Goal: Information Seeking & Learning: Learn about a topic

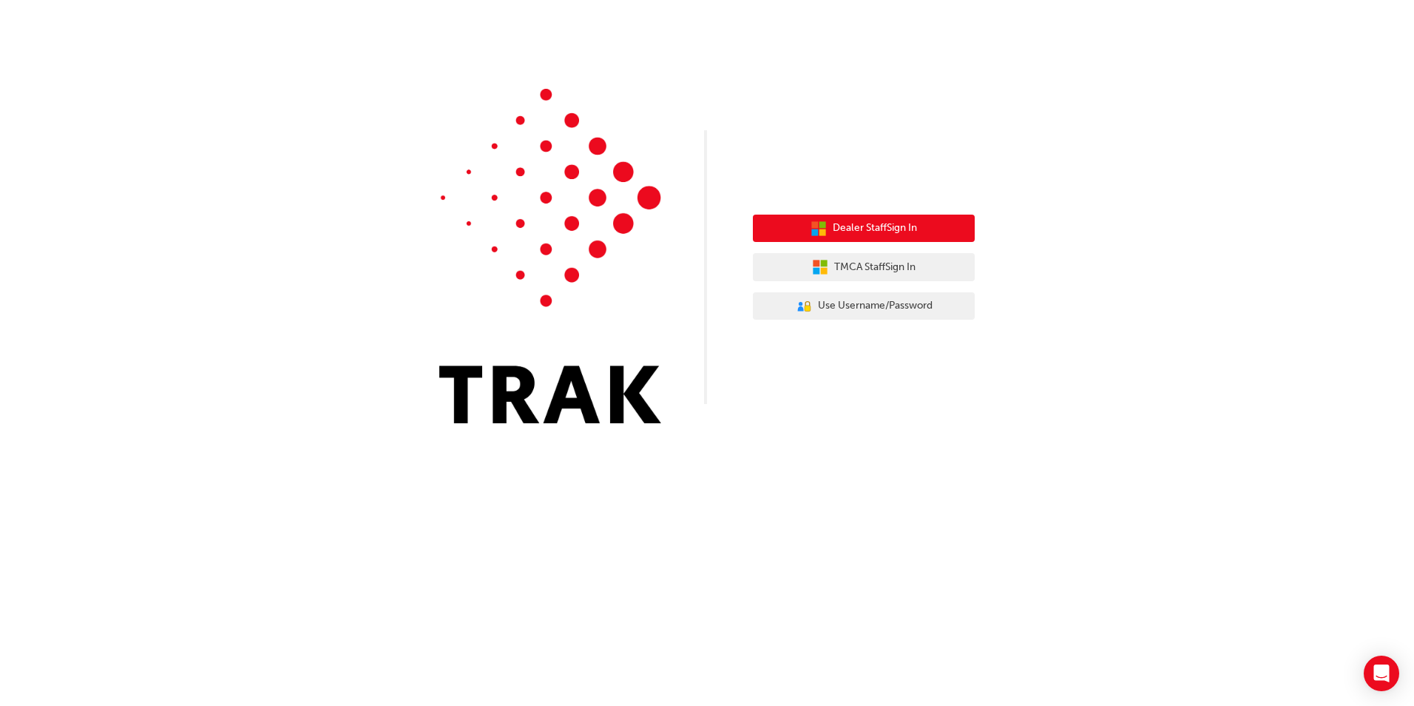
click at [891, 223] on span "Dealer Staff Sign In" at bounding box center [875, 228] width 84 height 17
click at [813, 224] on icon "button" at bounding box center [814, 224] width 7 height 7
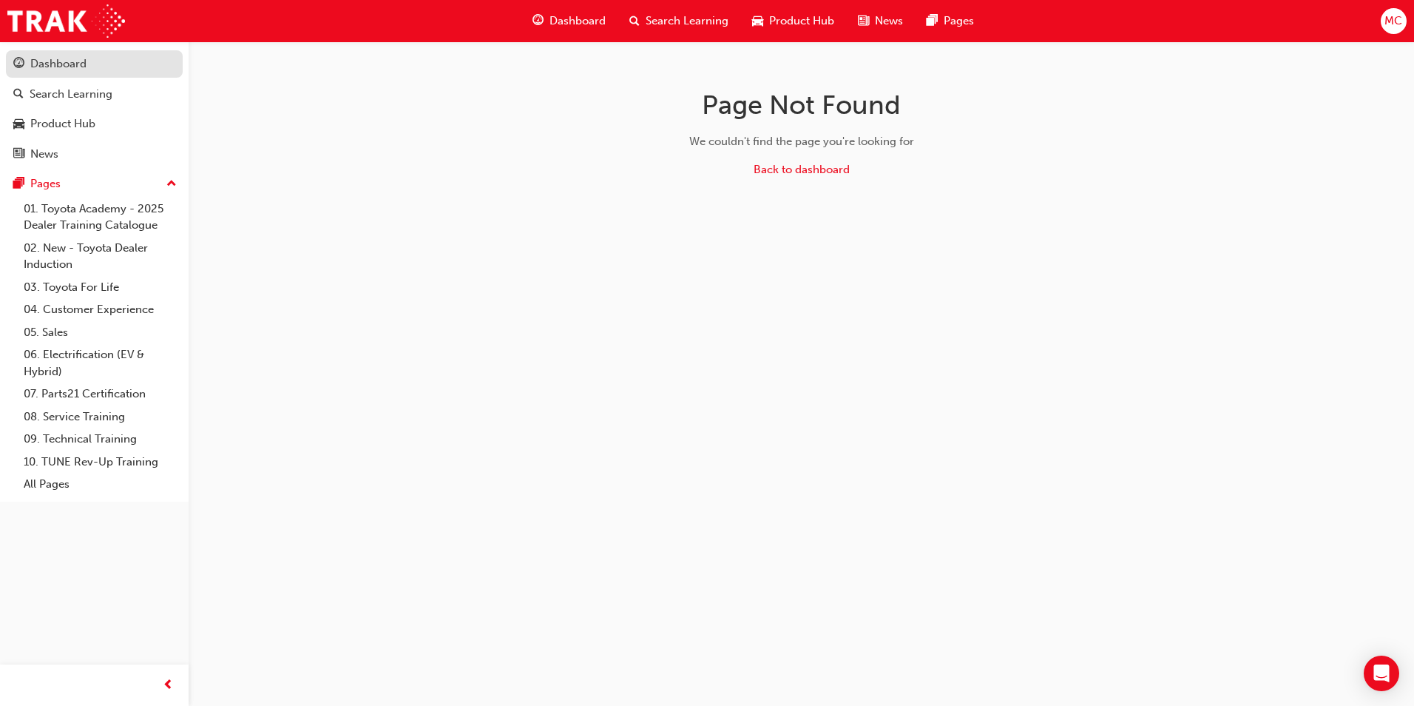
click at [84, 75] on link "Dashboard" at bounding box center [94, 63] width 177 height 27
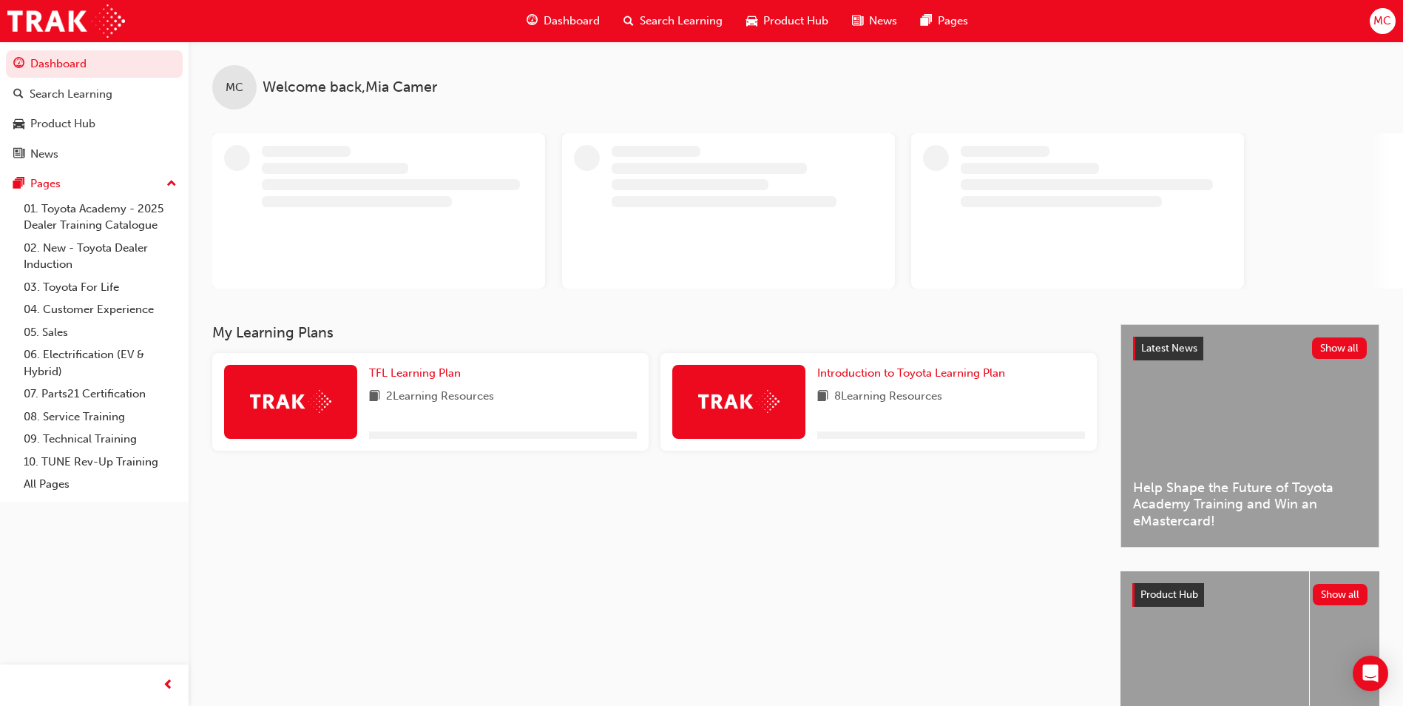
click at [889, 496] on div "My Learning Plans TFL Learning Plan 2 Learning Resources Introduction to Toyota…" at bounding box center [666, 553] width 908 height 459
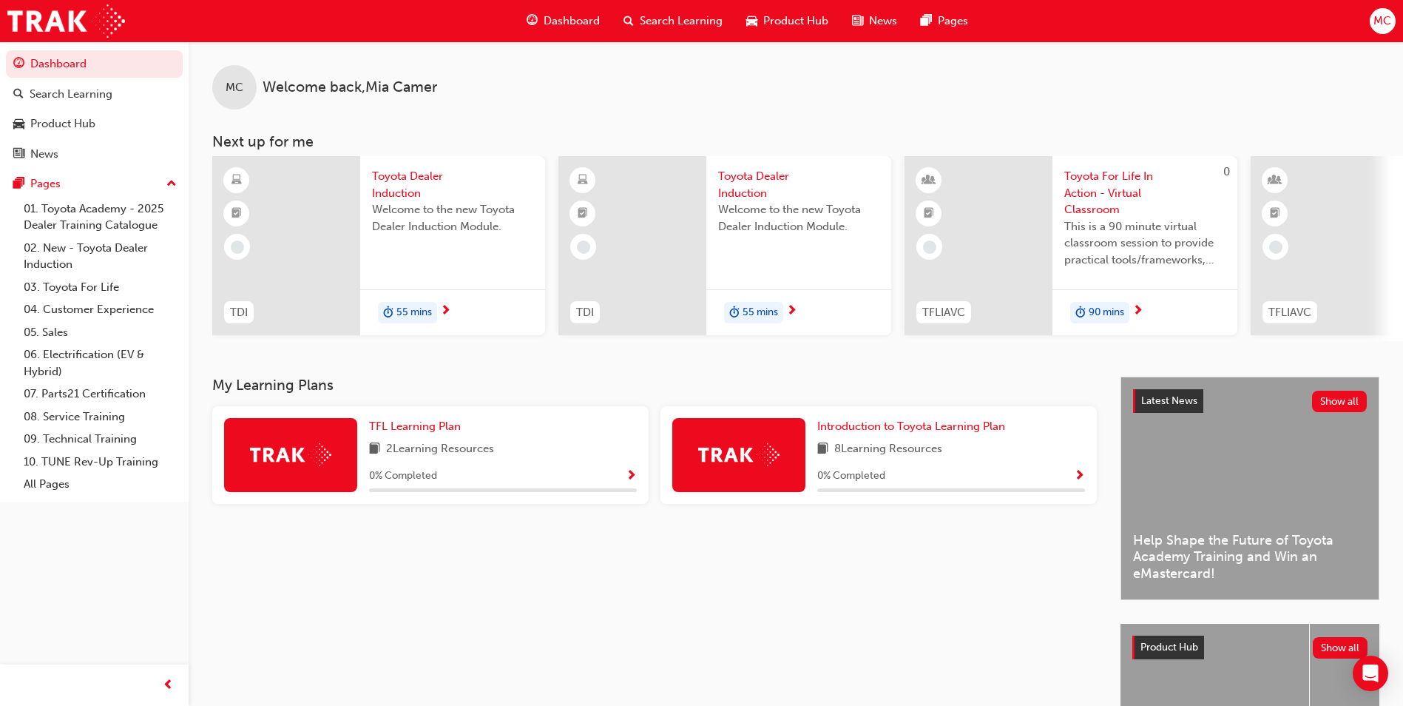
click at [894, 441] on div "Introduction to Toyota Learning Plan 8 Learning Resources 0 % Completed" at bounding box center [951, 455] width 268 height 74
click at [900, 433] on span "Introduction to Toyota Learning Plan" at bounding box center [911, 425] width 188 height 13
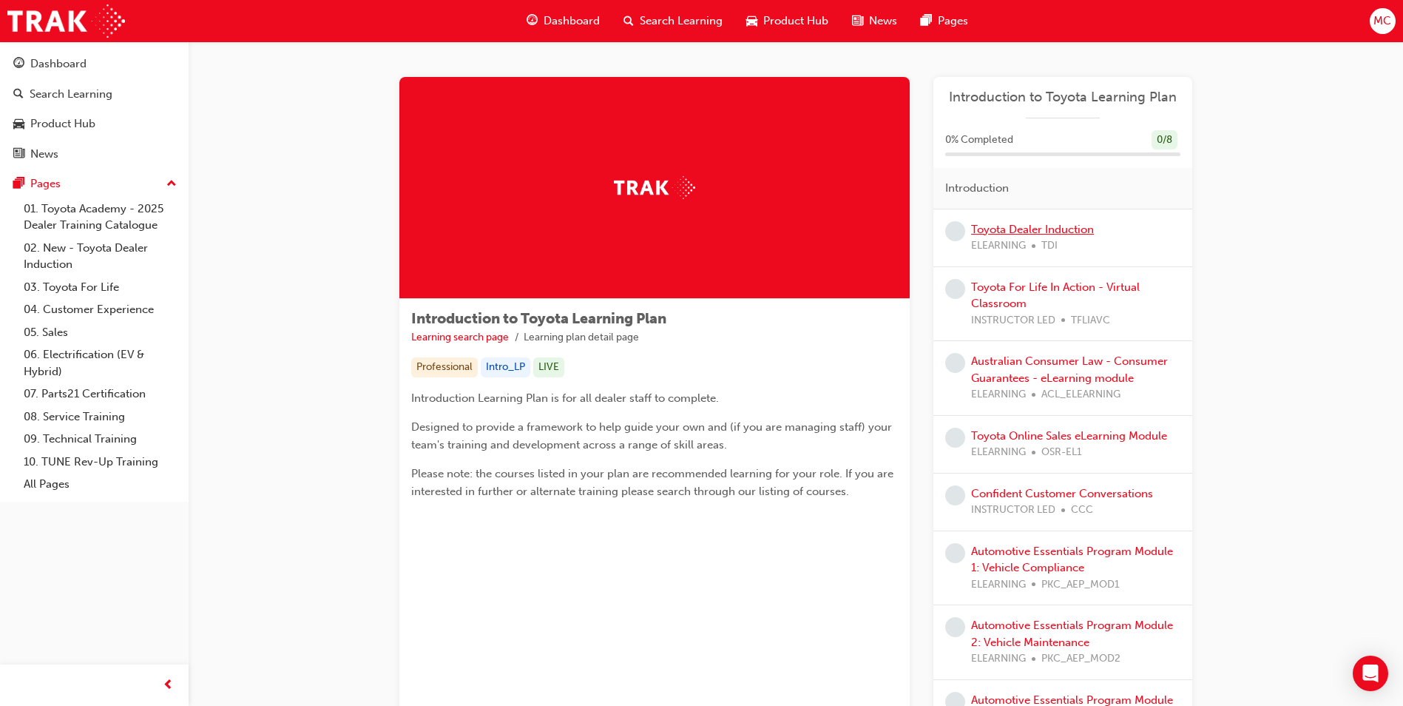
click at [1076, 226] on link "Toyota Dealer Induction" at bounding box center [1032, 229] width 123 height 13
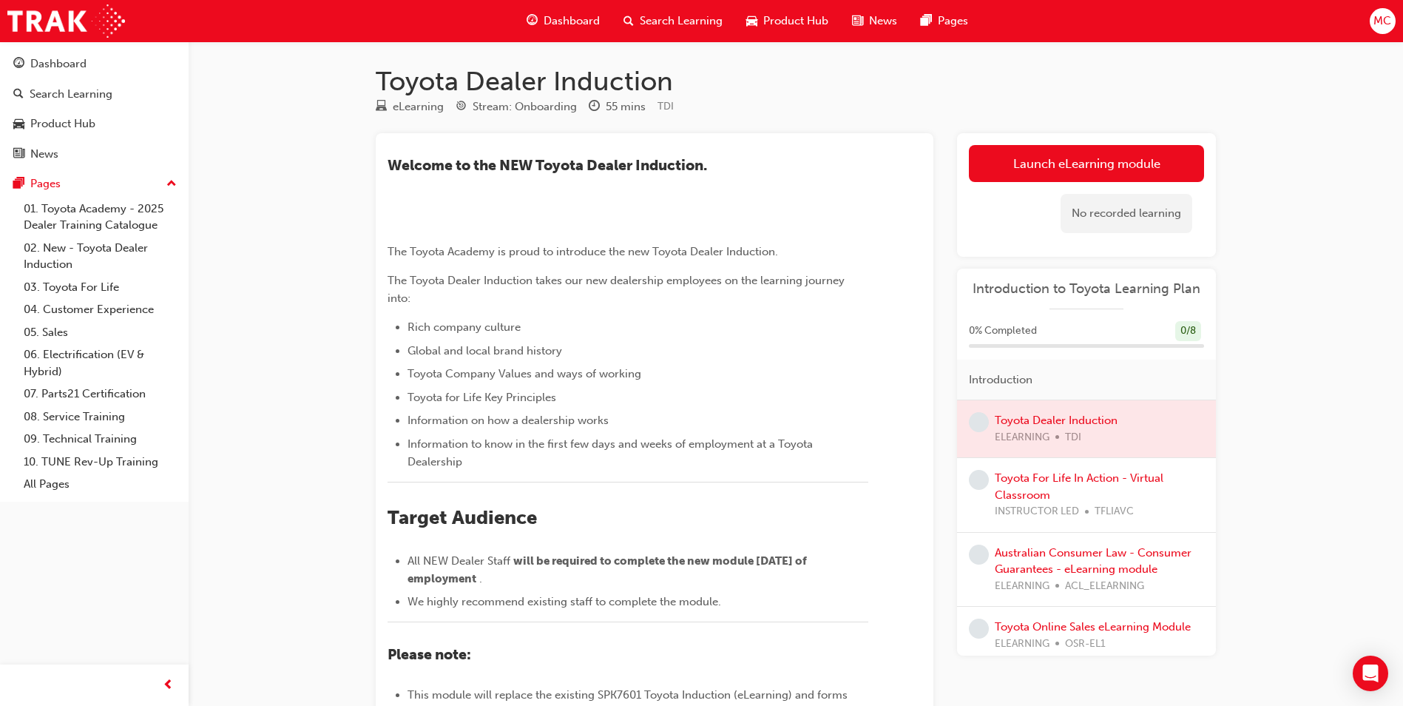
click at [320, 477] on div "Toyota Dealer Induction eLearning Stream: Onboarding 55 mins TDI ​Welcome to th…" at bounding box center [701, 504] width 1403 height 1009
click at [1035, 177] on link "Launch eLearning module" at bounding box center [1086, 163] width 235 height 37
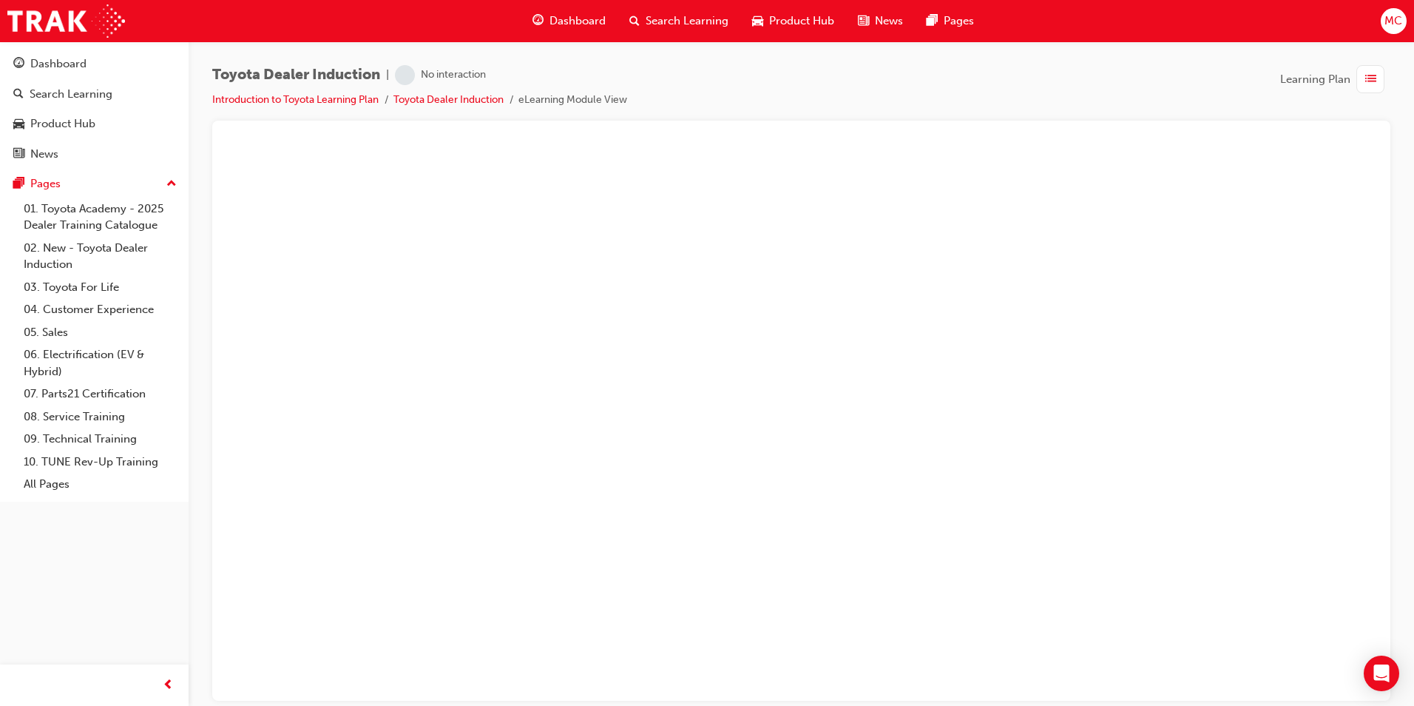
click at [795, 33] on div "Product Hub" at bounding box center [793, 21] width 106 height 30
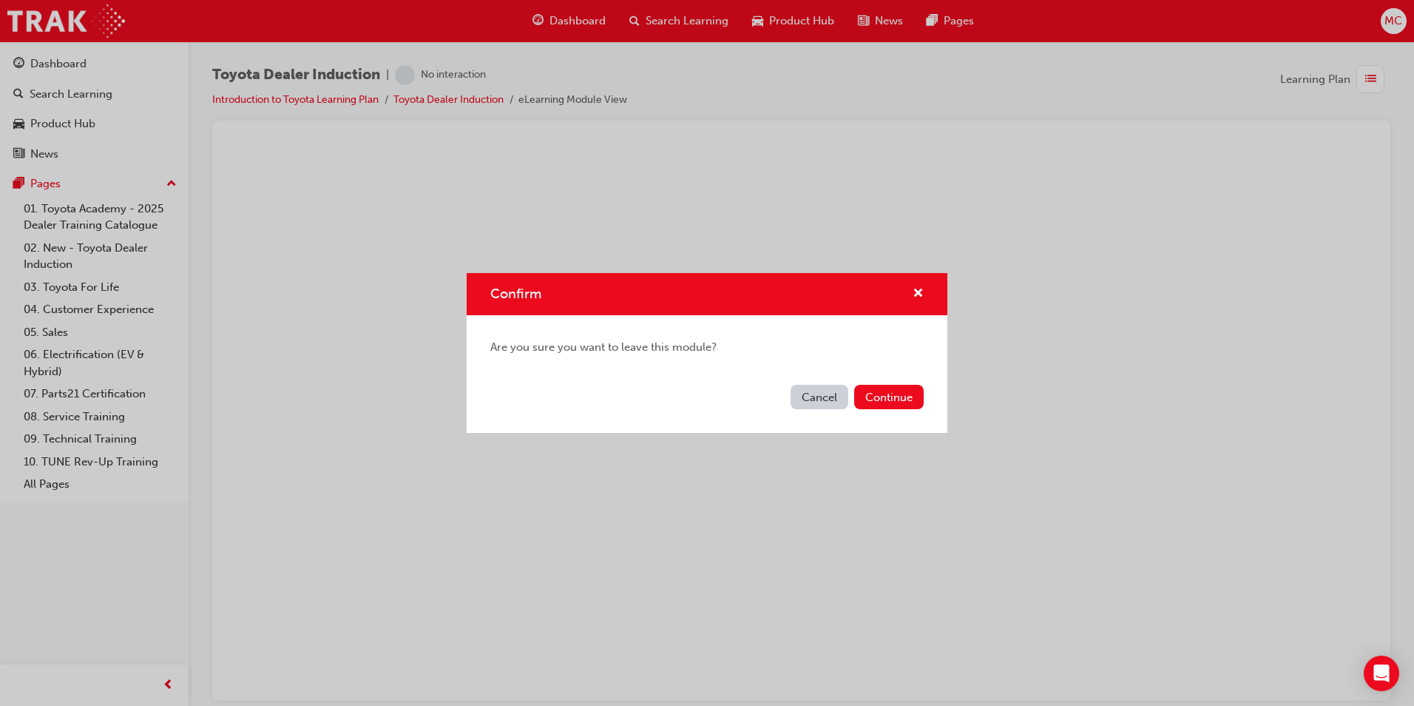
drag, startPoint x: 866, startPoint y: 269, endPoint x: 898, endPoint y: 288, distance: 36.8
drag, startPoint x: 898, startPoint y: 288, endPoint x: 911, endPoint y: 286, distance: 13.5
click at [911, 287] on div "Confirm" at bounding box center [912, 294] width 23 height 18
click at [922, 295] on span "cross-icon" at bounding box center [918, 294] width 11 height 13
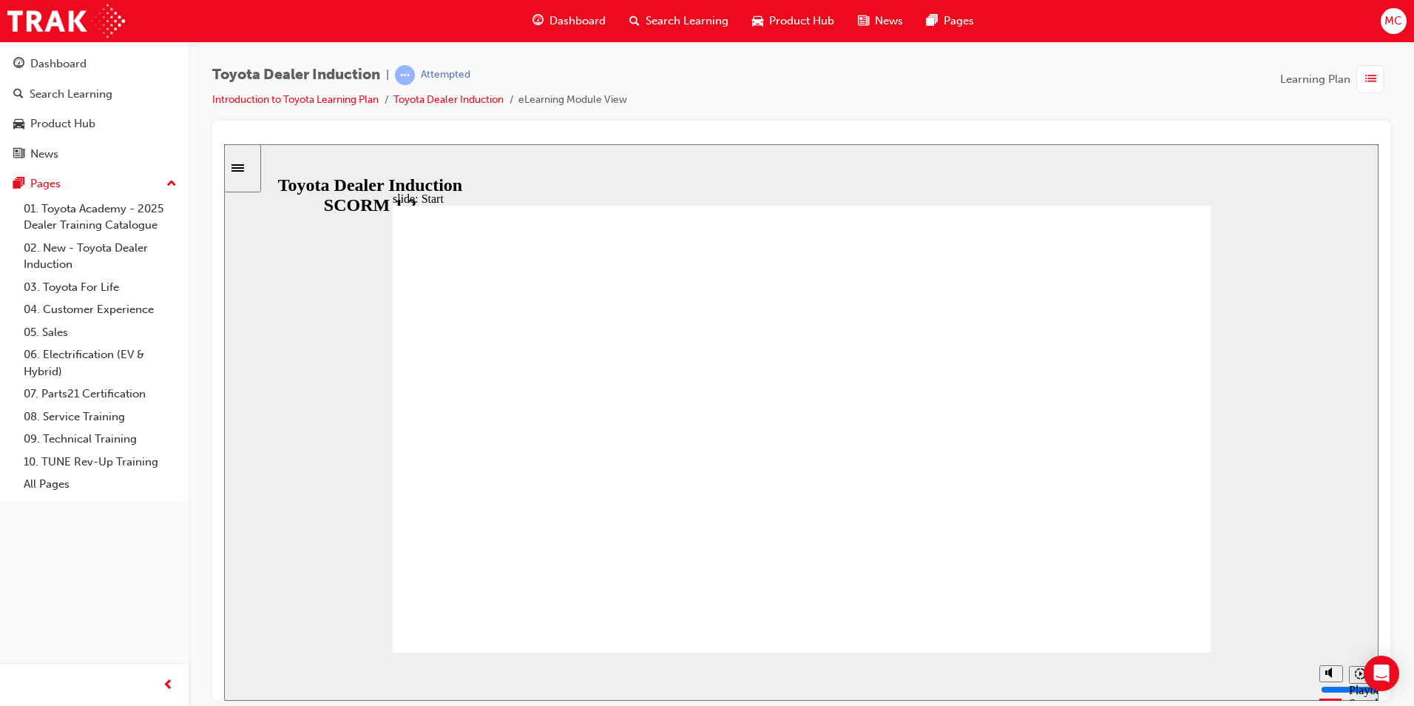
type input "53200"
type input "9"
type input "53900"
type input "9"
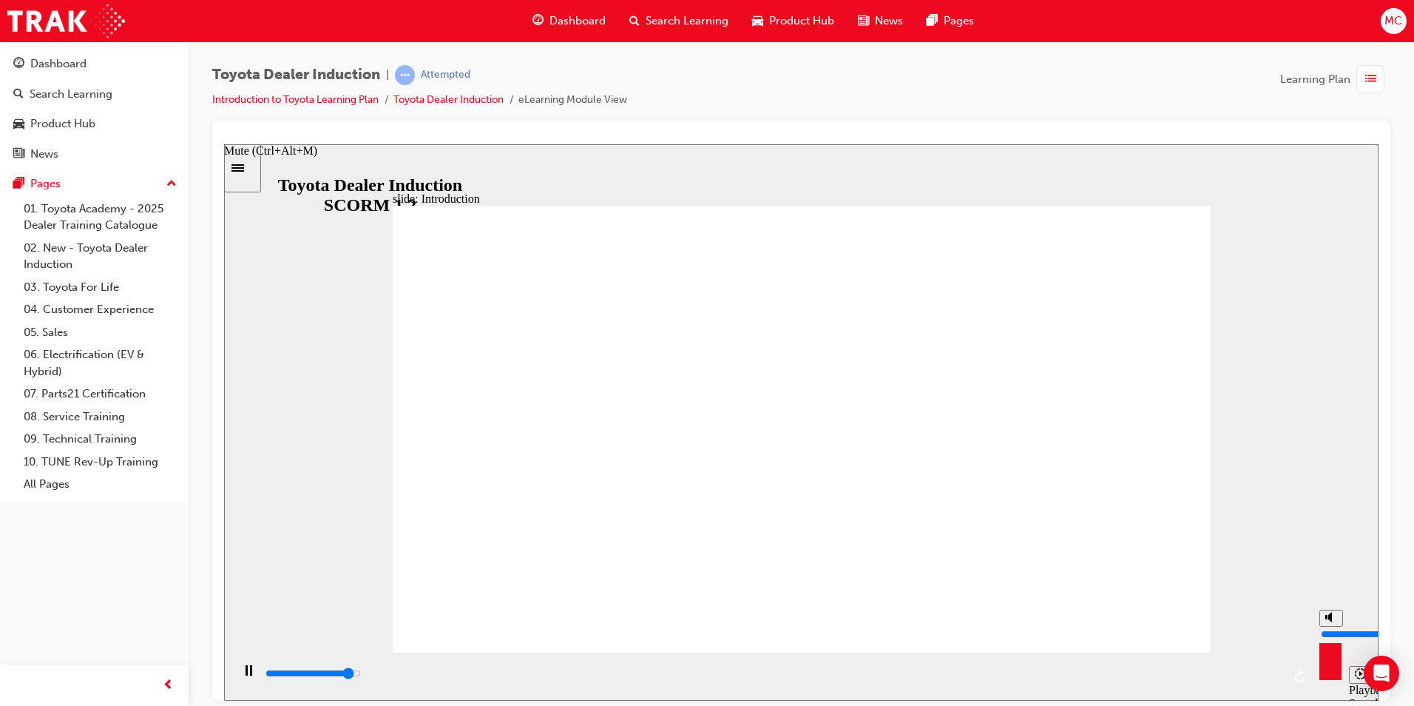
click at [1327, 627] on input "volume" at bounding box center [1368, 633] width 95 height 12
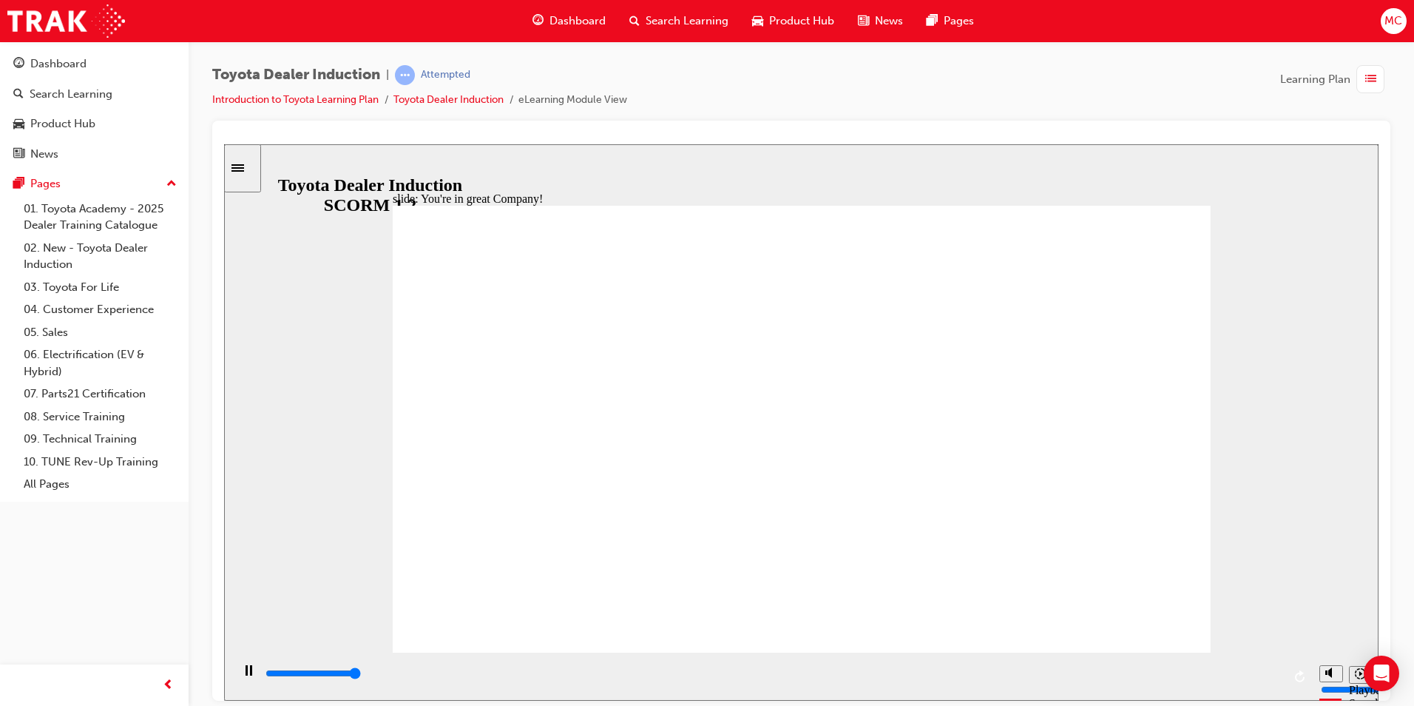
type input "7500"
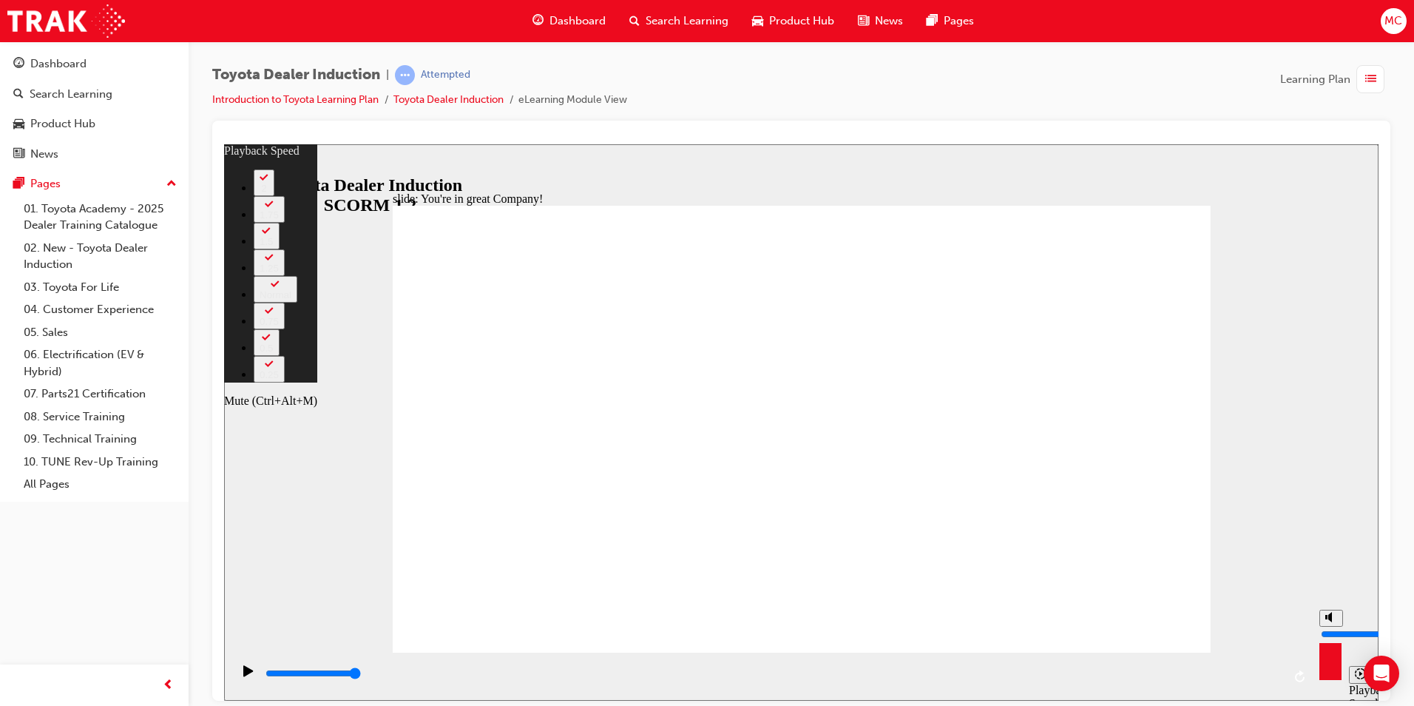
click at [1334, 671] on div "misc controls" at bounding box center [1331, 653] width 22 height 55
type input "14"
type input "10"
type input "14"
type input "10"
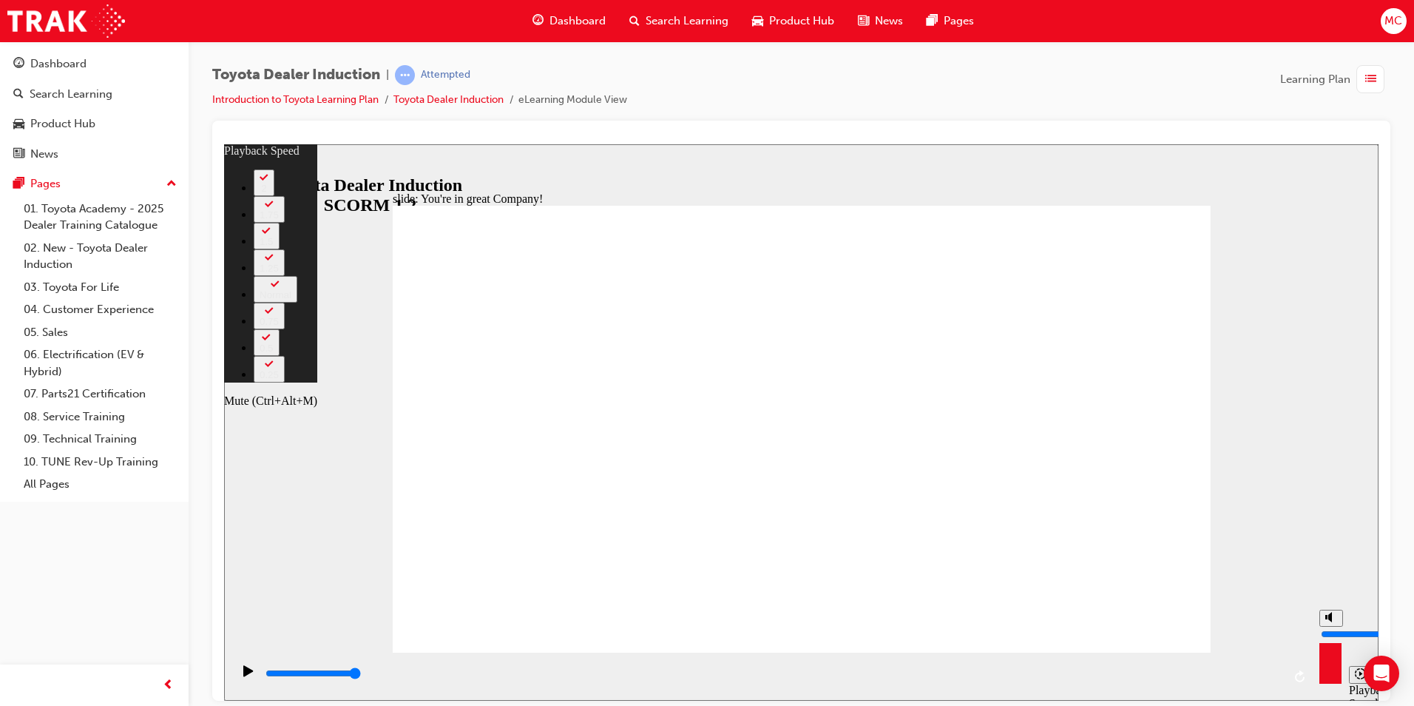
type input "14"
drag, startPoint x: 1327, startPoint y: 611, endPoint x: 1326, endPoint y: 580, distance: 31.1
type input "10"
click at [1326, 627] on input "volume" at bounding box center [1368, 633] width 95 height 12
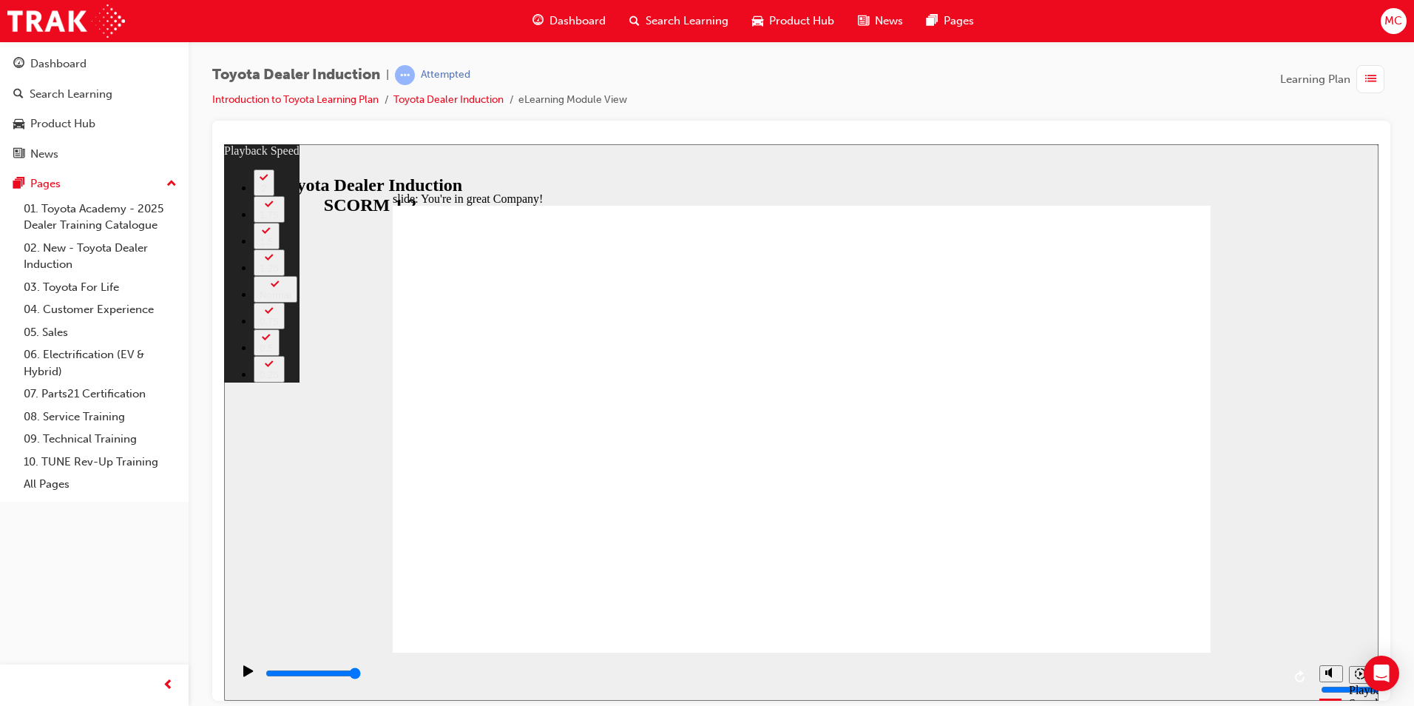
drag, startPoint x: 683, startPoint y: 622, endPoint x: 341, endPoint y: 629, distance: 341.8
click at [342, 636] on div "slide: You're in great Company! playback speed 2 1.75 1.5 1.25 Normal 0.75 0.5 …" at bounding box center [801, 422] width 1155 height 556
type input "156"
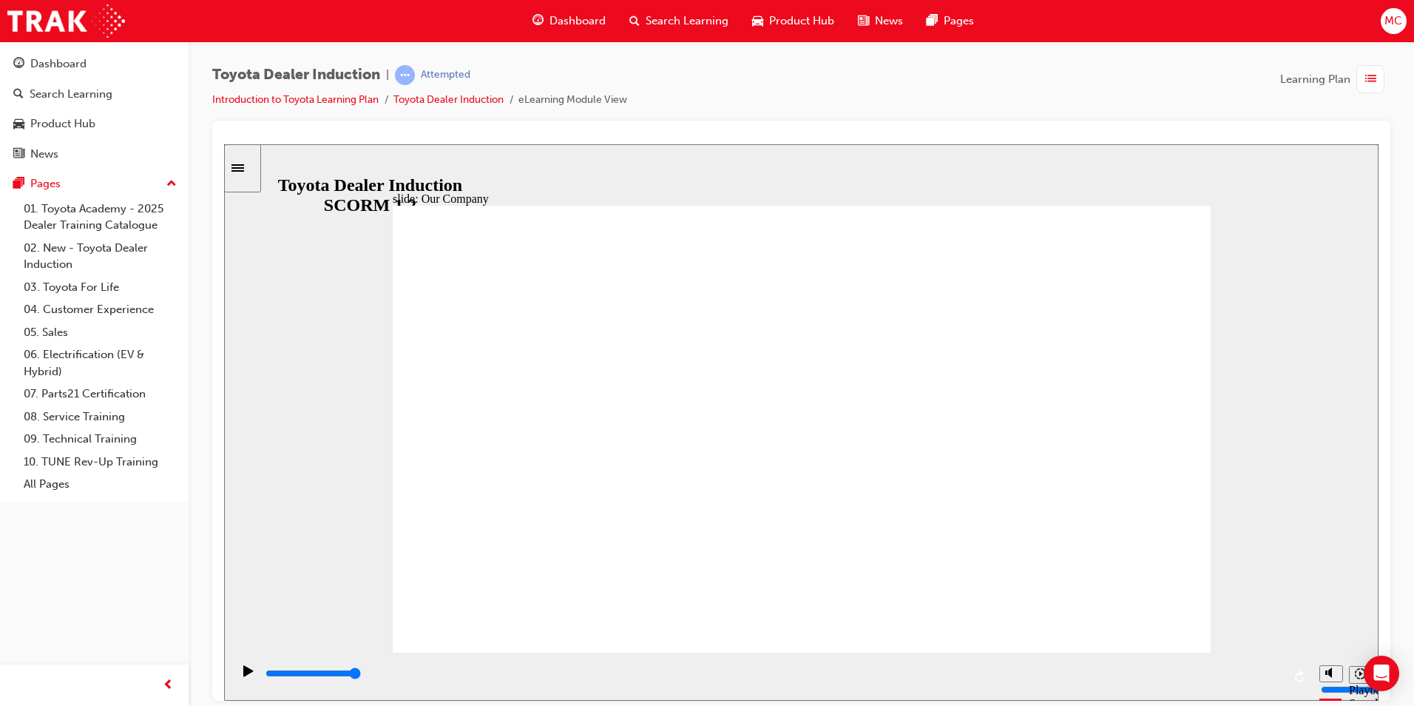
click at [1257, 280] on div "slide: Our Company Rectangle 1 Our Company Toyota Motor Corporation is the worl…" at bounding box center [801, 422] width 1155 height 556
drag, startPoint x: 799, startPoint y: 568, endPoint x: 814, endPoint y: 560, distance: 16.9
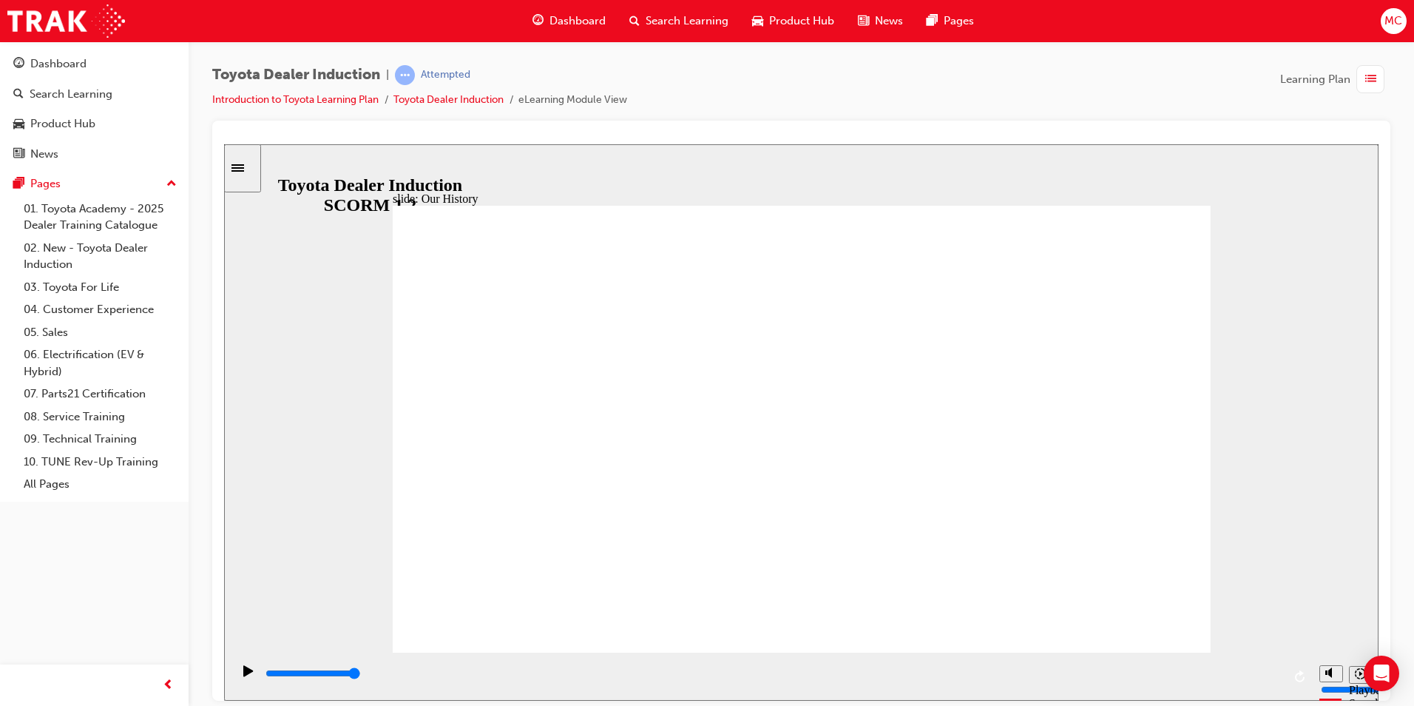
drag, startPoint x: 800, startPoint y: 564, endPoint x: 809, endPoint y: 563, distance: 9.0
drag, startPoint x: 792, startPoint y: 561, endPoint x: 873, endPoint y: 577, distance: 82.8
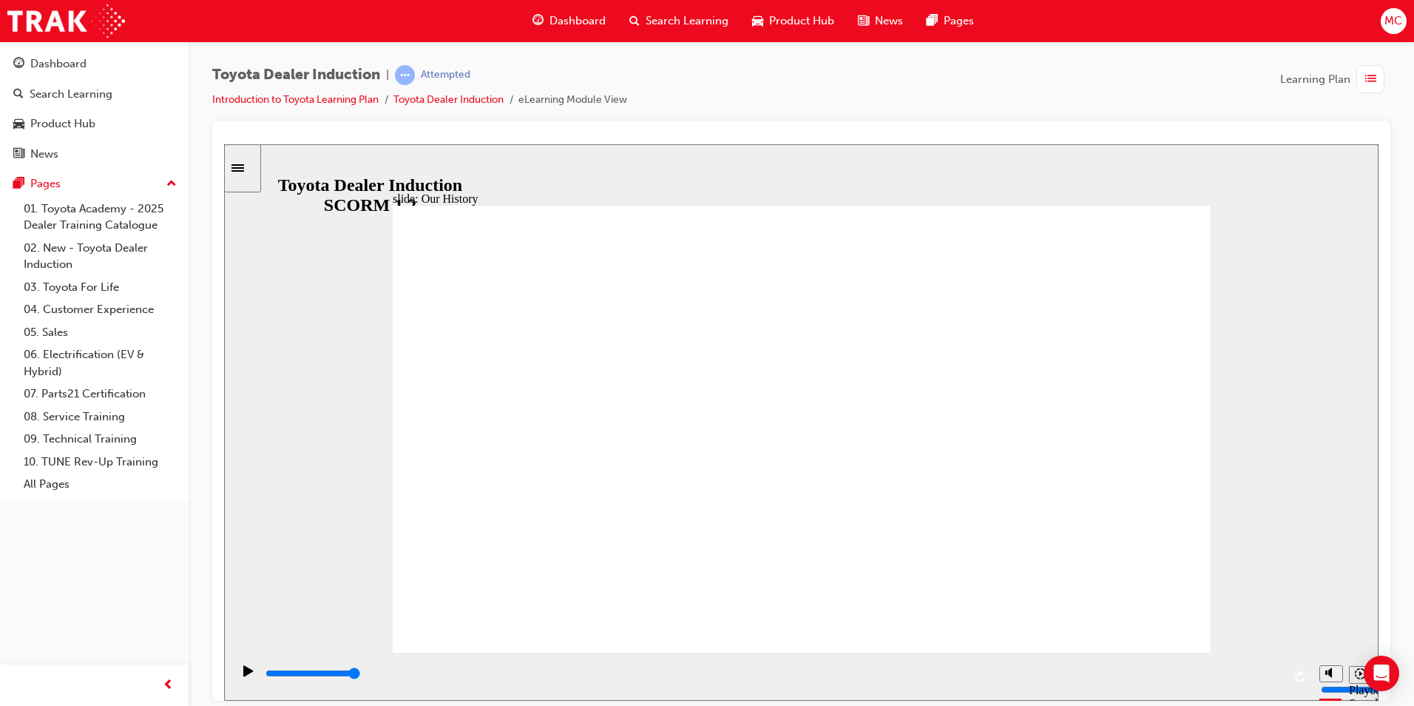
drag, startPoint x: 808, startPoint y: 604, endPoint x: 835, endPoint y: 601, distance: 27.5
drag, startPoint x: 576, startPoint y: 564, endPoint x: 618, endPoint y: 563, distance: 42.2
drag, startPoint x: 573, startPoint y: 565, endPoint x: 624, endPoint y: 565, distance: 50.3
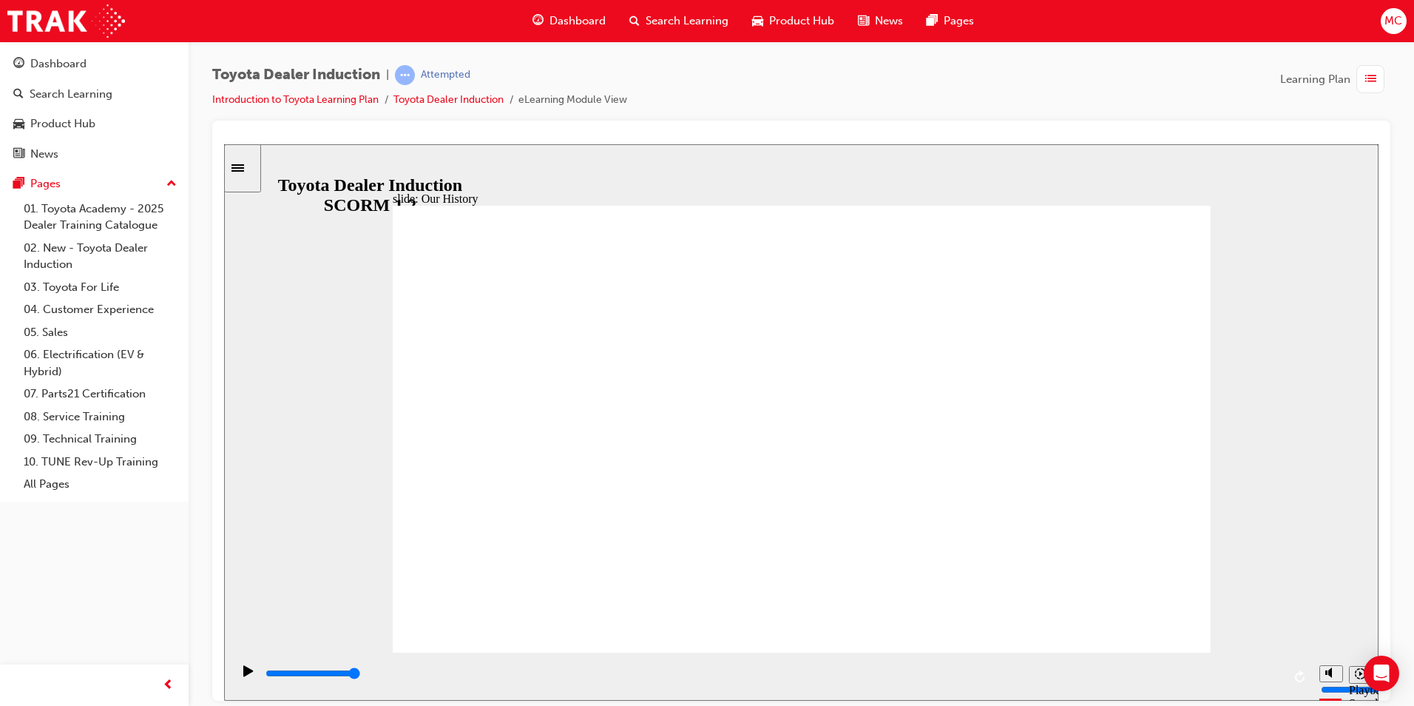
drag, startPoint x: 569, startPoint y: 549, endPoint x: 623, endPoint y: 555, distance: 54.3
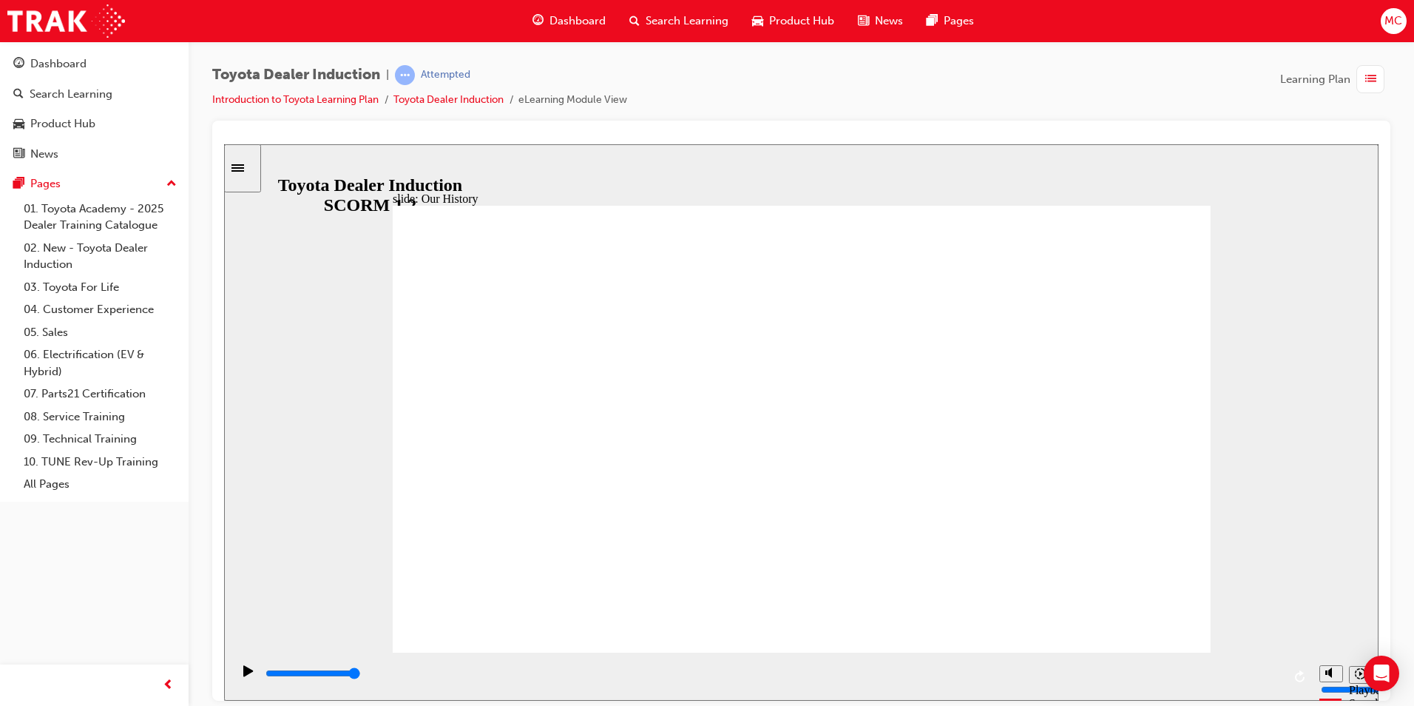
drag, startPoint x: 794, startPoint y: 562, endPoint x: 843, endPoint y: 568, distance: 49.2
drag, startPoint x: 570, startPoint y: 563, endPoint x: 615, endPoint y: 567, distance: 45.3
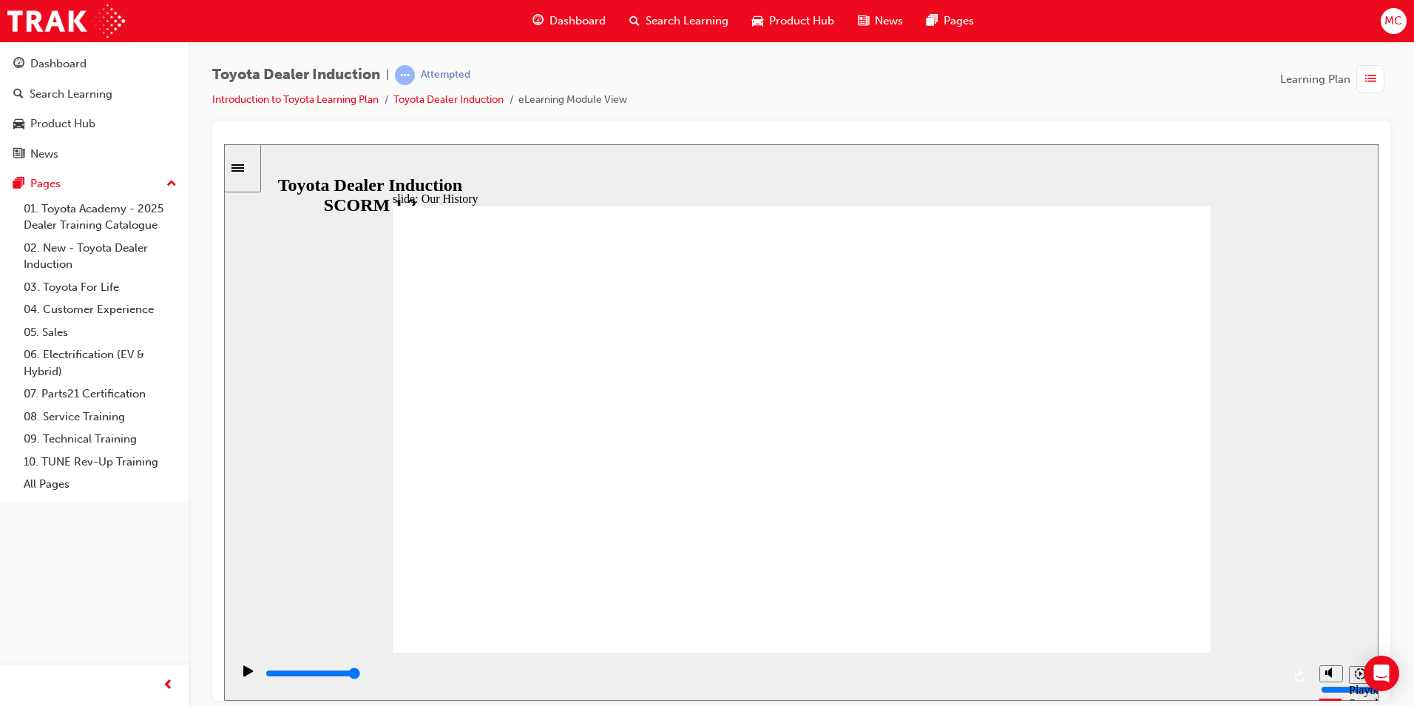
drag, startPoint x: 575, startPoint y: 563, endPoint x: 608, endPoint y: 570, distance: 34.1
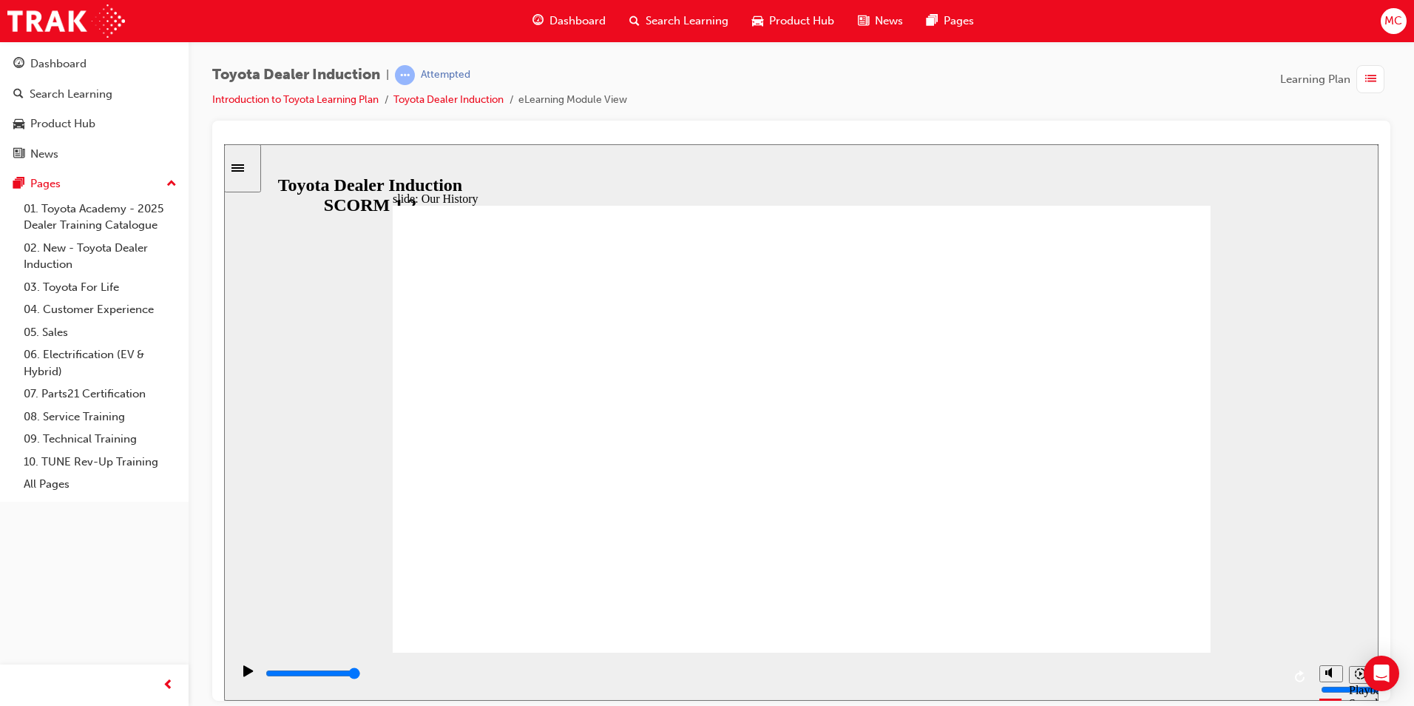
drag, startPoint x: 455, startPoint y: 223, endPoint x: 465, endPoint y: 235, distance: 15.7
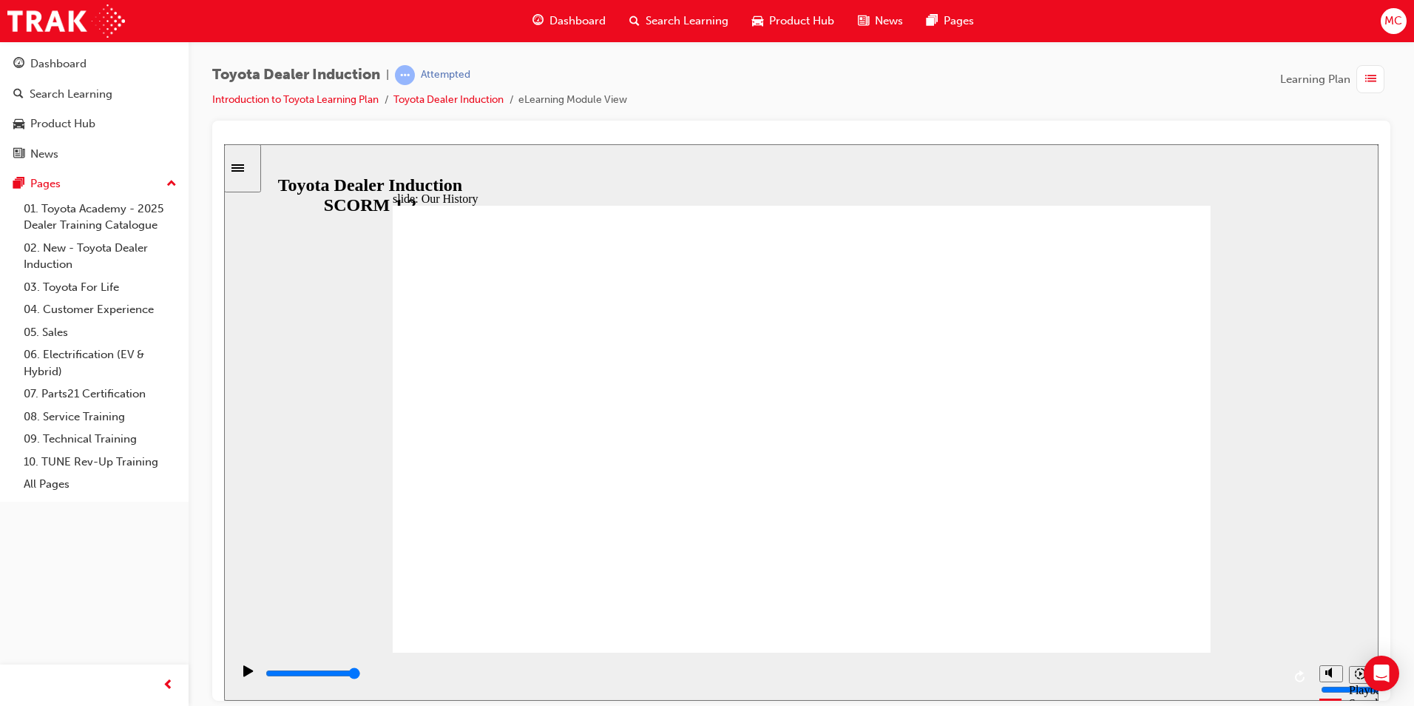
drag, startPoint x: 576, startPoint y: 559, endPoint x: 588, endPoint y: 556, distance: 12.9
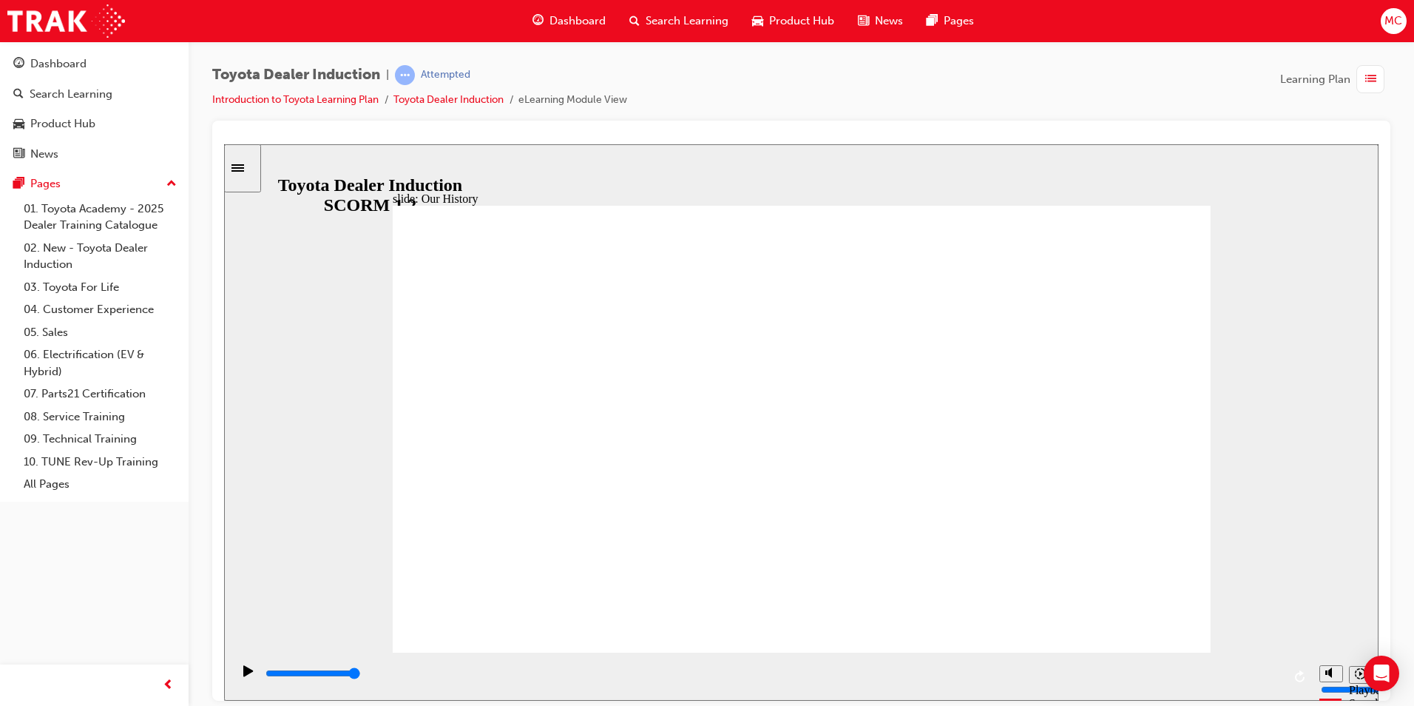
drag, startPoint x: 575, startPoint y: 562, endPoint x: 630, endPoint y: 562, distance: 55.5
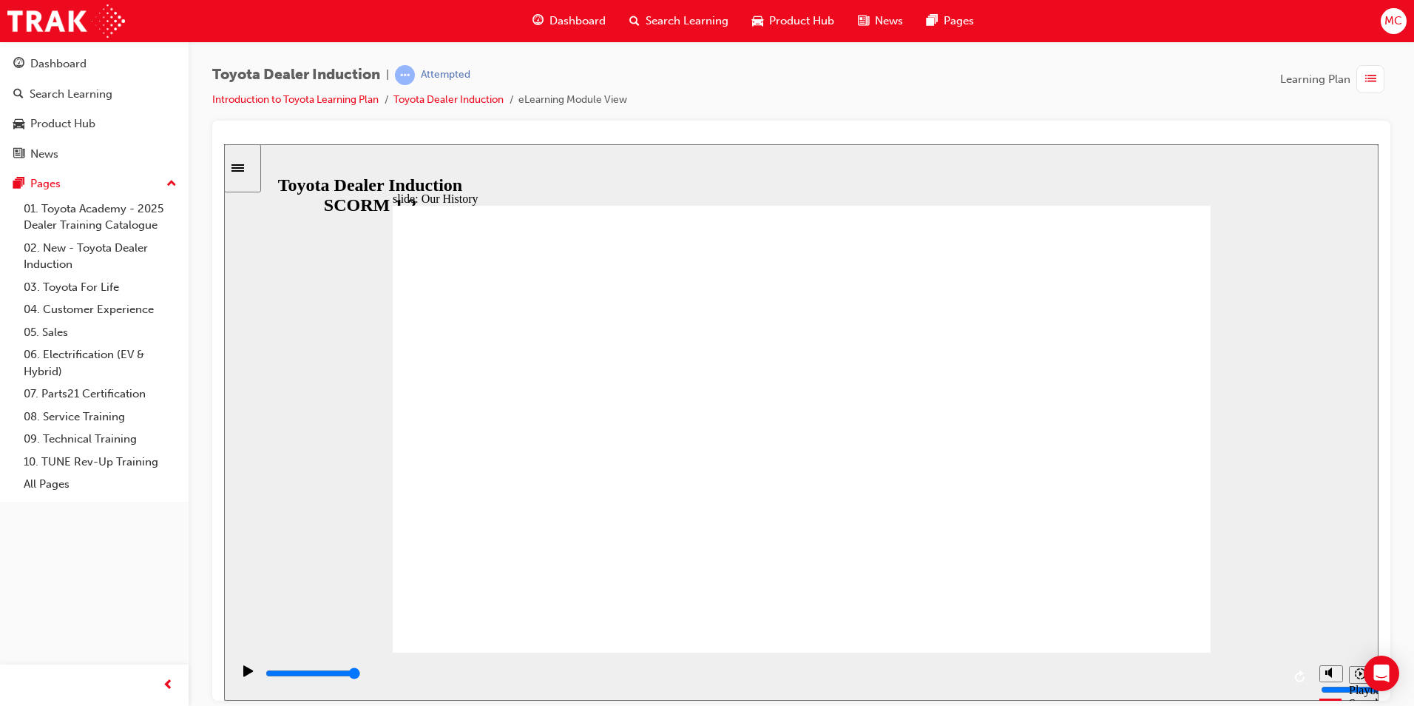
drag, startPoint x: 576, startPoint y: 569, endPoint x: 613, endPoint y: 570, distance: 37.0
drag, startPoint x: 588, startPoint y: 557, endPoint x: 627, endPoint y: 567, distance: 40.5
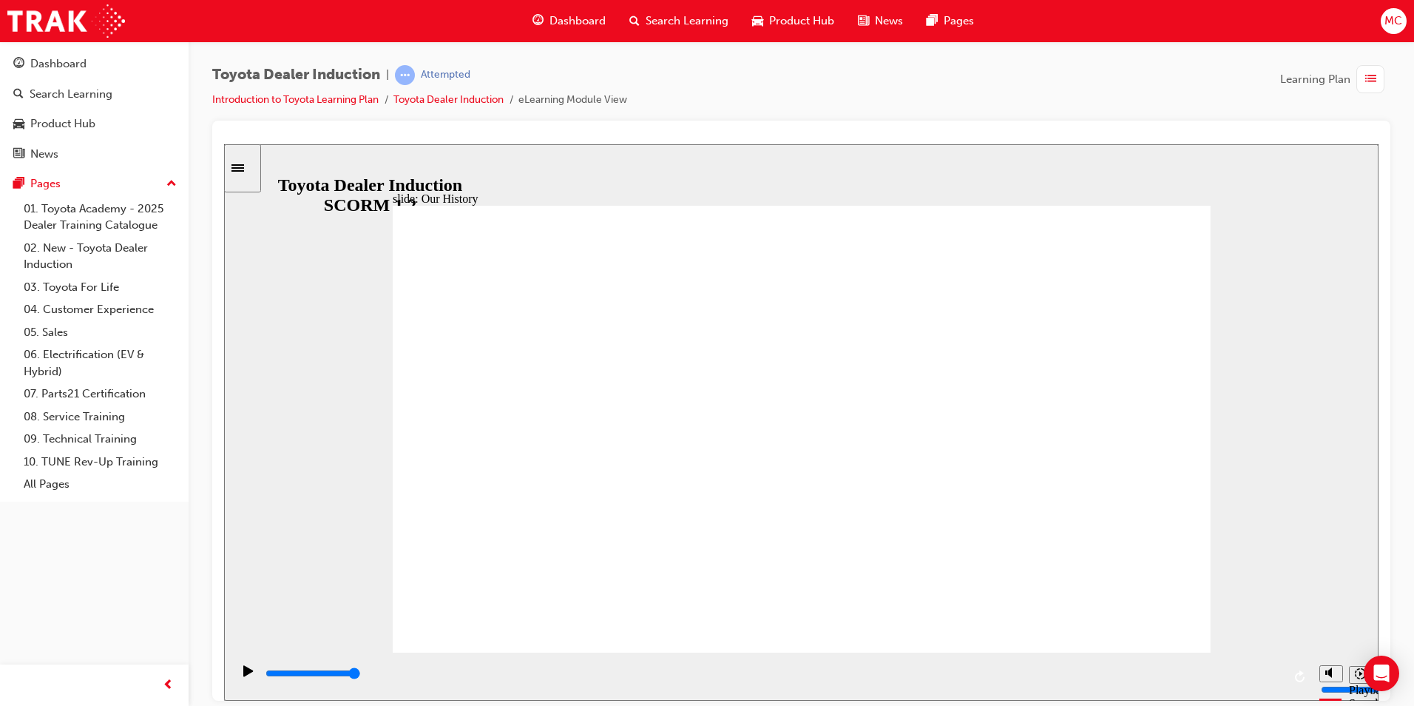
drag, startPoint x: 579, startPoint y: 561, endPoint x: 701, endPoint y: 581, distance: 123.7
click at [1255, 167] on div "slide: Our History Group 1 Freeform 3 Freeform 1 Freeform 2 Freeform 4 Rectangl…" at bounding box center [801, 422] width 1155 height 556
drag, startPoint x: 803, startPoint y: 561, endPoint x: 1050, endPoint y: 563, distance: 247.1
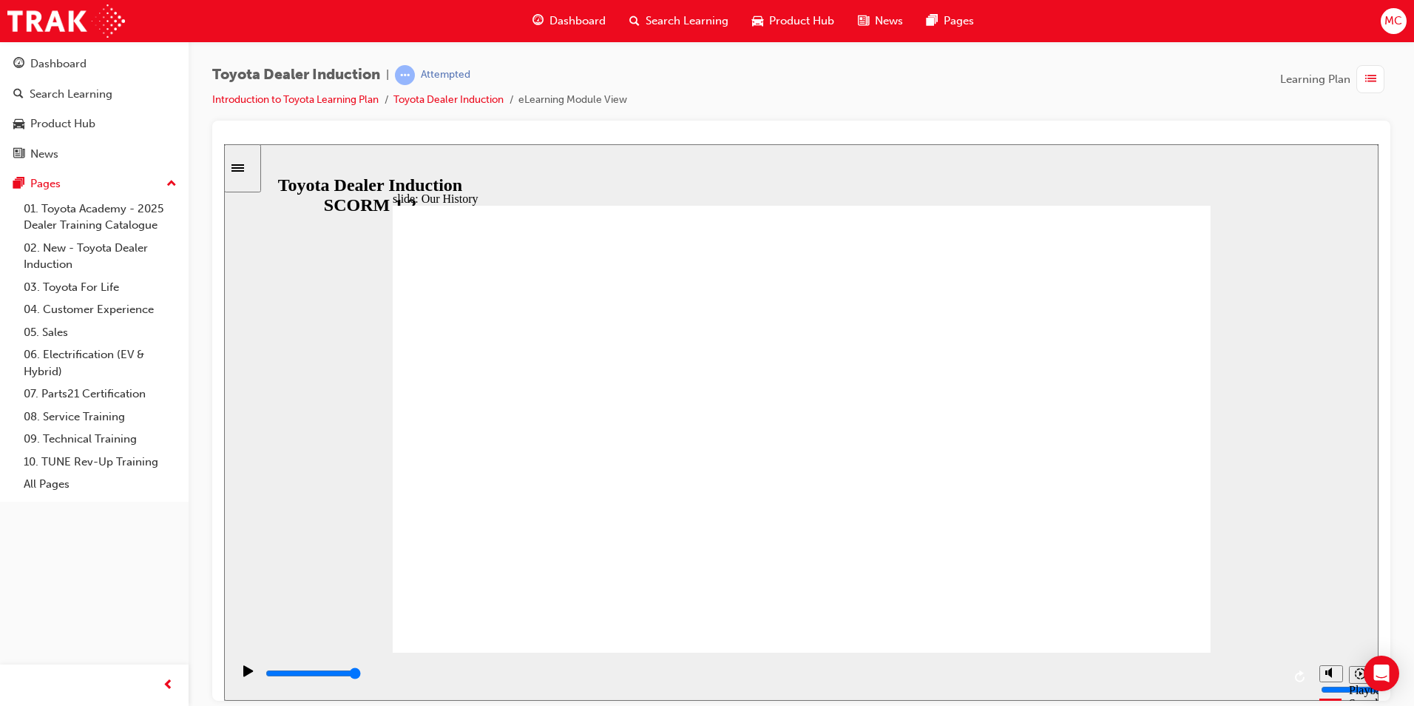
type input "8300"
type input "2"
drag, startPoint x: 1019, startPoint y: 559, endPoint x: 797, endPoint y: 561, distance: 221.9
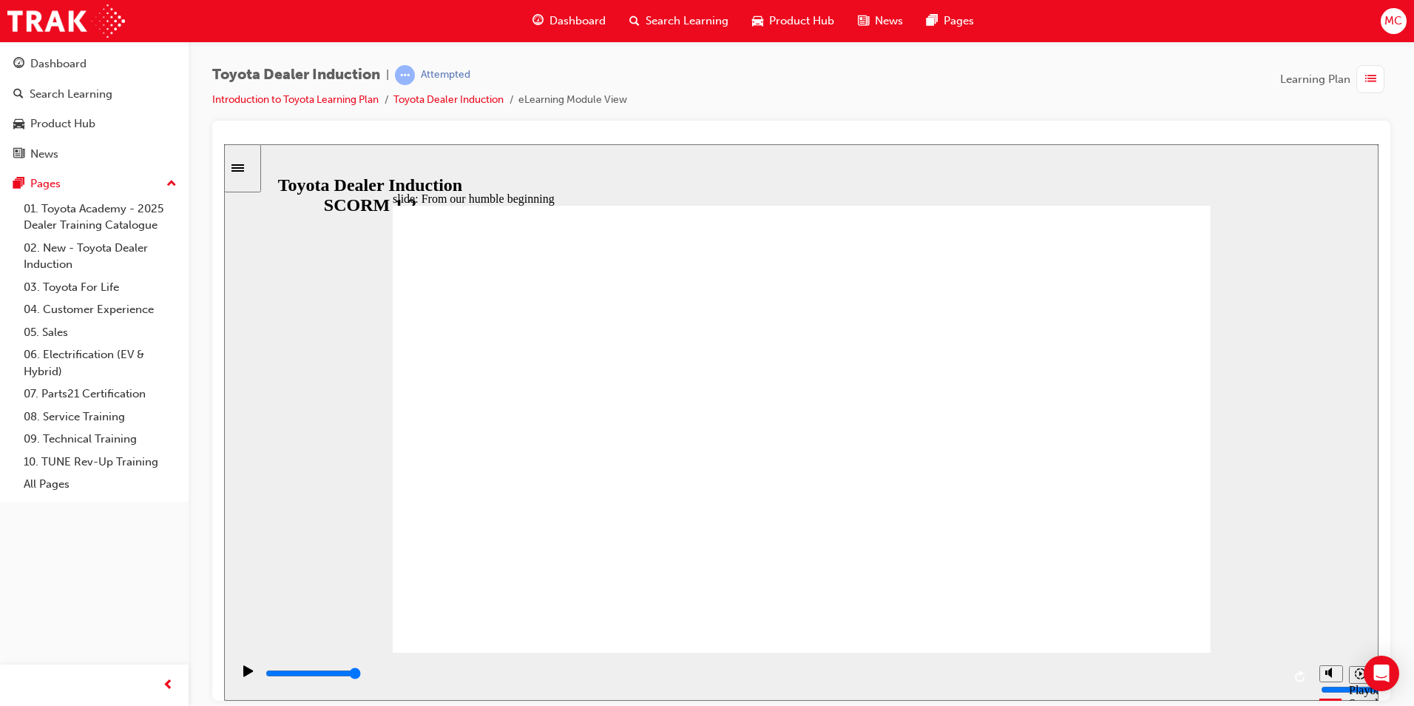
type input "3200"
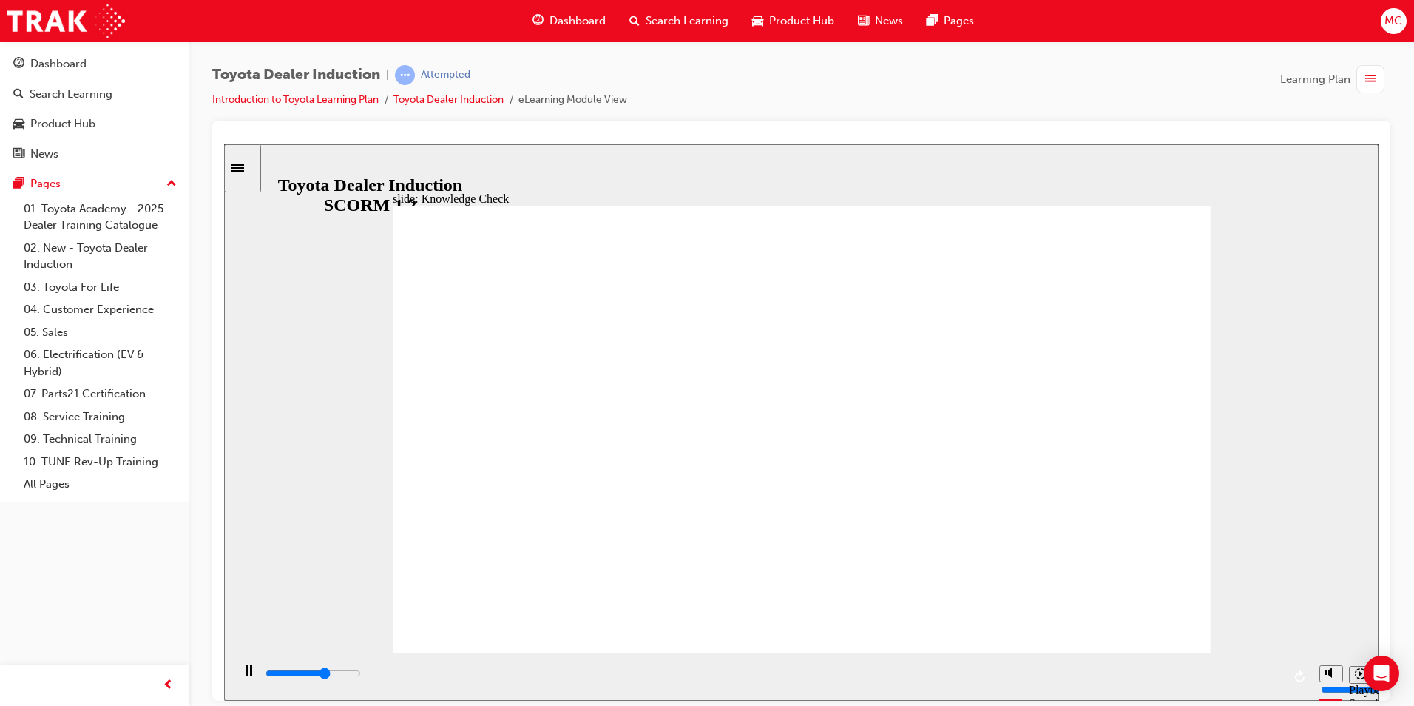
radio input "true"
type input "5000"
radio input "true"
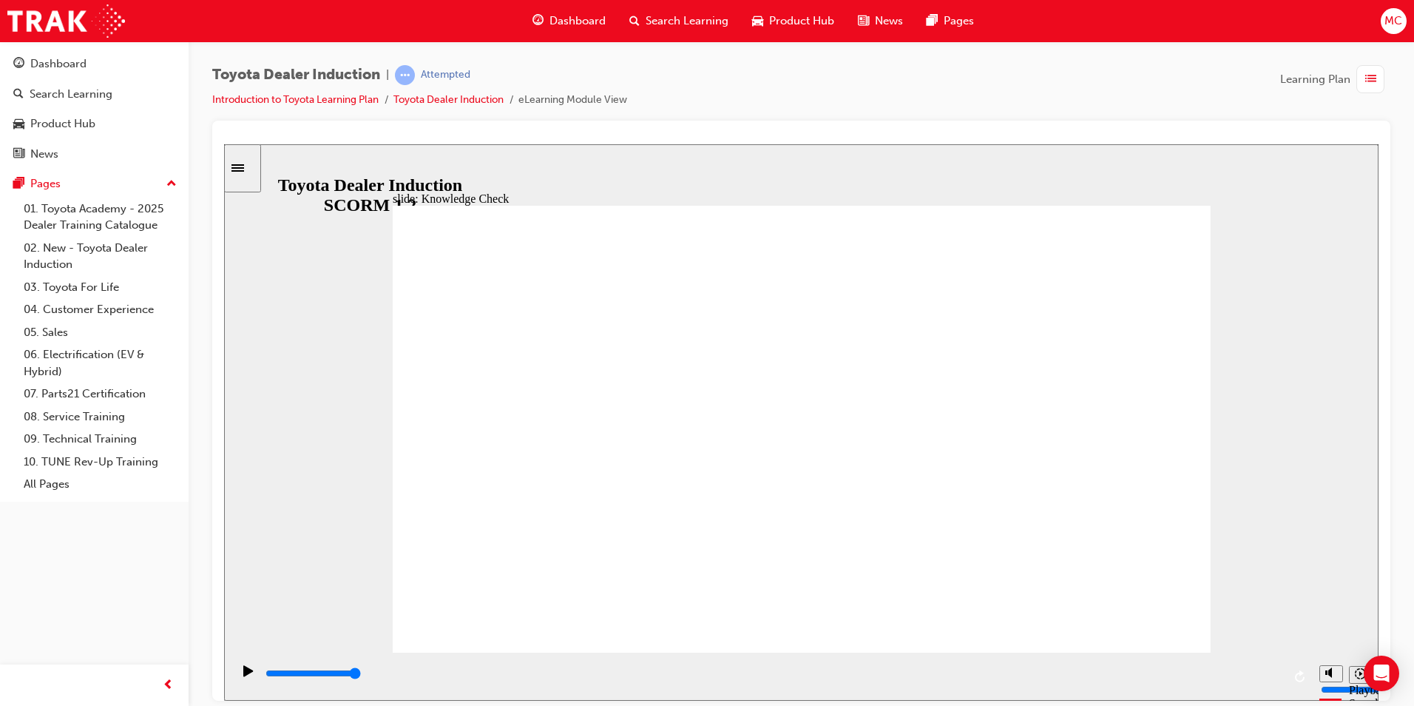
type input "4100"
radio input "true"
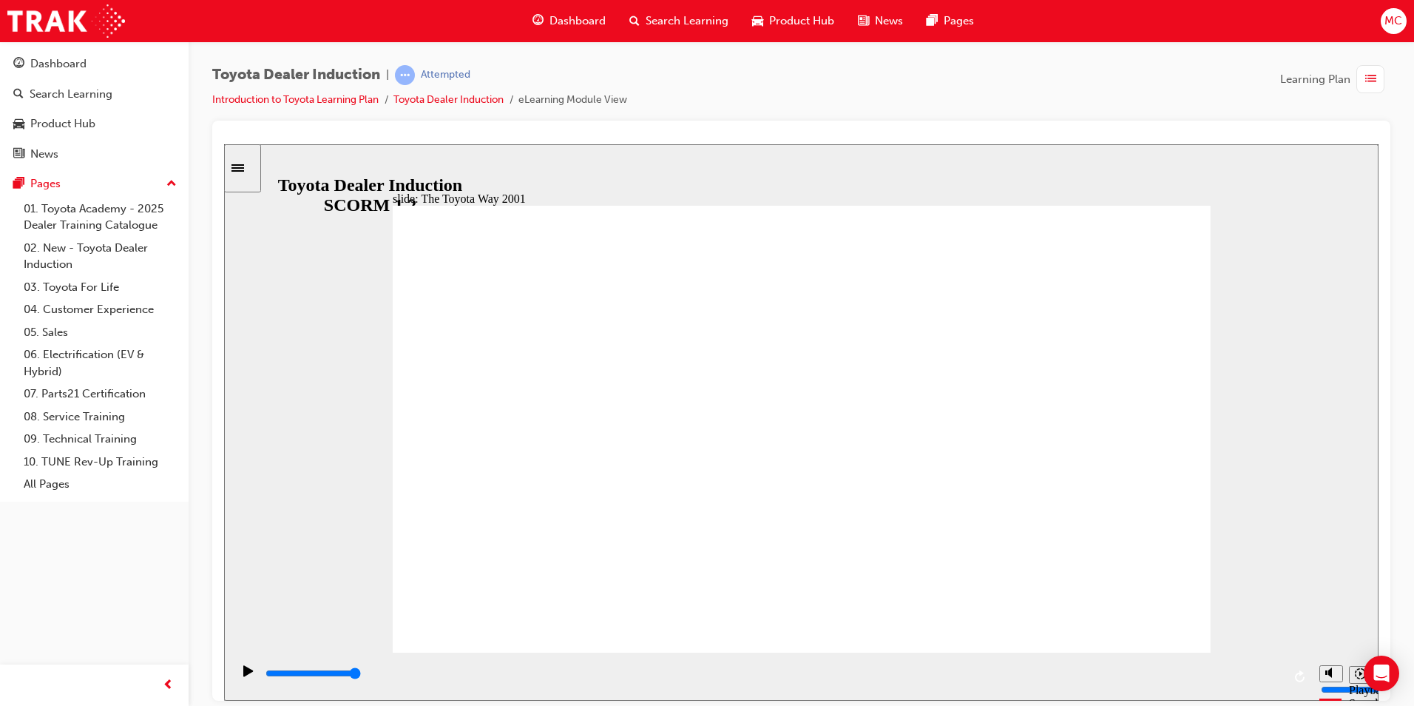
drag, startPoint x: 559, startPoint y: 482, endPoint x: 567, endPoint y: 533, distance: 51.0
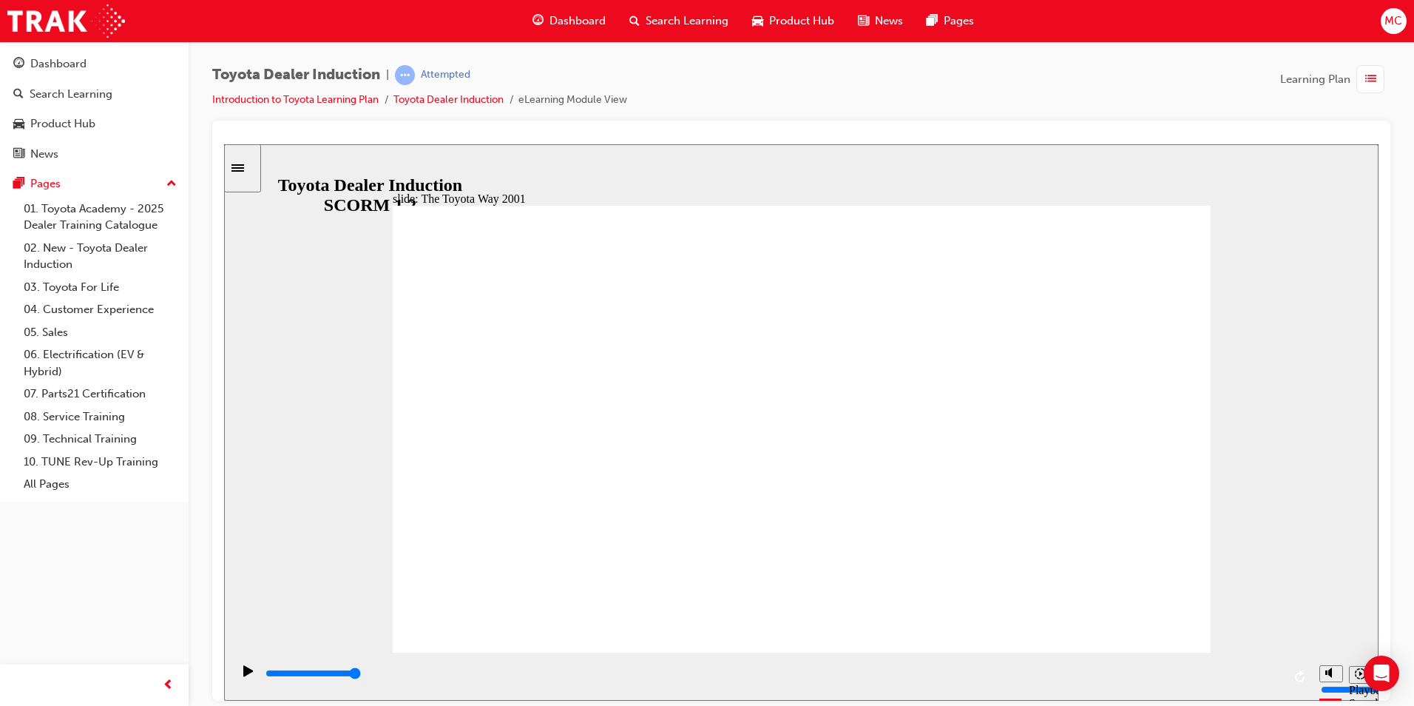
drag, startPoint x: 997, startPoint y: 411, endPoint x: 917, endPoint y: 428, distance: 81.7
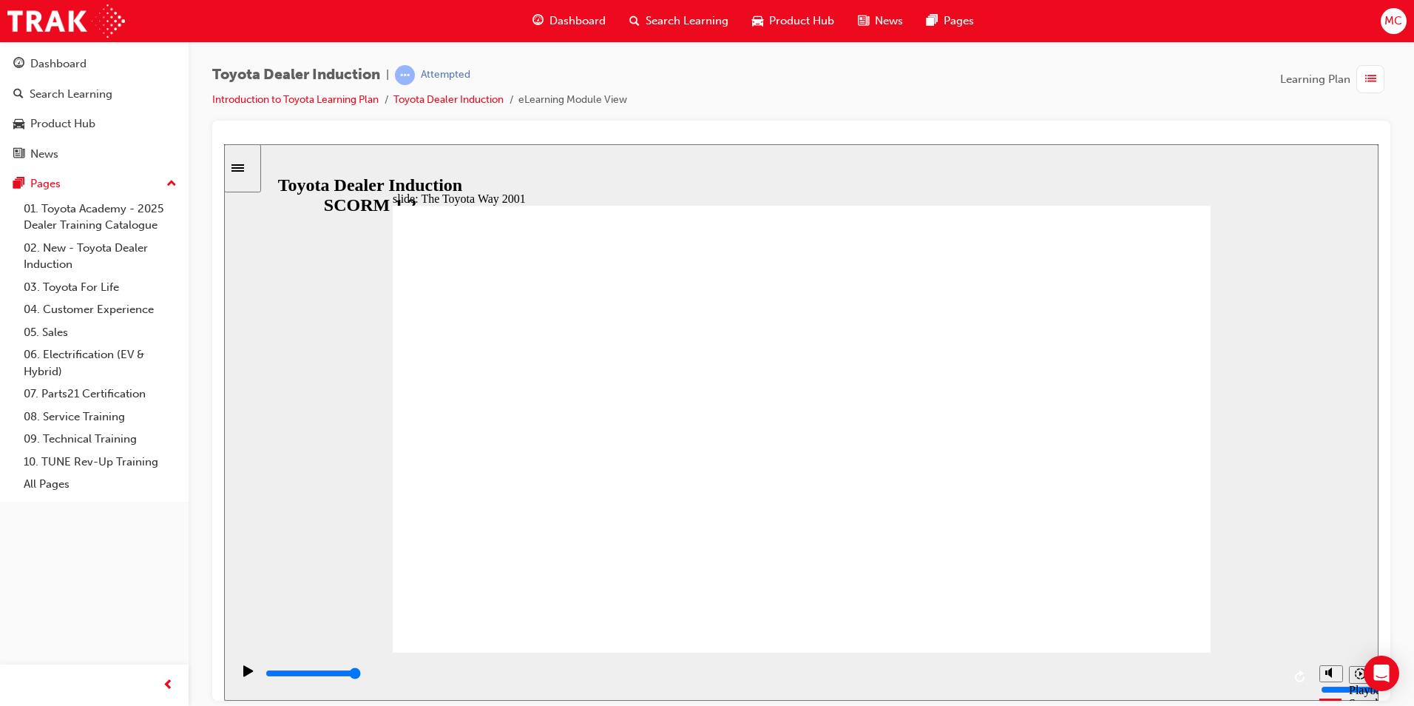
drag, startPoint x: 746, startPoint y: 563, endPoint x: 732, endPoint y: 553, distance: 17.0
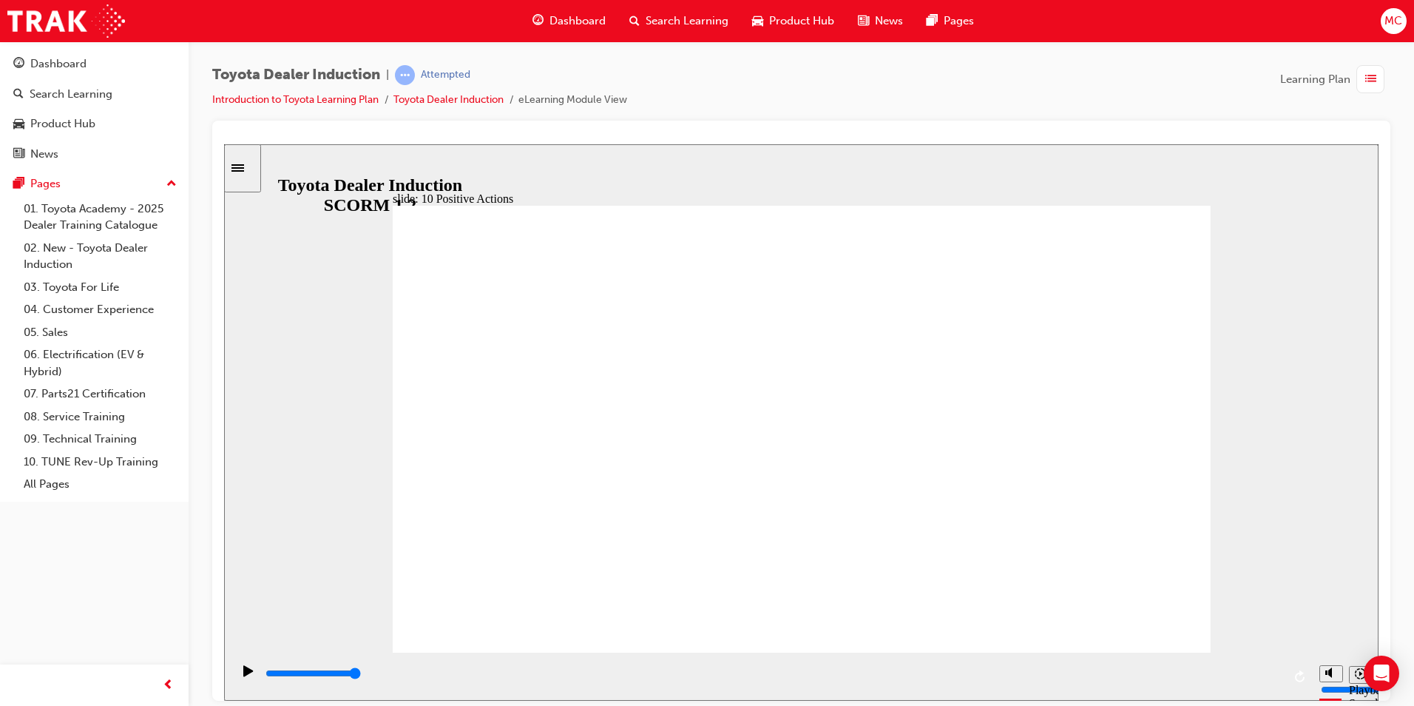
drag, startPoint x: 1198, startPoint y: 196, endPoint x: 1161, endPoint y: 218, distance: 43.1
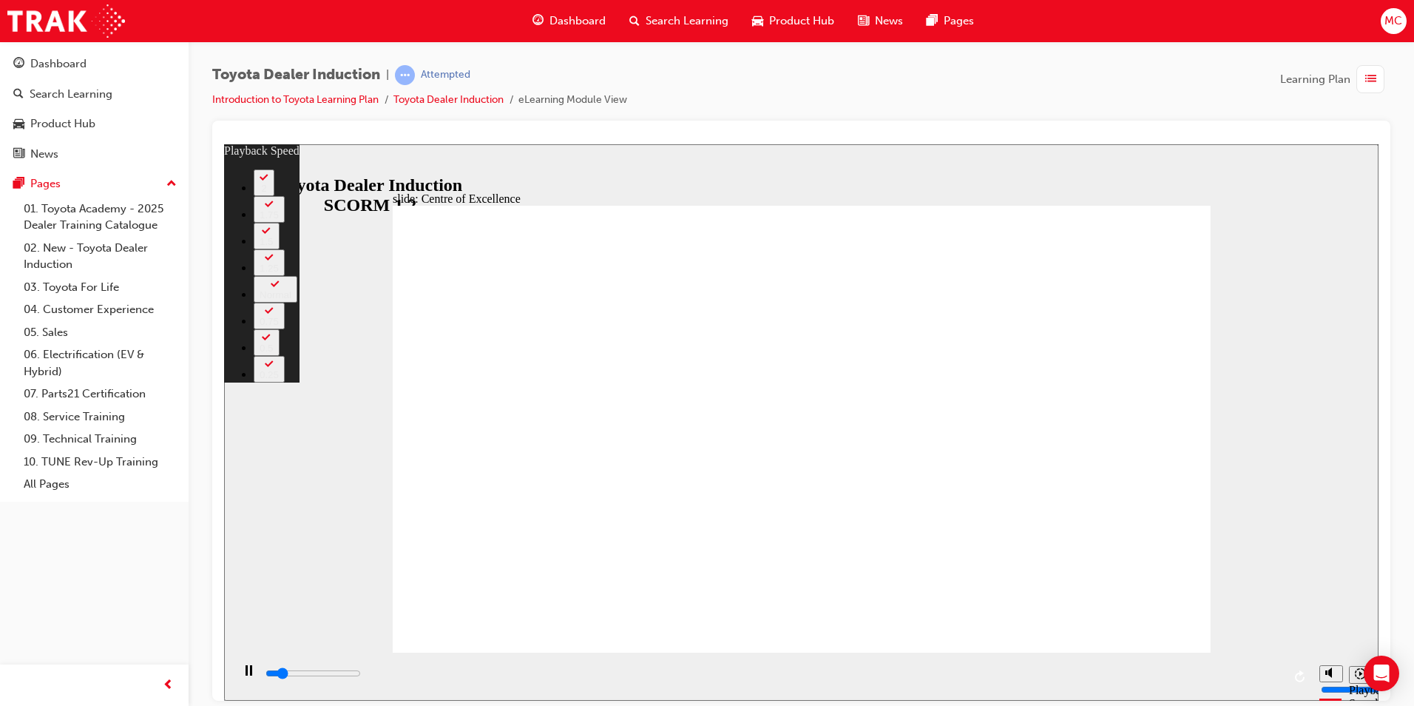
type input "2100"
type input "0"
type input "2300"
type input "1"
type input "2600"
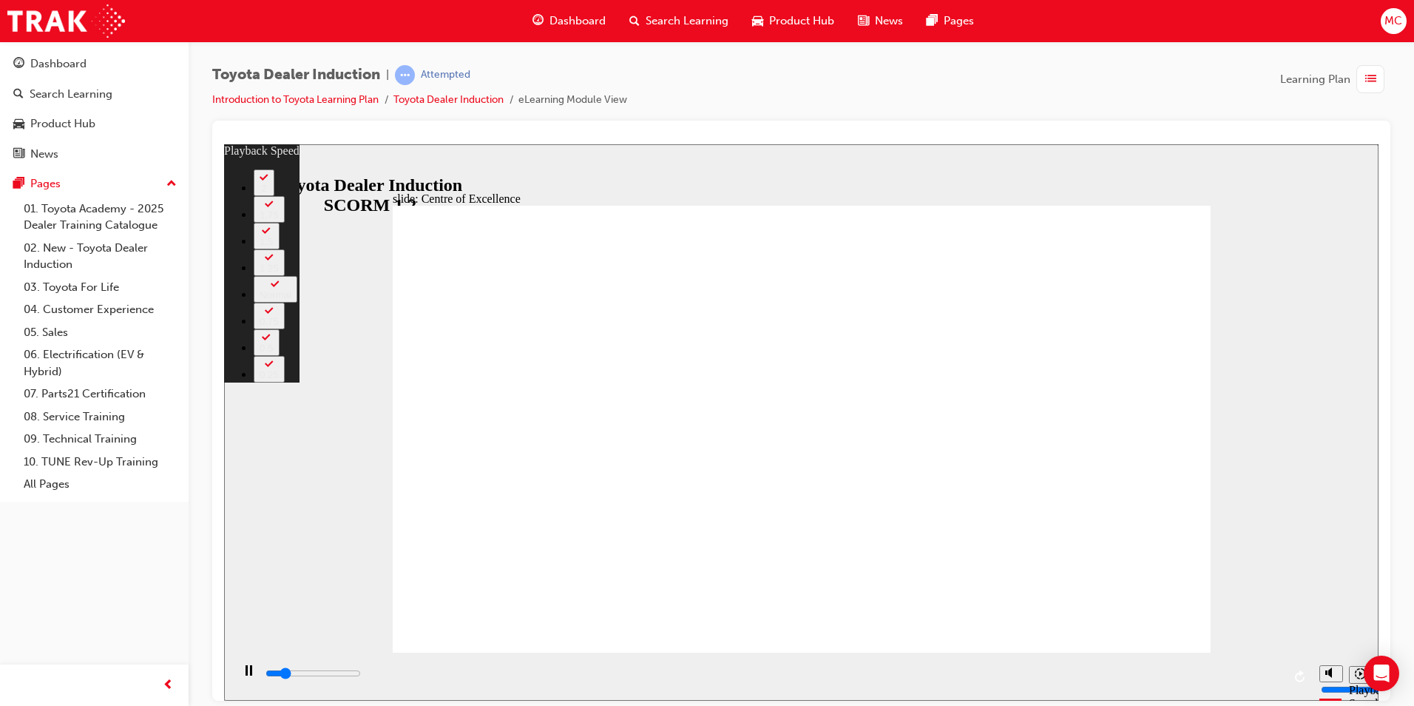
type input "1"
type input "2900"
type input "1"
type input "3100"
type input "1"
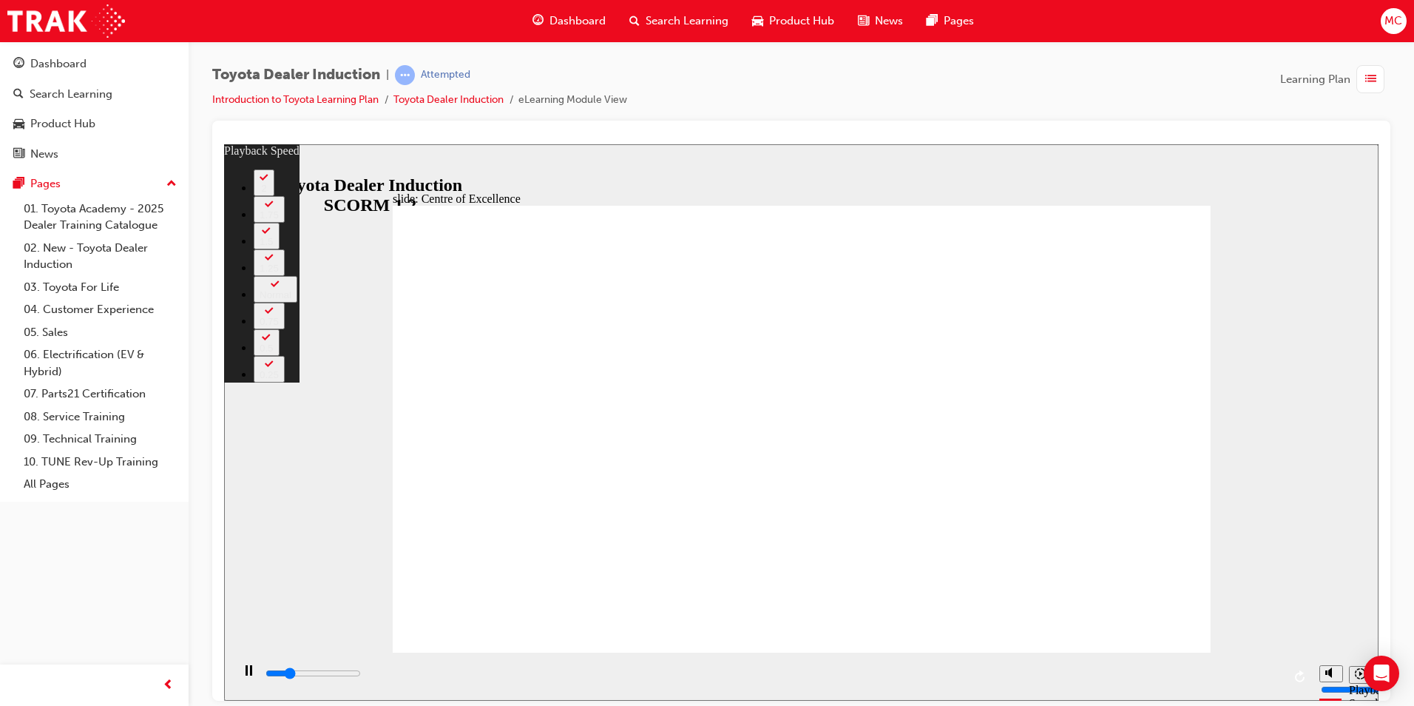
type input "3400"
type input "2"
type input "3600"
type input "2"
type input "3700"
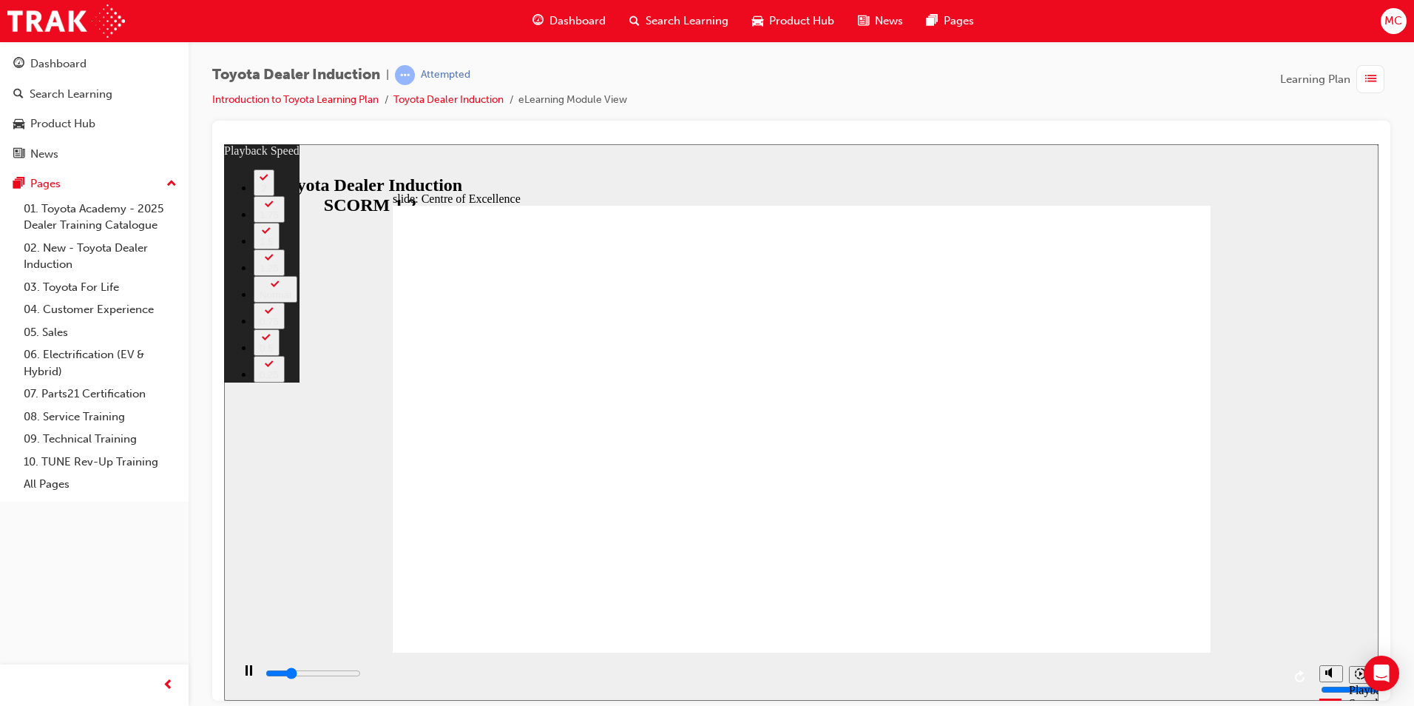
type input "2"
type input "3900"
type input "2"
type input "4200"
type input "2"
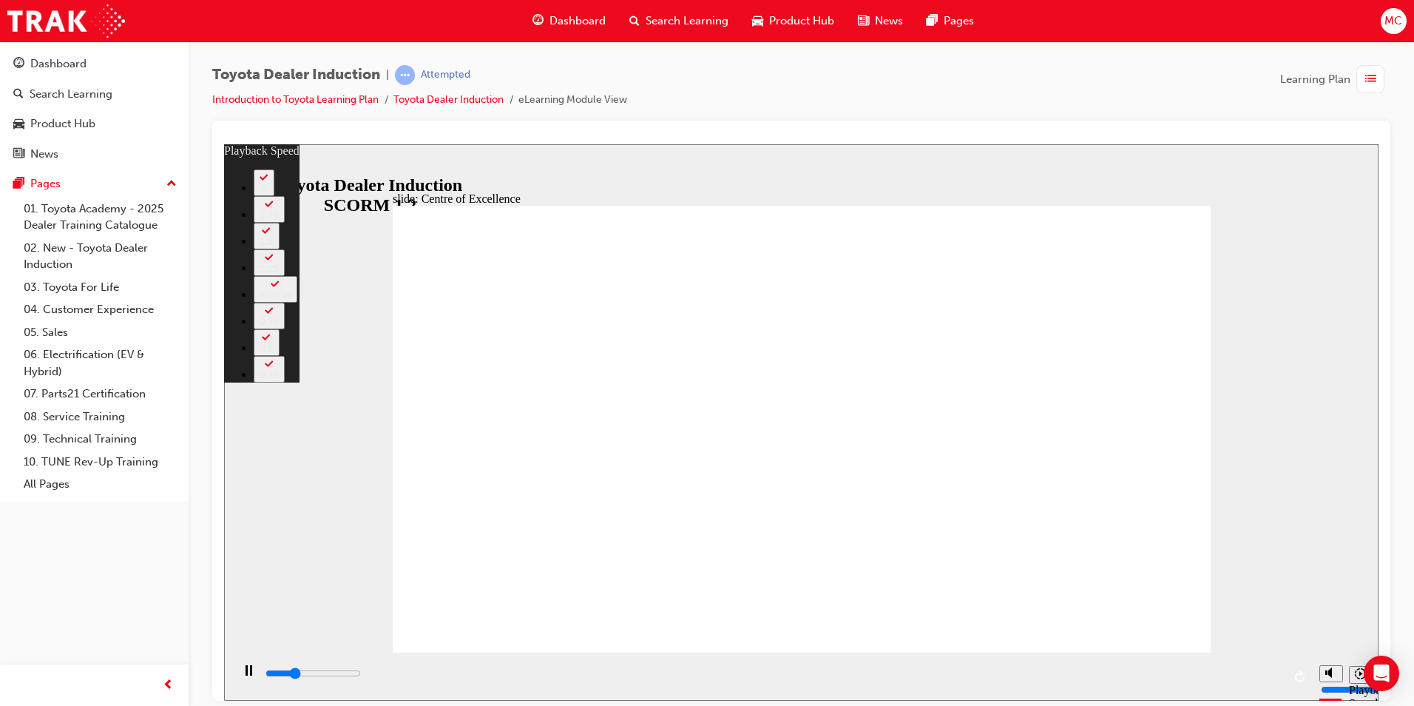
type input "4500"
type input "3"
type input "4600"
type input "3"
type input "4700"
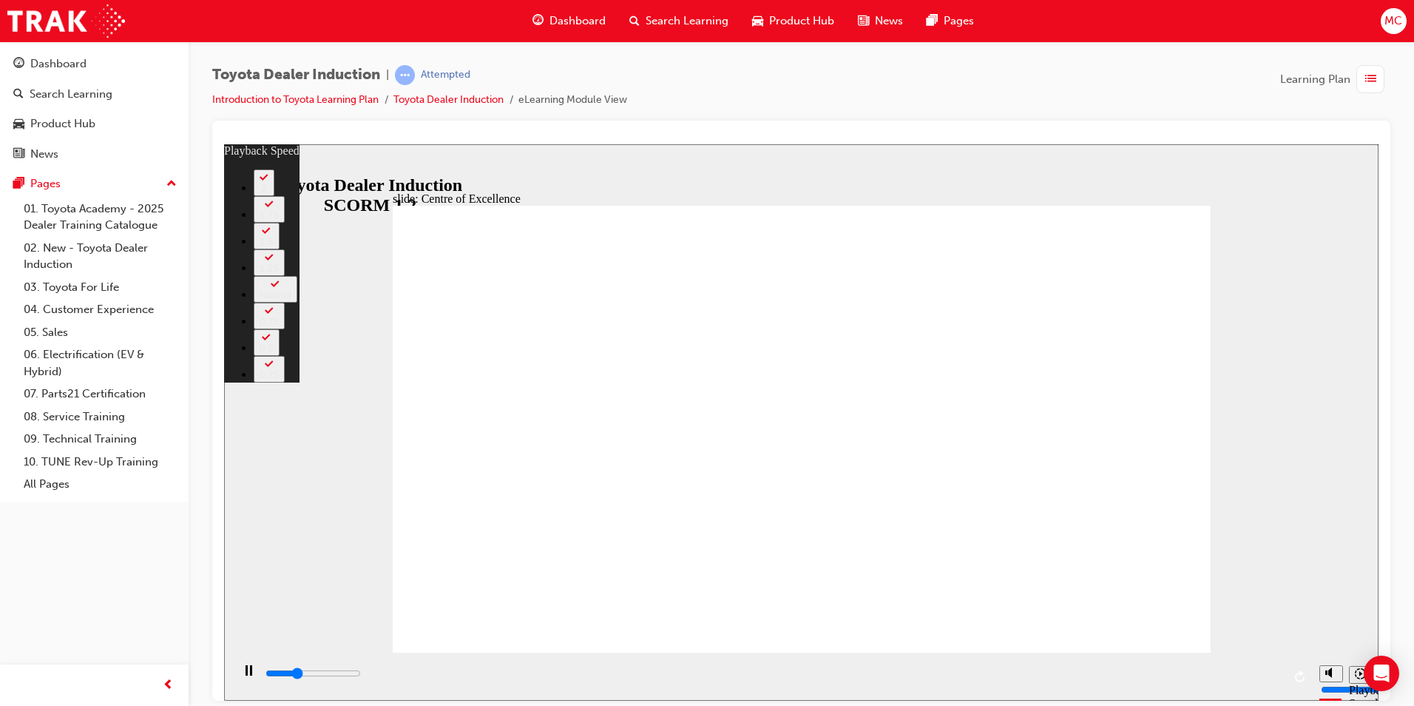
type input "3"
type input "5000"
type input "3"
type input "5300"
type input "3"
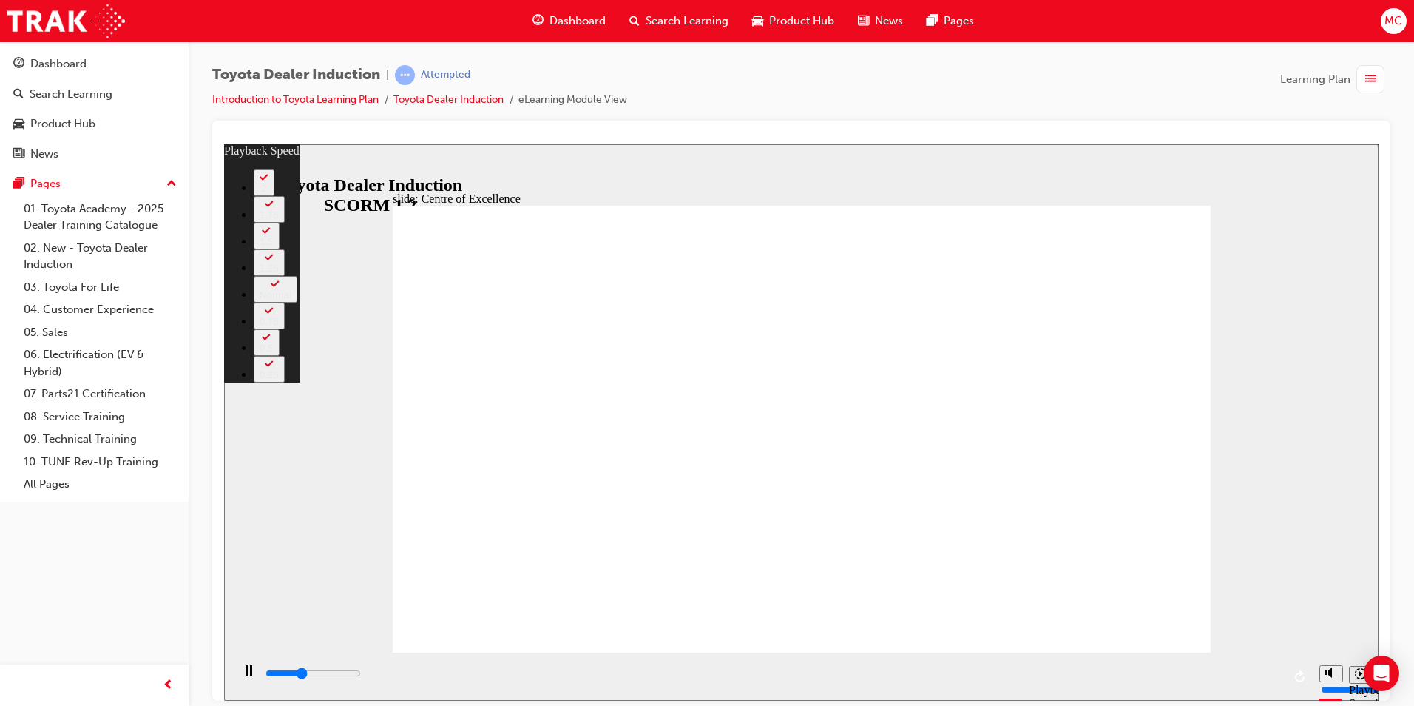
type input "5500"
type input "4"
type input "5800"
type input "4"
type input "6000"
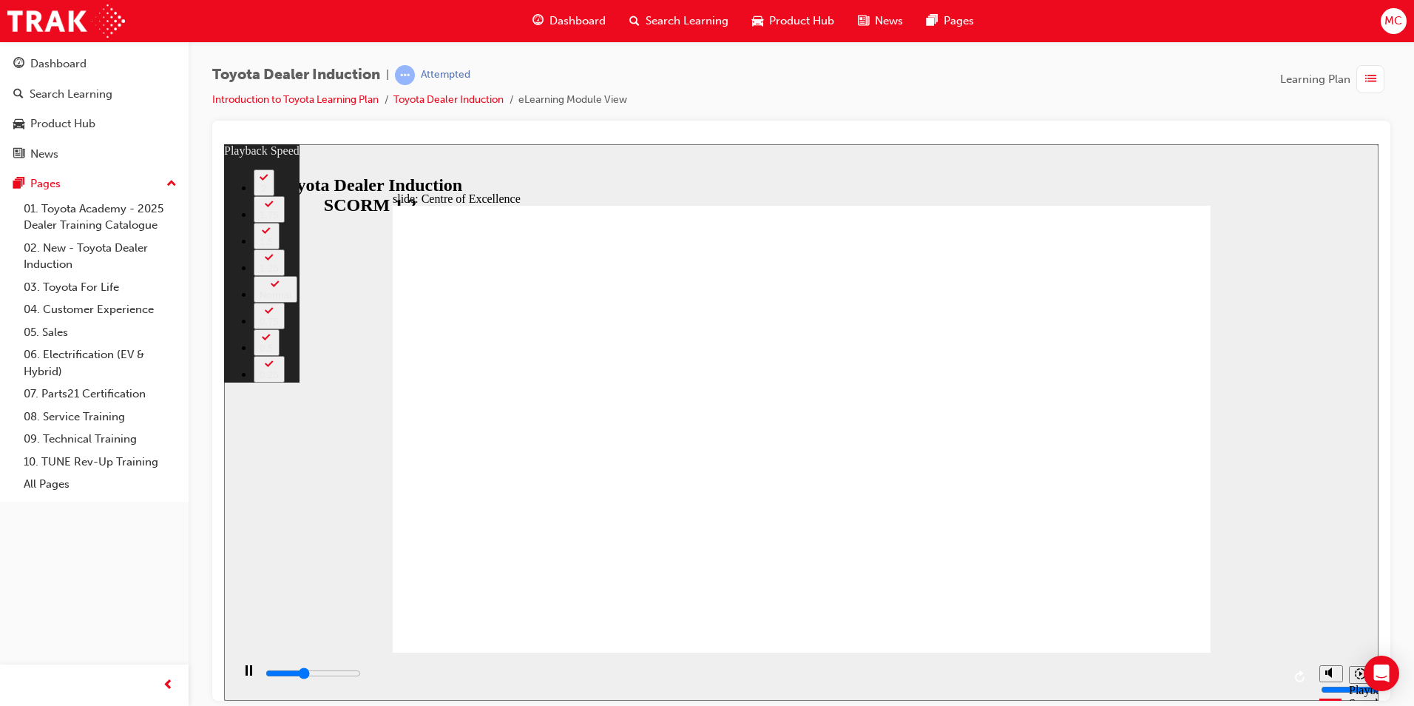
type input "4"
type input "6300"
type input "4"
type input "6600"
type input "5"
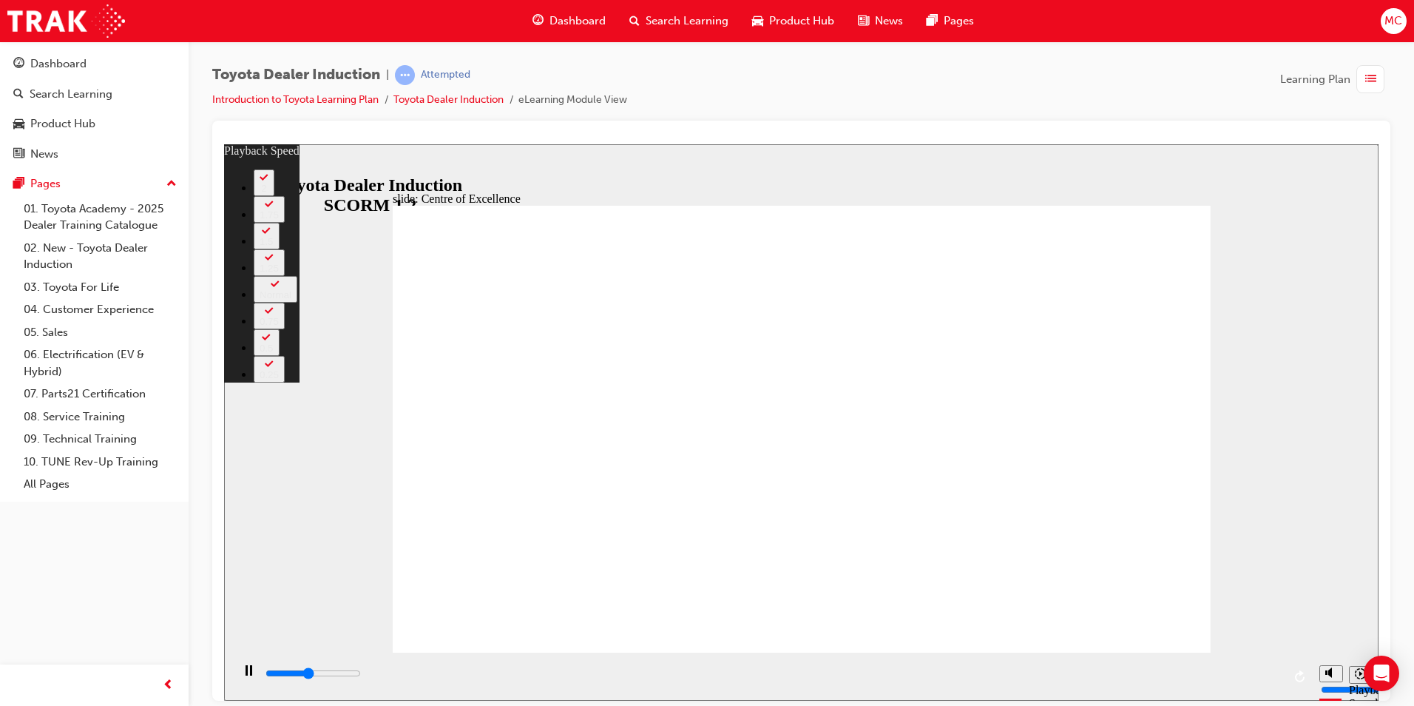
type input "6800"
type input "5"
type input "7100"
type input "5"
type input "7400"
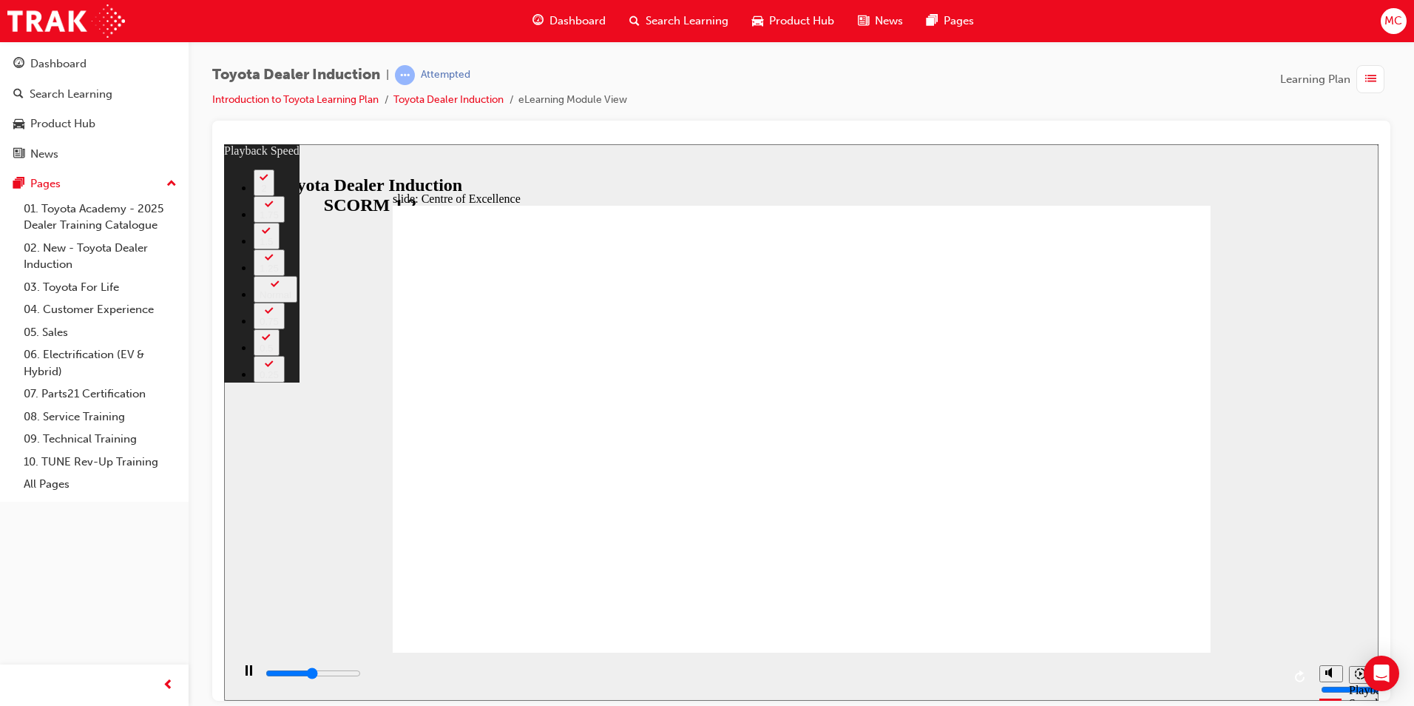
type input "6"
type input "7700"
type input "6"
type input "7900"
type input "6"
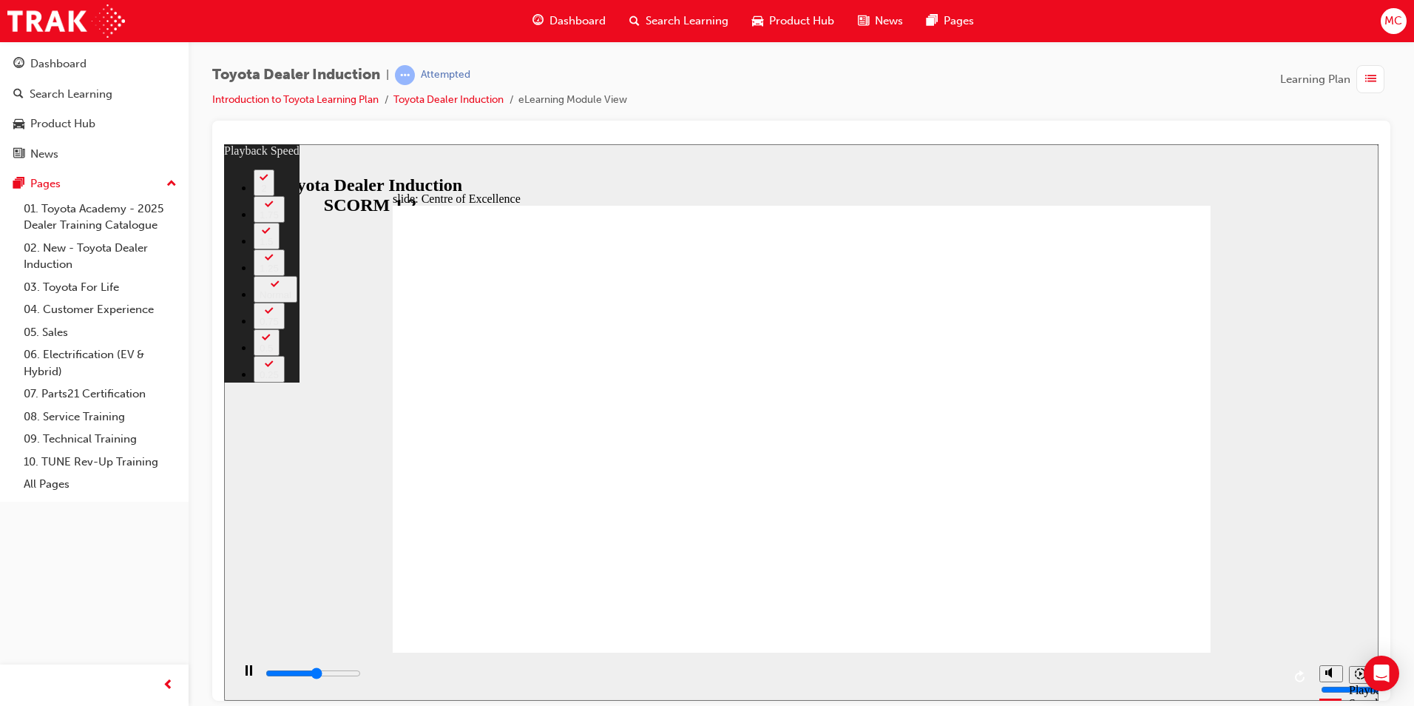
type input "8200"
type input "6"
type input "8400"
type input "7"
type input "8700"
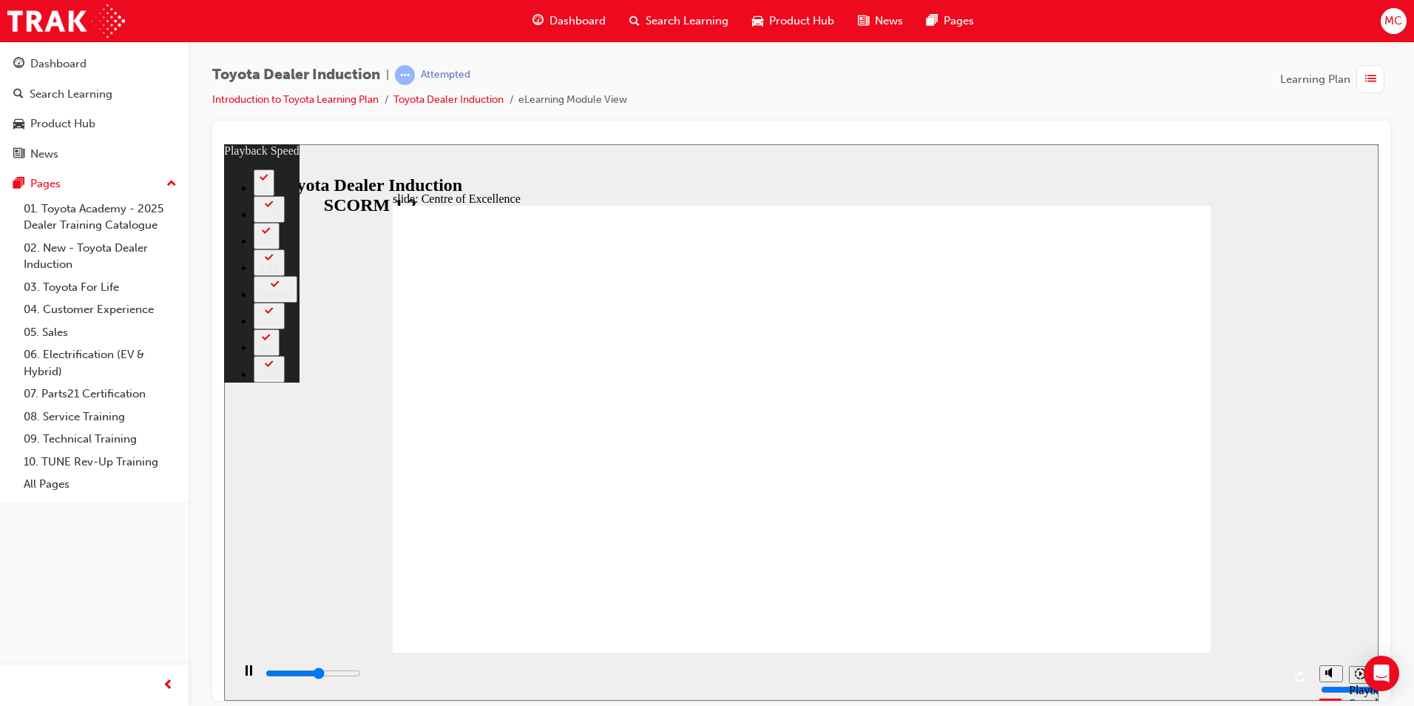
type input "7"
type input "9000"
type input "7"
type input "9200"
type input "7"
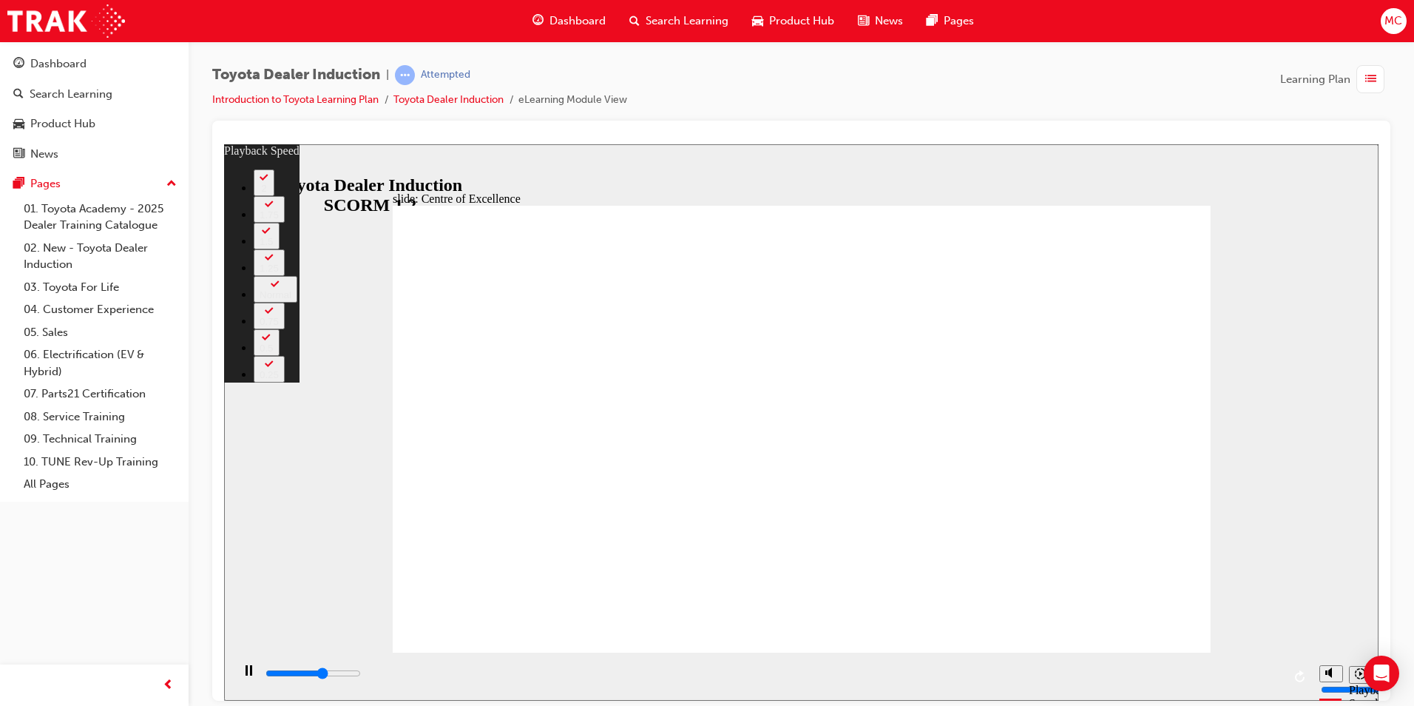
type input "9400"
type input "7"
type input "9500"
type input "8"
type input "9800"
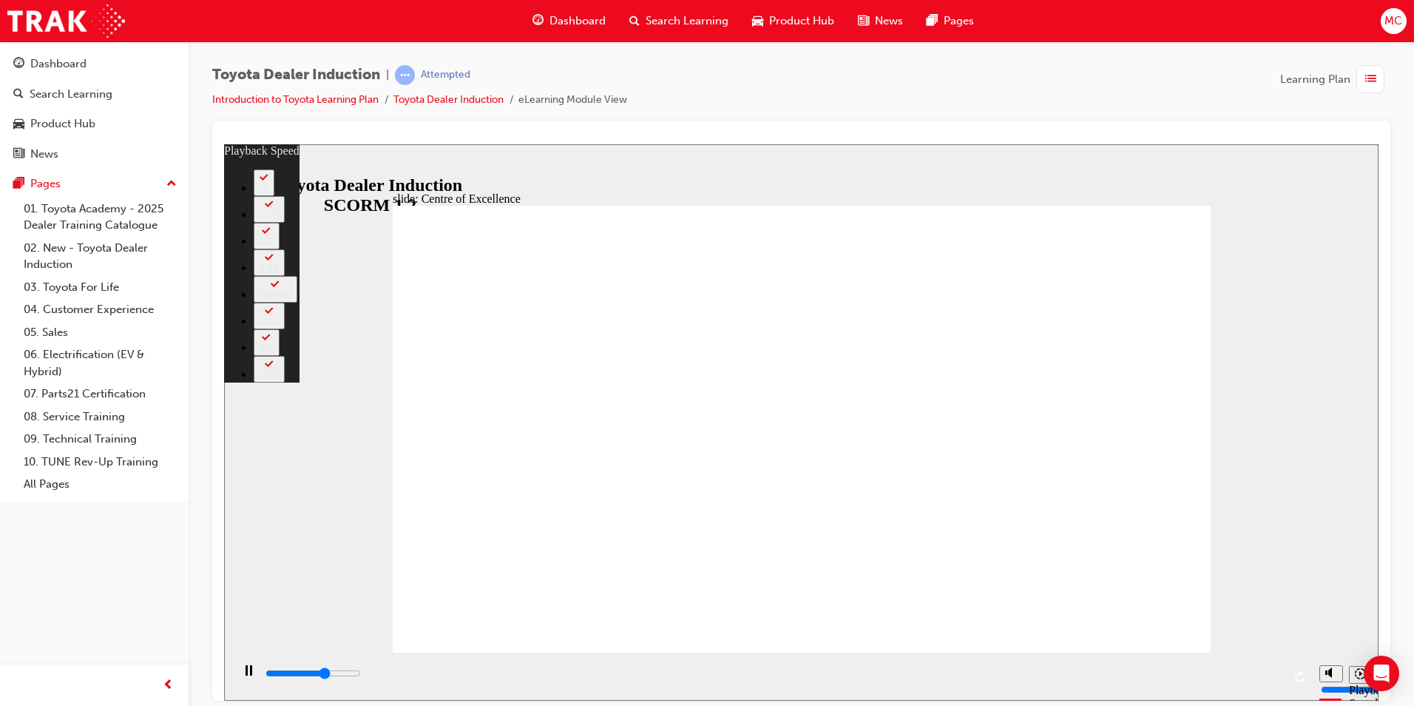
type input "8"
type input "10000"
type input "8"
type input "10300"
type input "8"
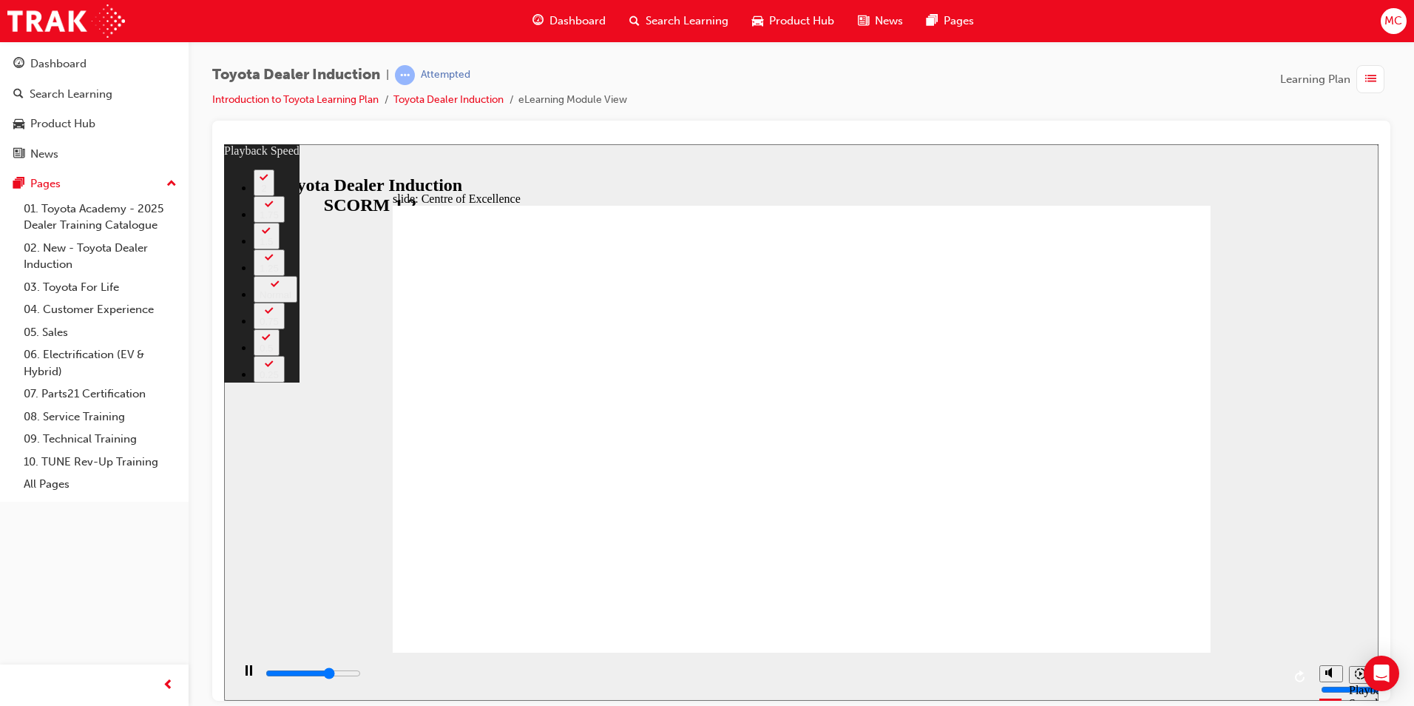
type input "10600"
type input "9"
type input "10800"
type input "9"
type input "11100"
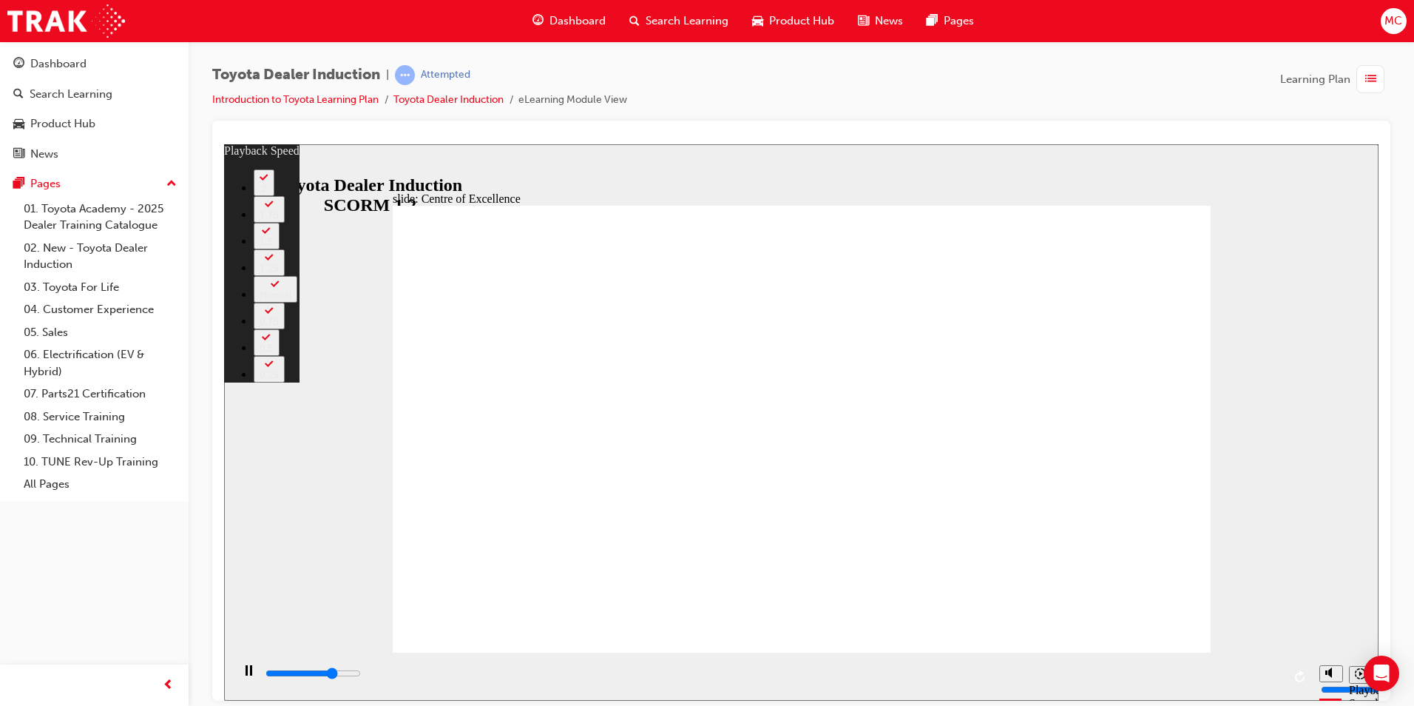
type input "9"
type input "11400"
type input "10"
type input "11600"
type input "10"
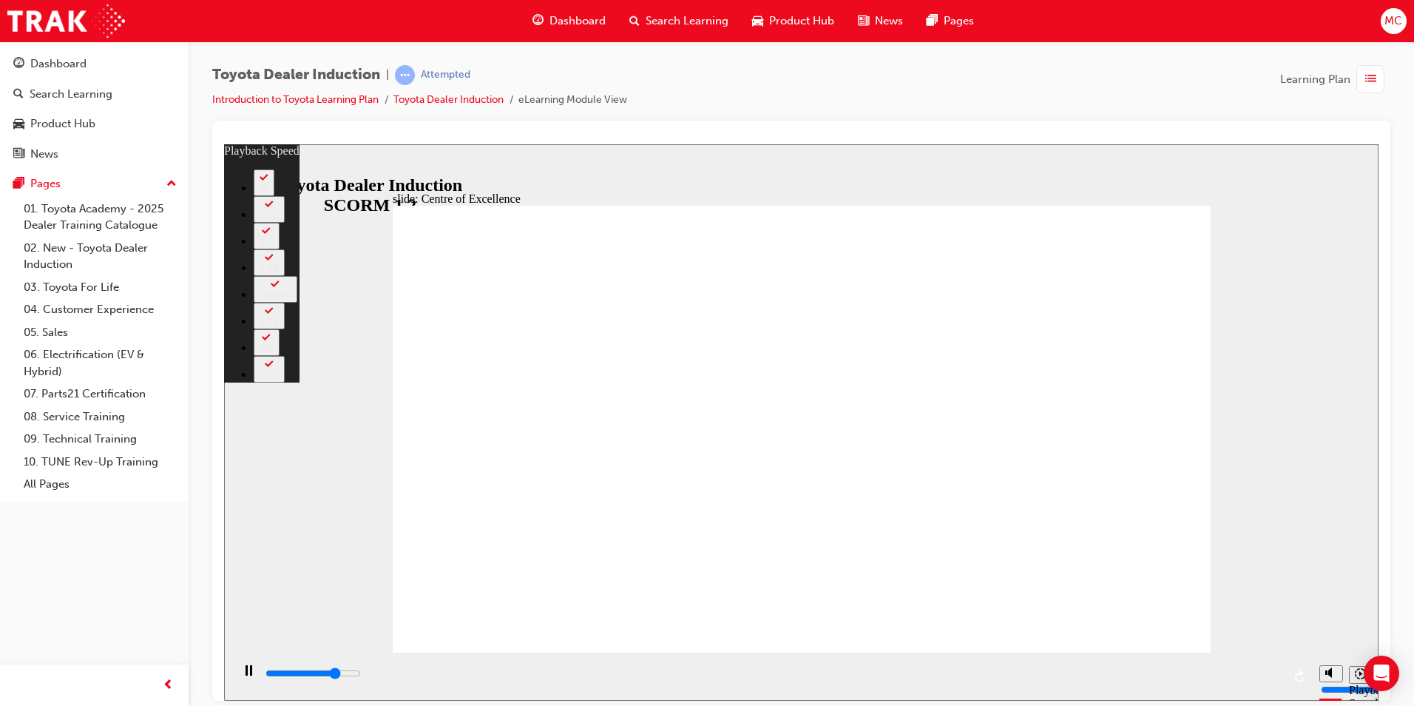
type input "11700"
type input "10"
type input "11900"
type input "10"
type input "12200"
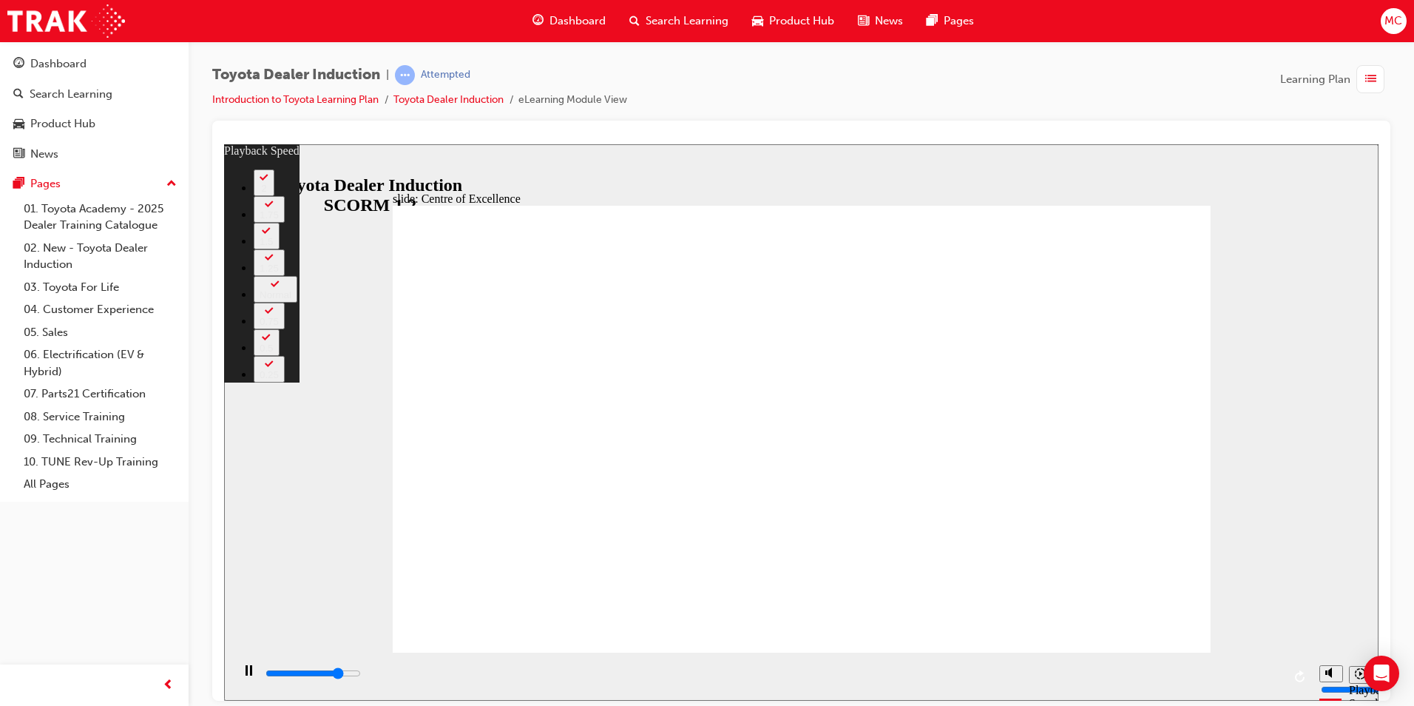
type input "10"
type input "12400"
type input "11"
type input "12700"
type input "11"
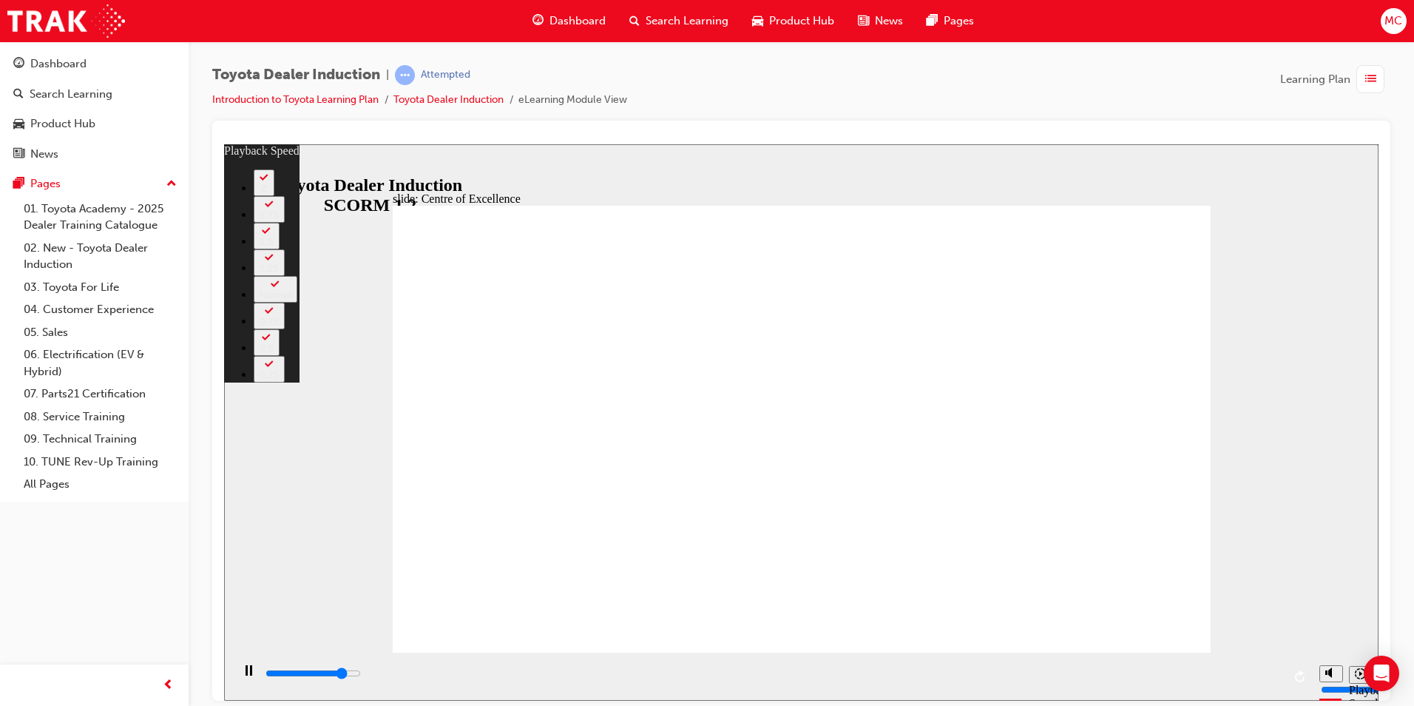
type input "12900"
type input "11"
type input "13200"
type input "11"
type input "13500"
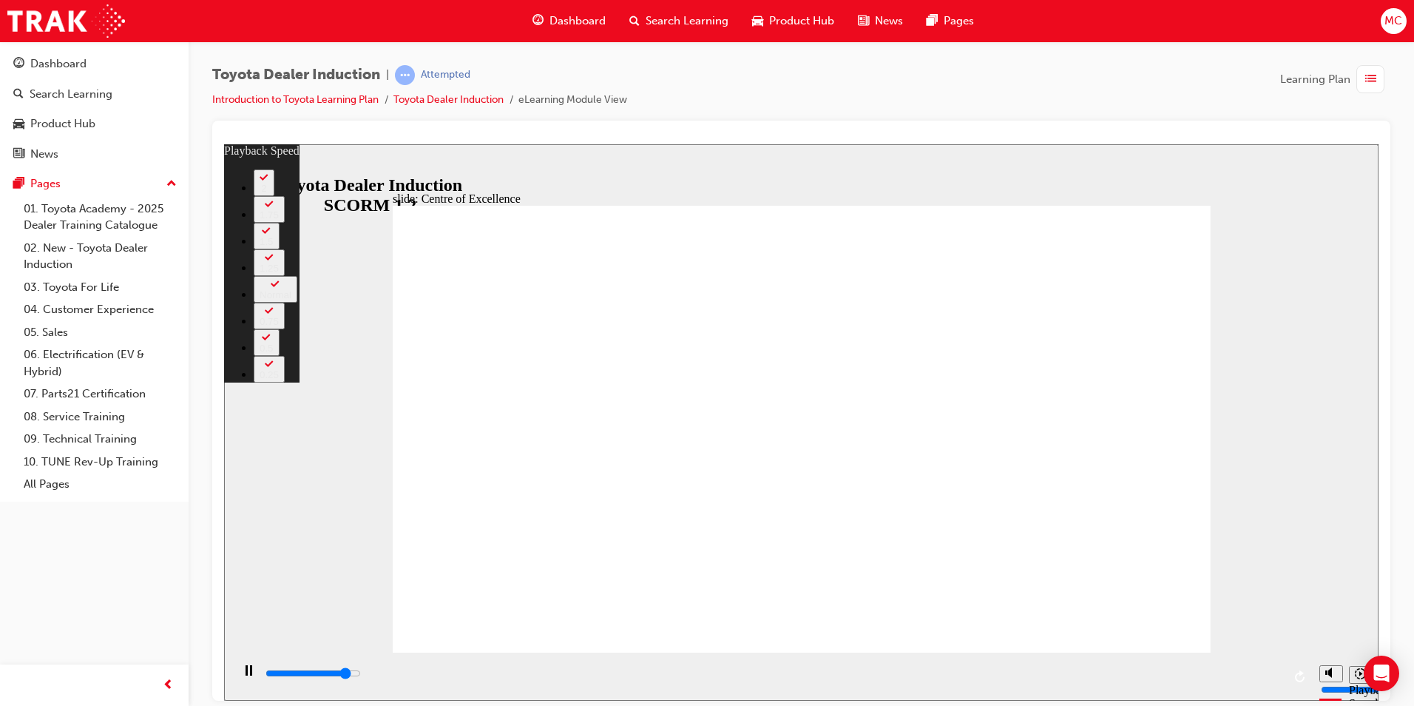
type input "12"
type input "13800"
type input "12"
type input "14000"
type input "12"
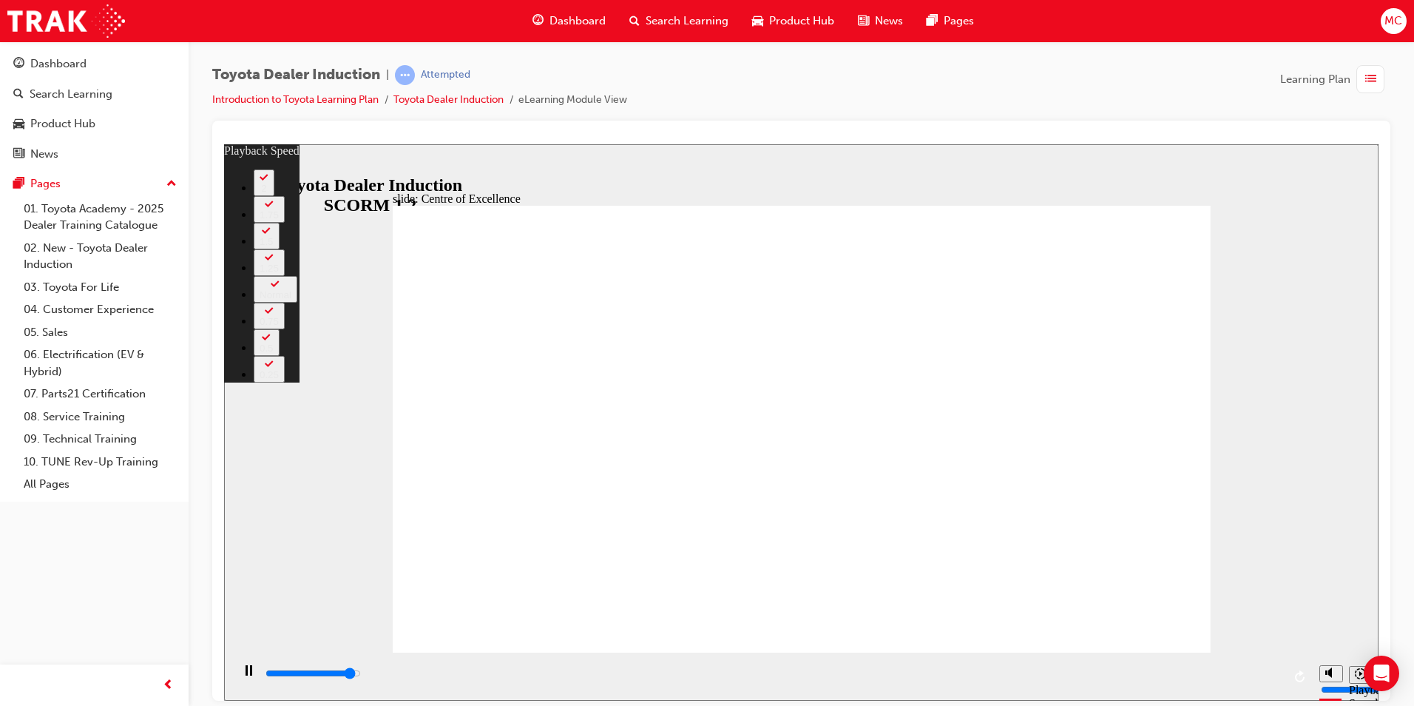
type input "14300"
type input "12"
type input "14600"
type input "13"
type input "14800"
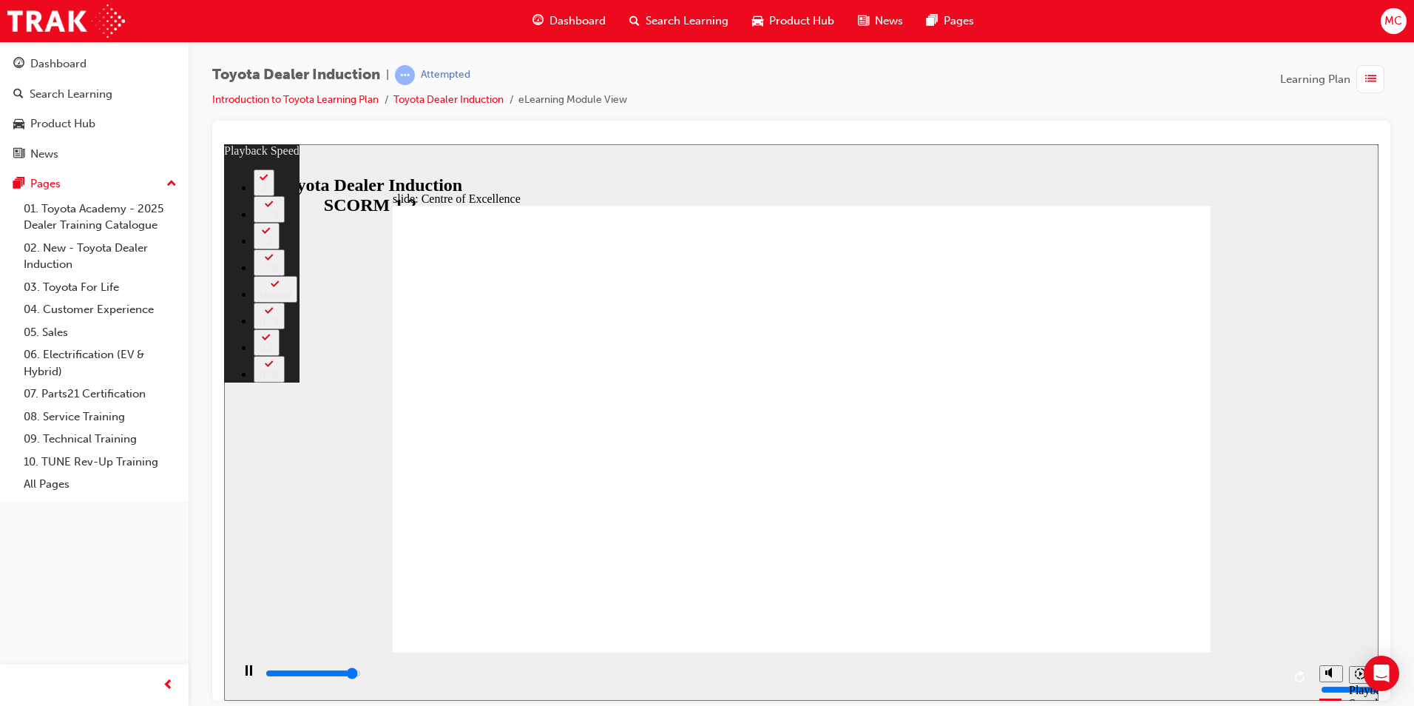
type input "13"
type input "15100"
type input "13"
type input "15300"
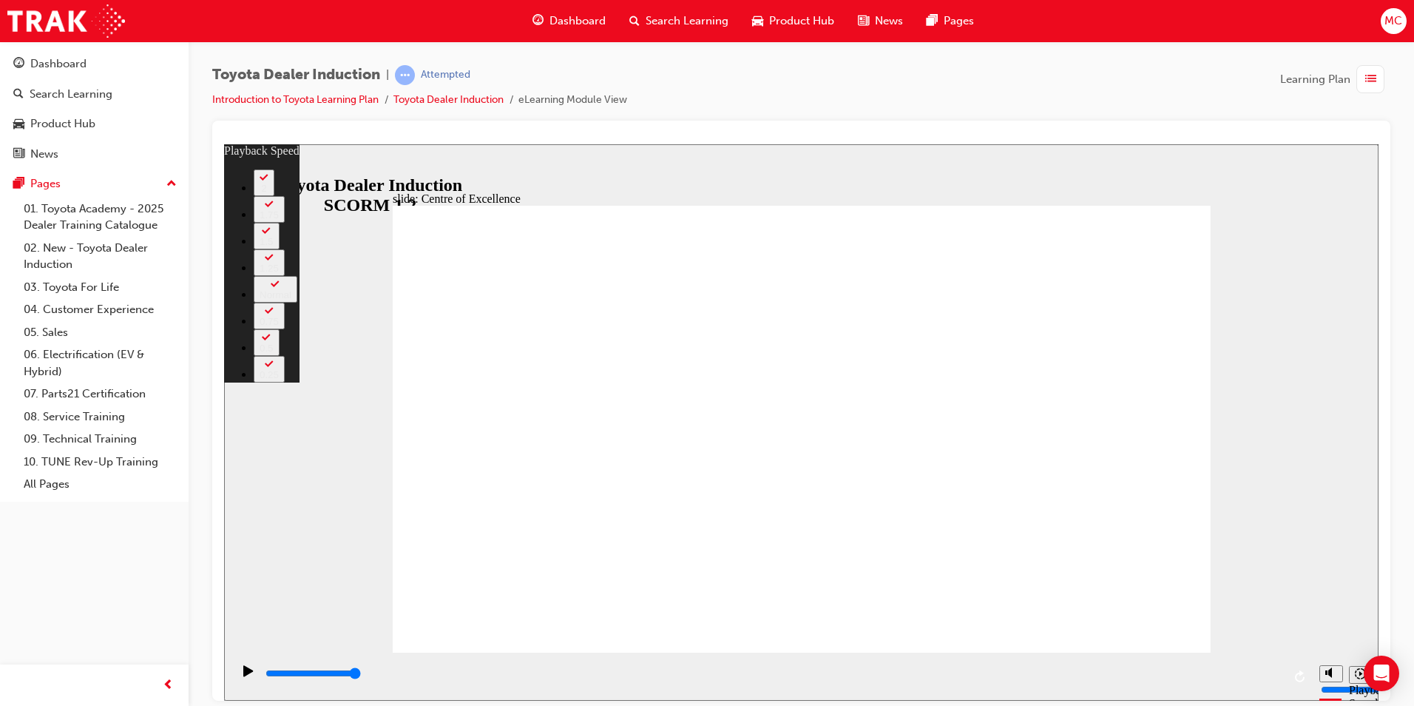
drag, startPoint x: 610, startPoint y: 614, endPoint x: 1158, endPoint y: 603, distance: 548.2
drag, startPoint x: 1168, startPoint y: 618, endPoint x: 1193, endPoint y: 618, distance: 25.2
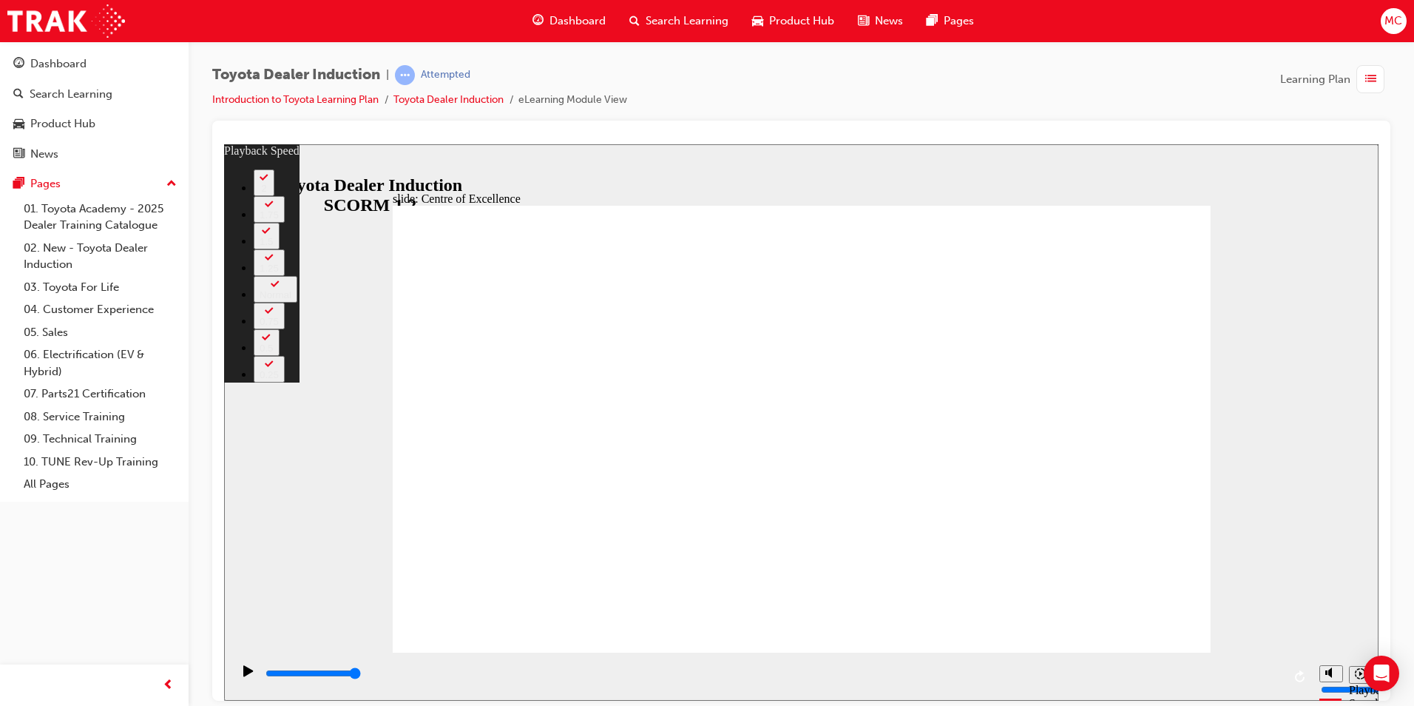
type input "248"
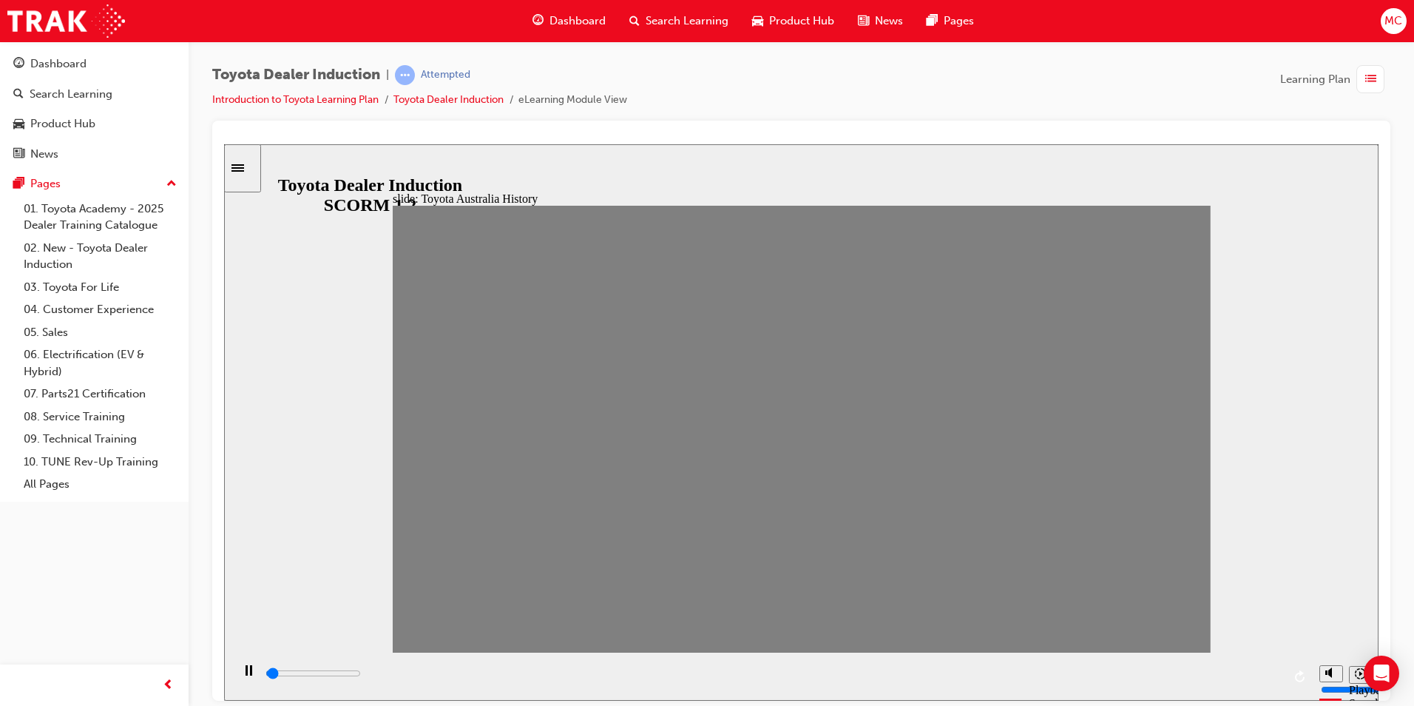
drag, startPoint x: 408, startPoint y: 453, endPoint x: 454, endPoint y: 444, distance: 47.4
drag, startPoint x: 465, startPoint y: 439, endPoint x: 525, endPoint y: 439, distance: 60.7
drag, startPoint x: 525, startPoint y: 439, endPoint x: 573, endPoint y: 435, distance: 47.5
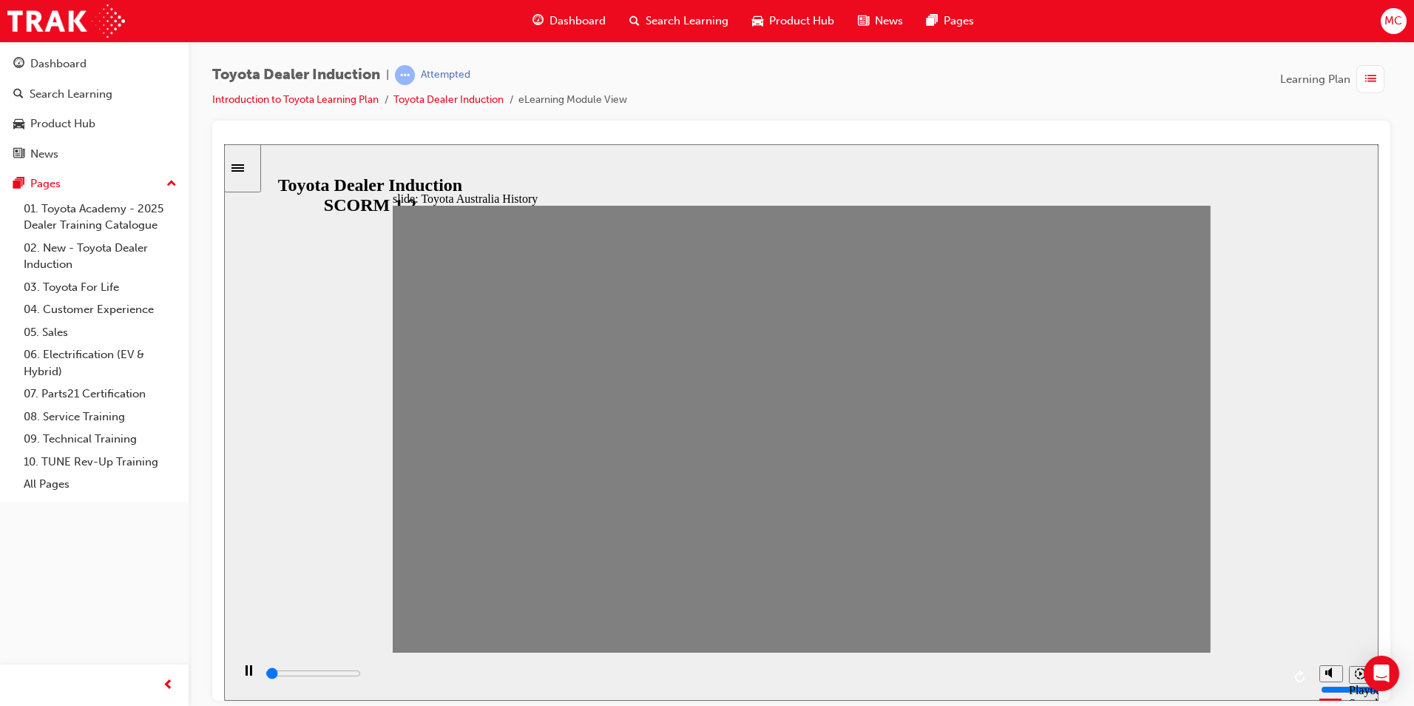
drag, startPoint x: 573, startPoint y: 435, endPoint x: 1252, endPoint y: 442, distance: 679.1
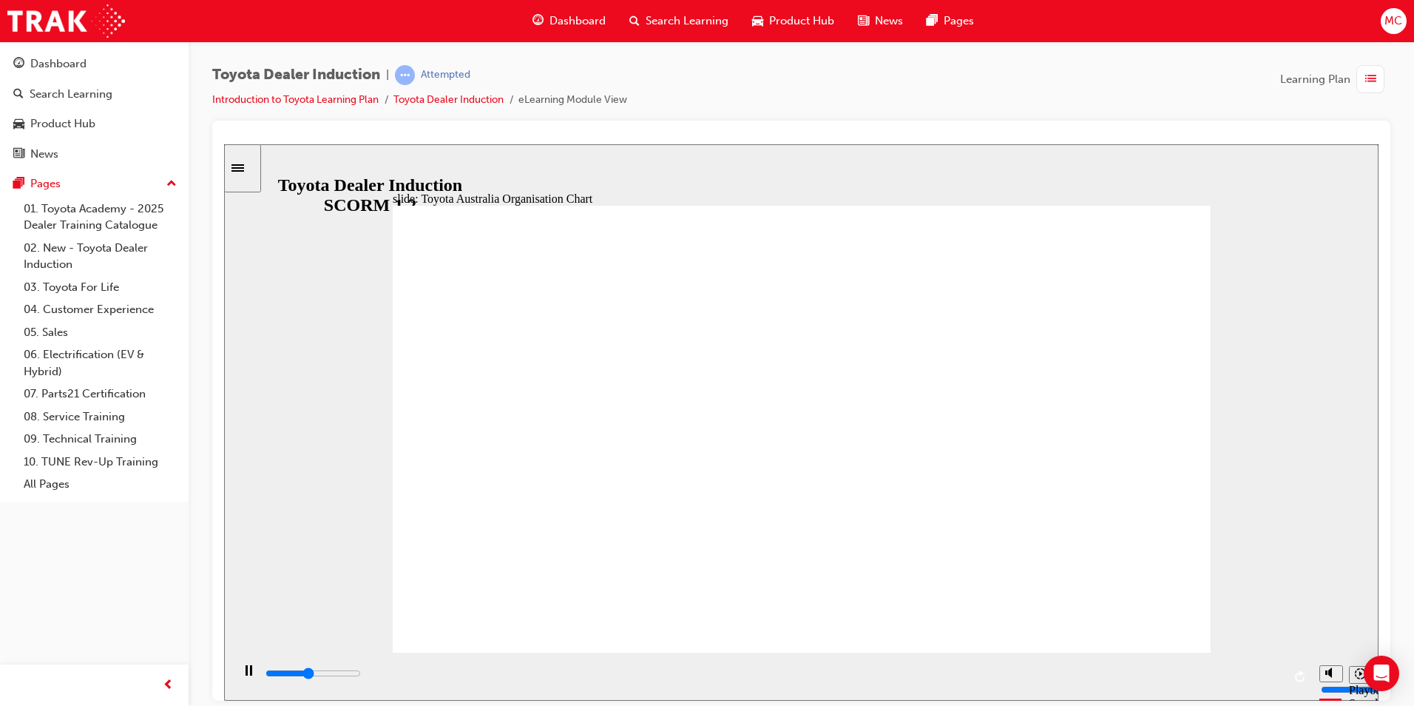
drag, startPoint x: 774, startPoint y: 669, endPoint x: 1081, endPoint y: 618, distance: 310.6
click at [1073, 624] on div "slide: Toyota Australia Organisation Chart Toyota Australia Organisation Chart …" at bounding box center [801, 422] width 1155 height 556
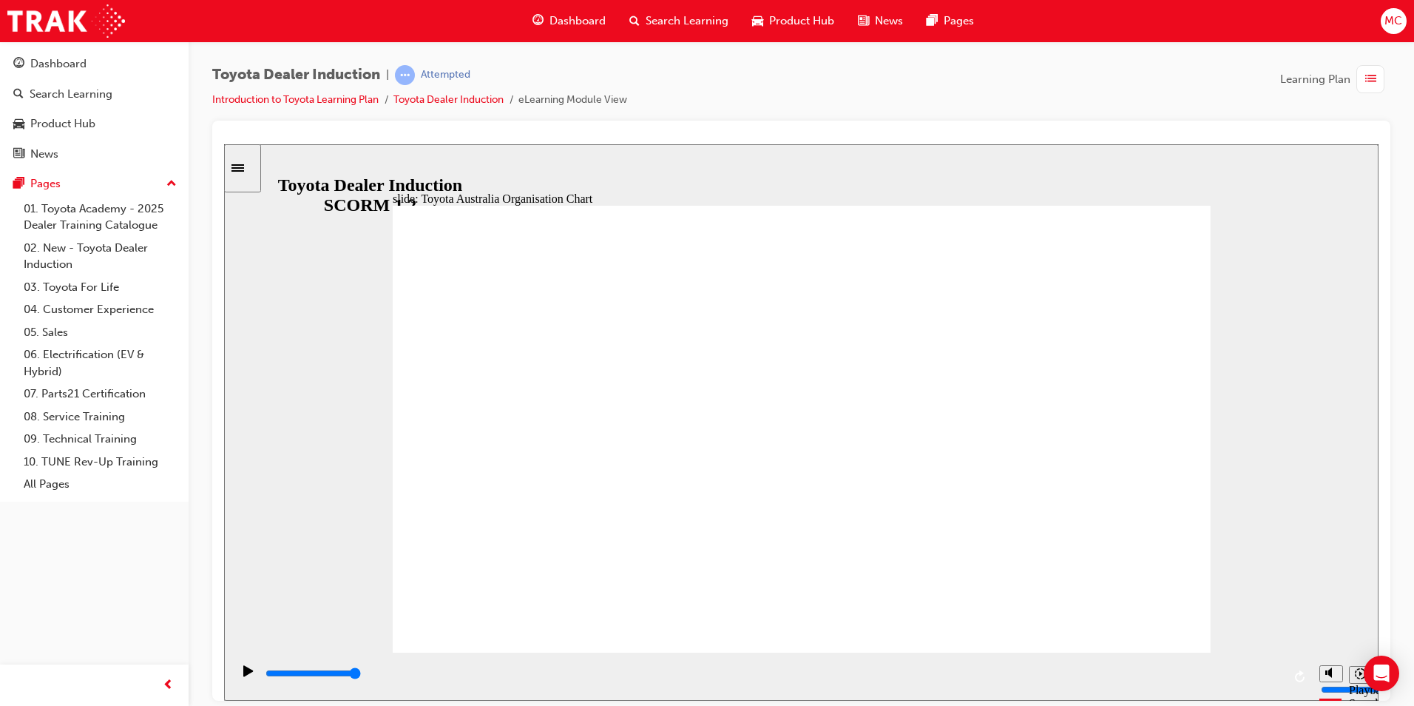
type input "5000"
radio input "true"
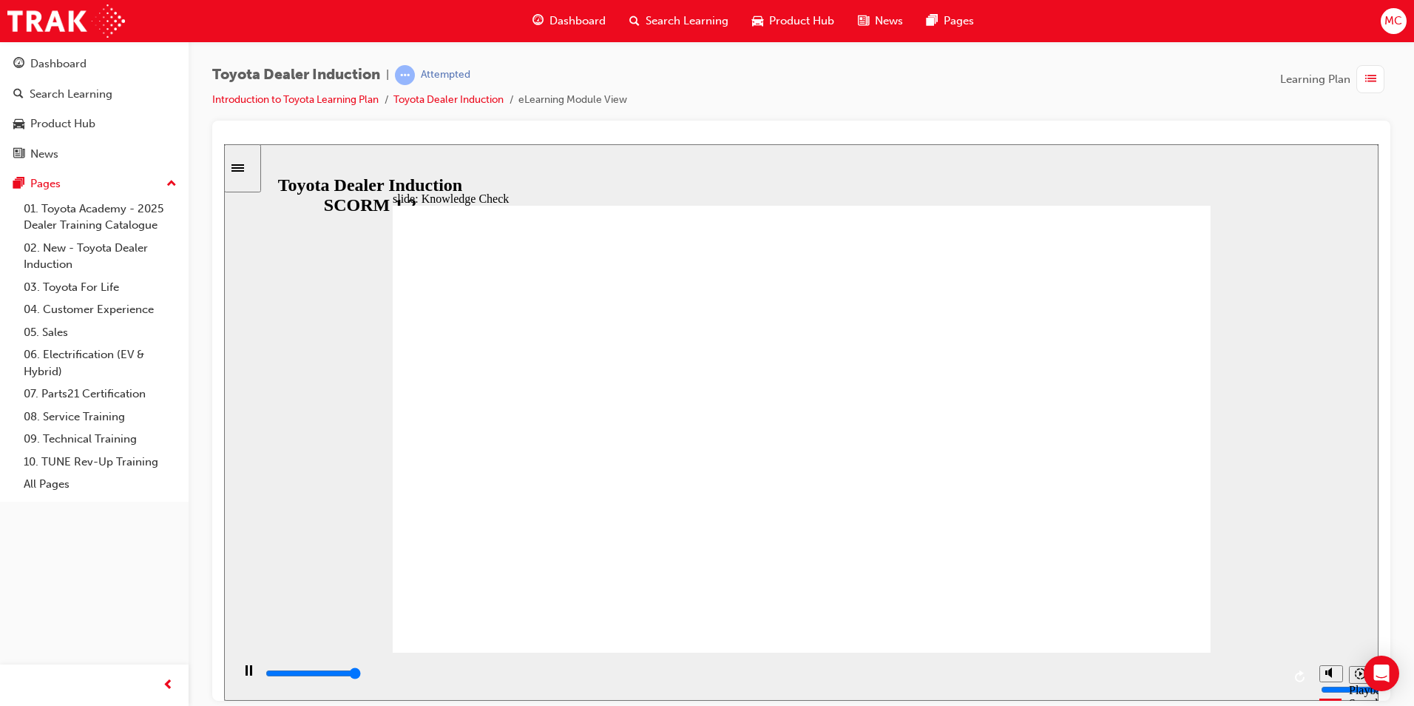
type input "5000"
radio input "true"
type input "1200"
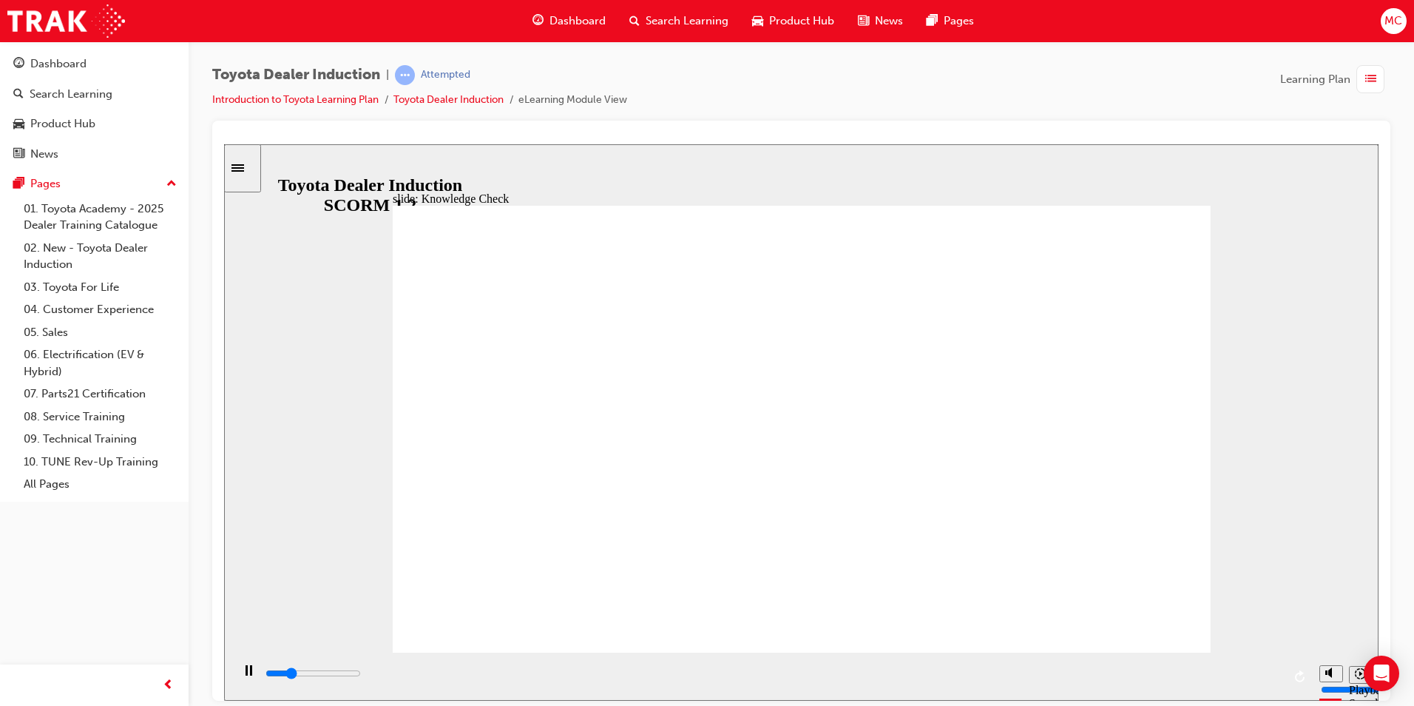
radio input "true"
type input "5000"
radio input "true"
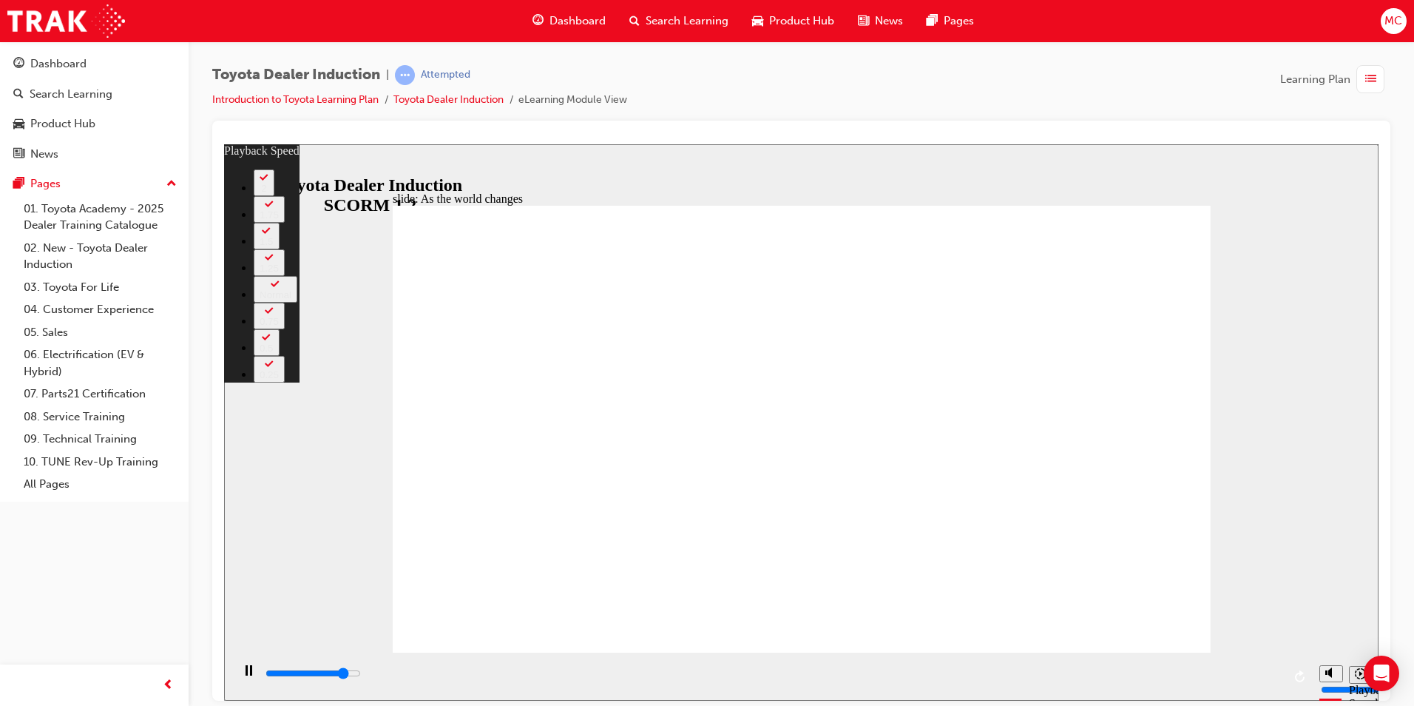
type input "8100"
type input "0"
type input "8300"
type input "0"
type input "8300"
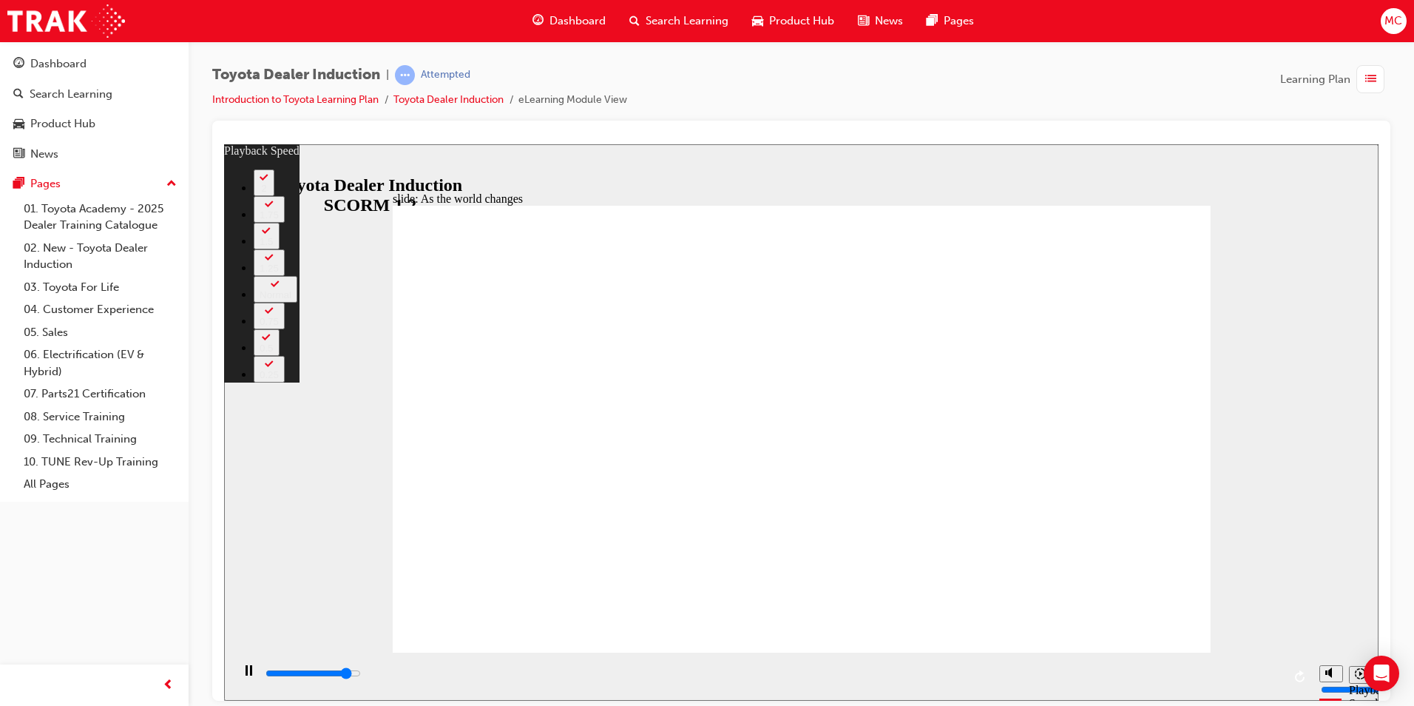
type input "0"
type input "8500"
type input "0"
type input "8600"
type input "1"
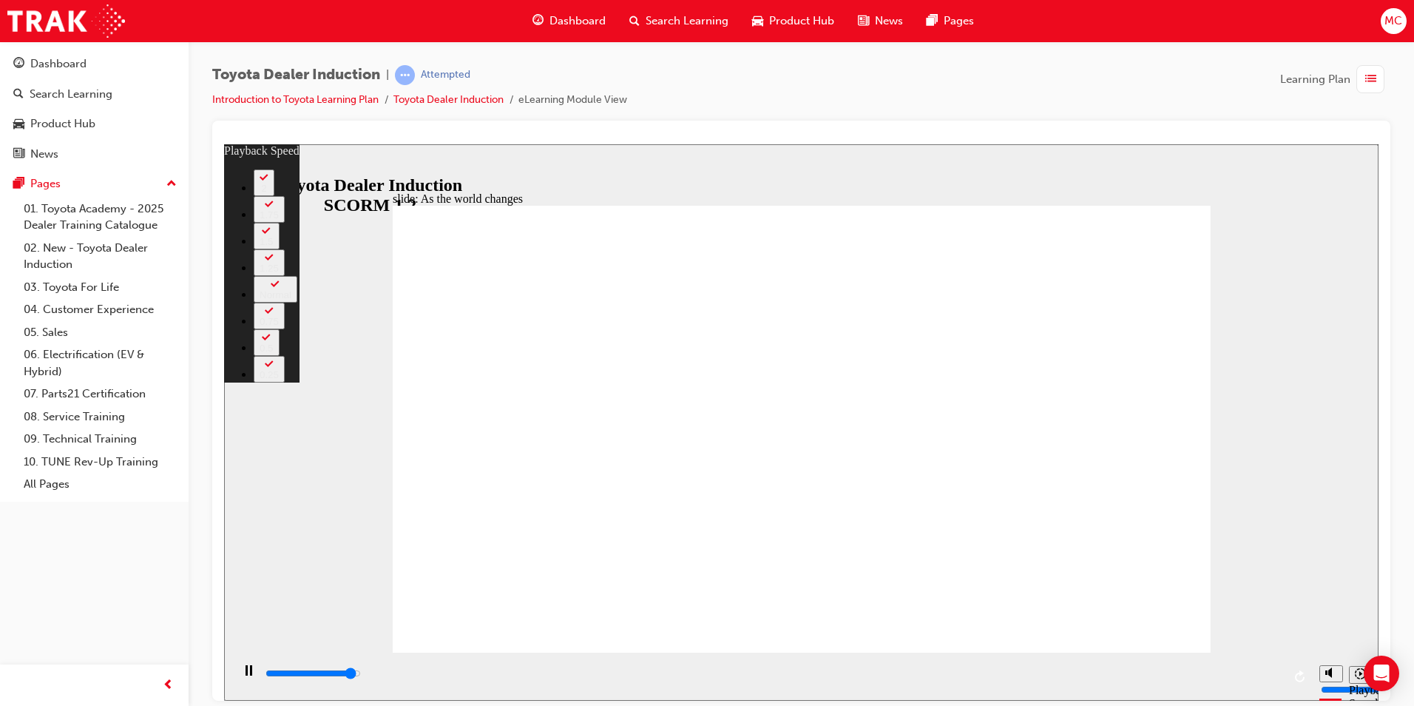
type input "8800"
type input "1"
type input "9100"
type input "1"
type input "9200"
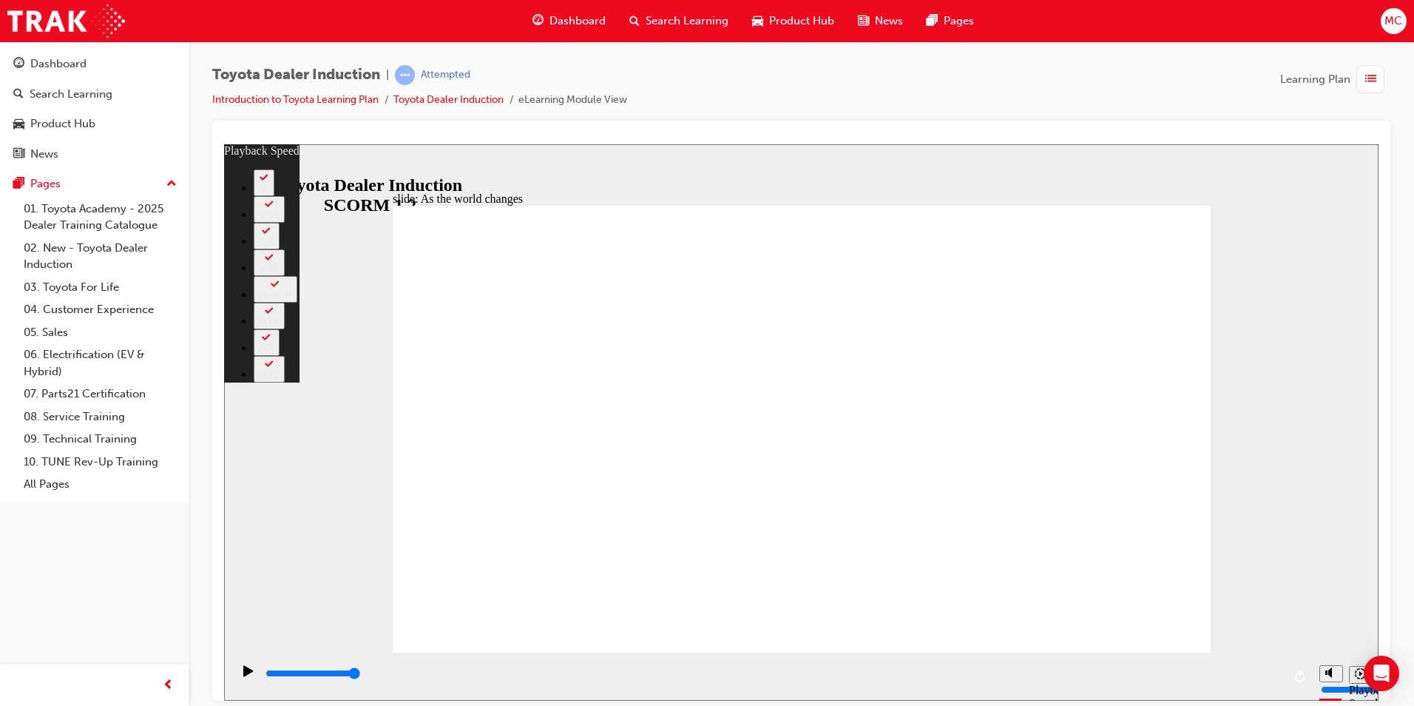
drag, startPoint x: 568, startPoint y: 619, endPoint x: 1357, endPoint y: 561, distance: 791.4
click at [1357, 561] on div "slide: As the world changes Rectangle 2 playback speed 2 1.75 1.5 1.25 Normal 0…" at bounding box center [801, 422] width 1155 height 556
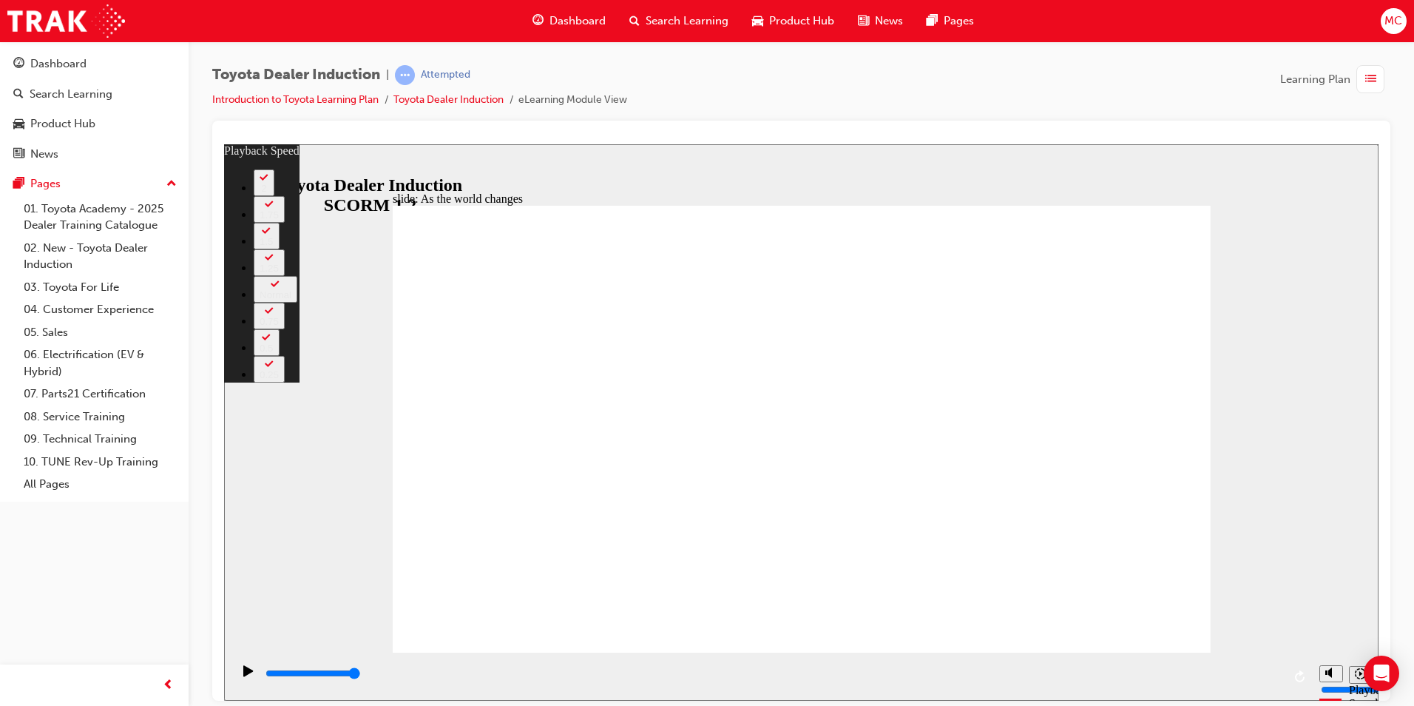
type input "128"
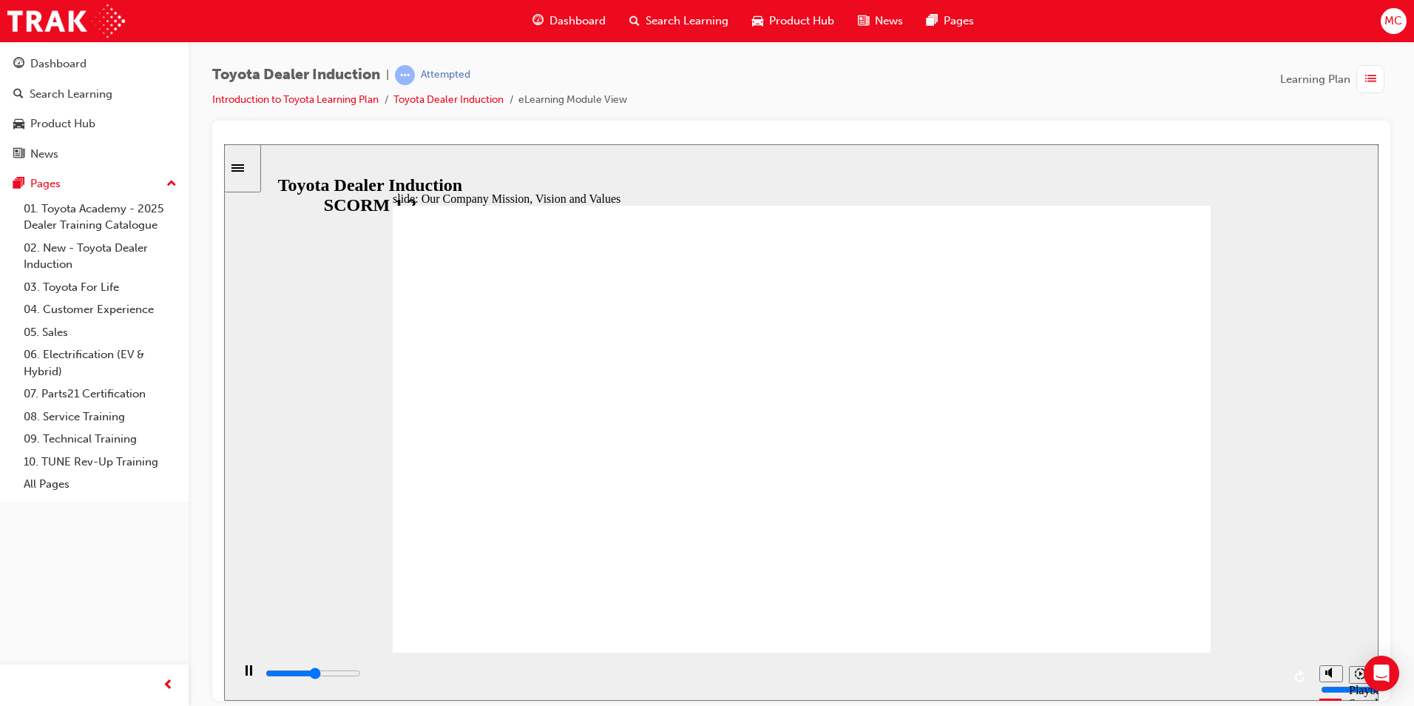
drag, startPoint x: 717, startPoint y: 275, endPoint x: 712, endPoint y: 286, distance: 11.3
drag, startPoint x: 814, startPoint y: 286, endPoint x: 831, endPoint y: 280, distance: 18.7
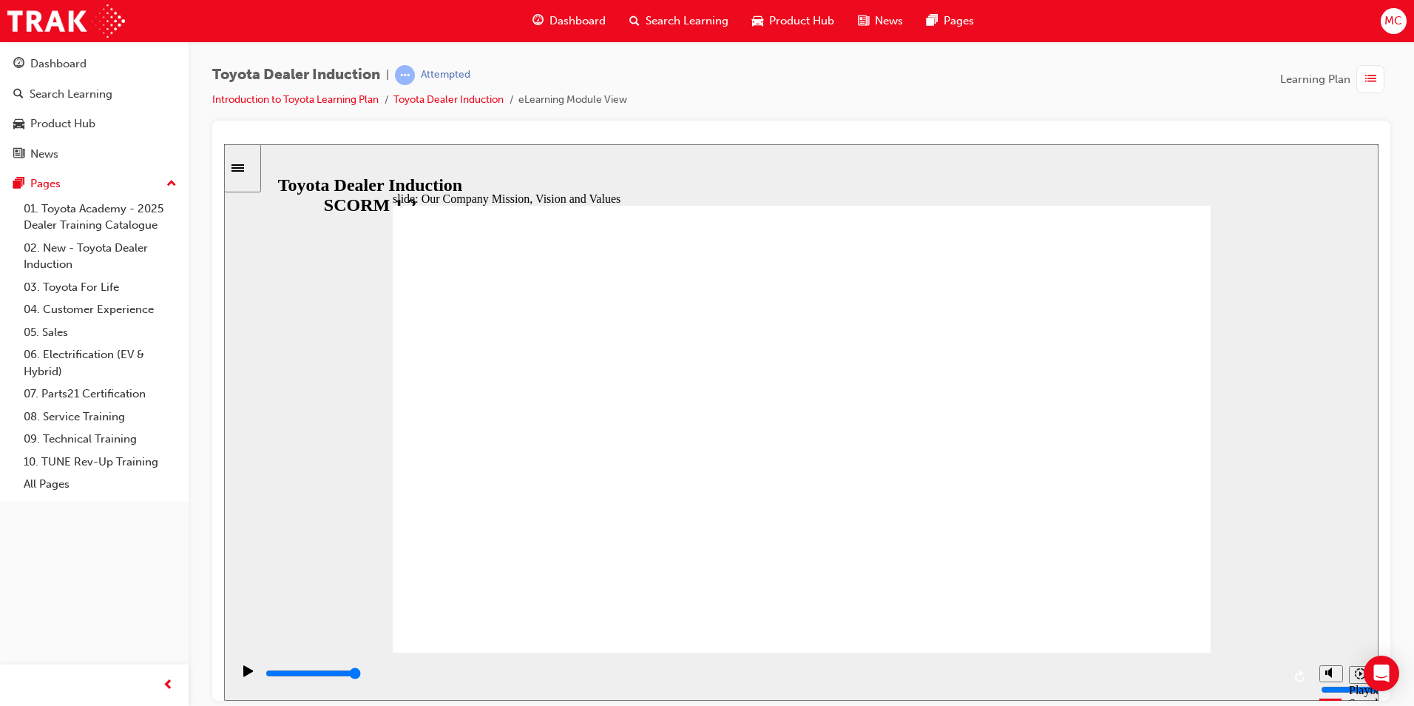
drag, startPoint x: 720, startPoint y: 314, endPoint x: 729, endPoint y: 297, distance: 18.9
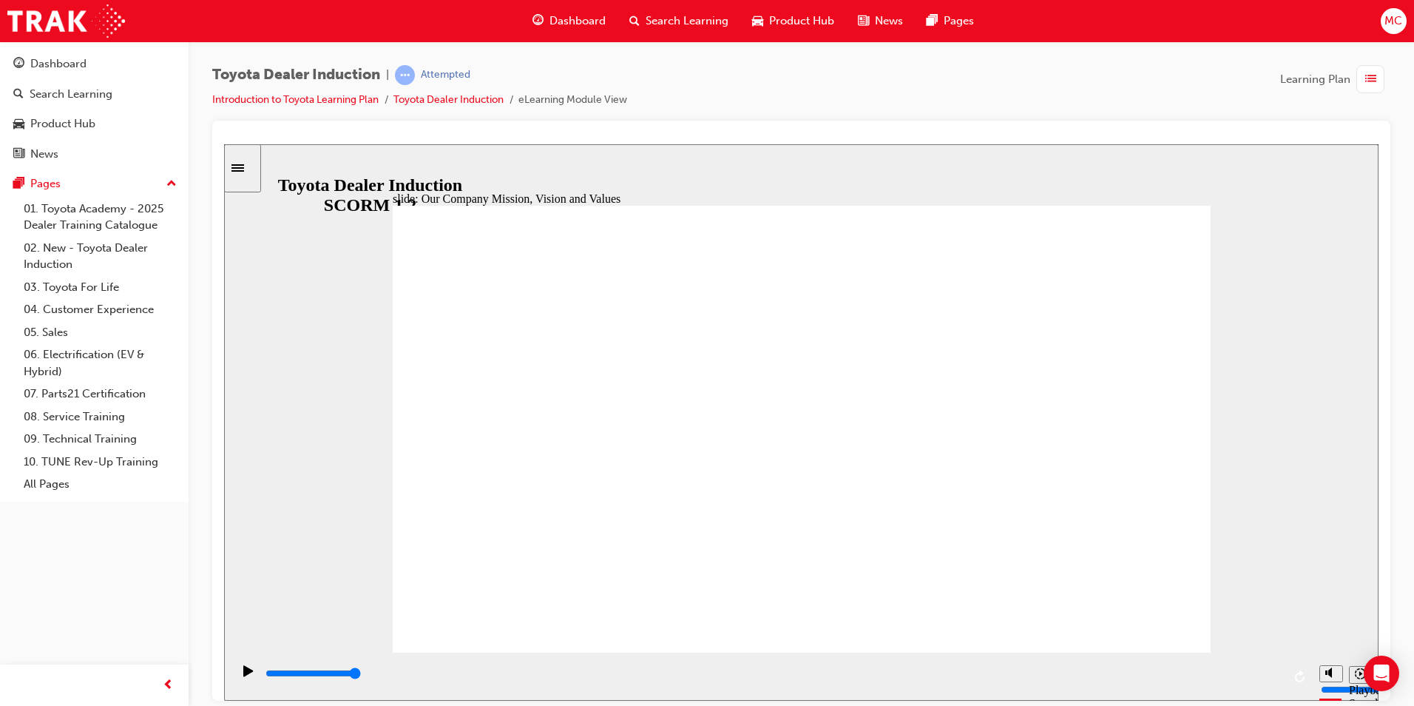
type input "25600"
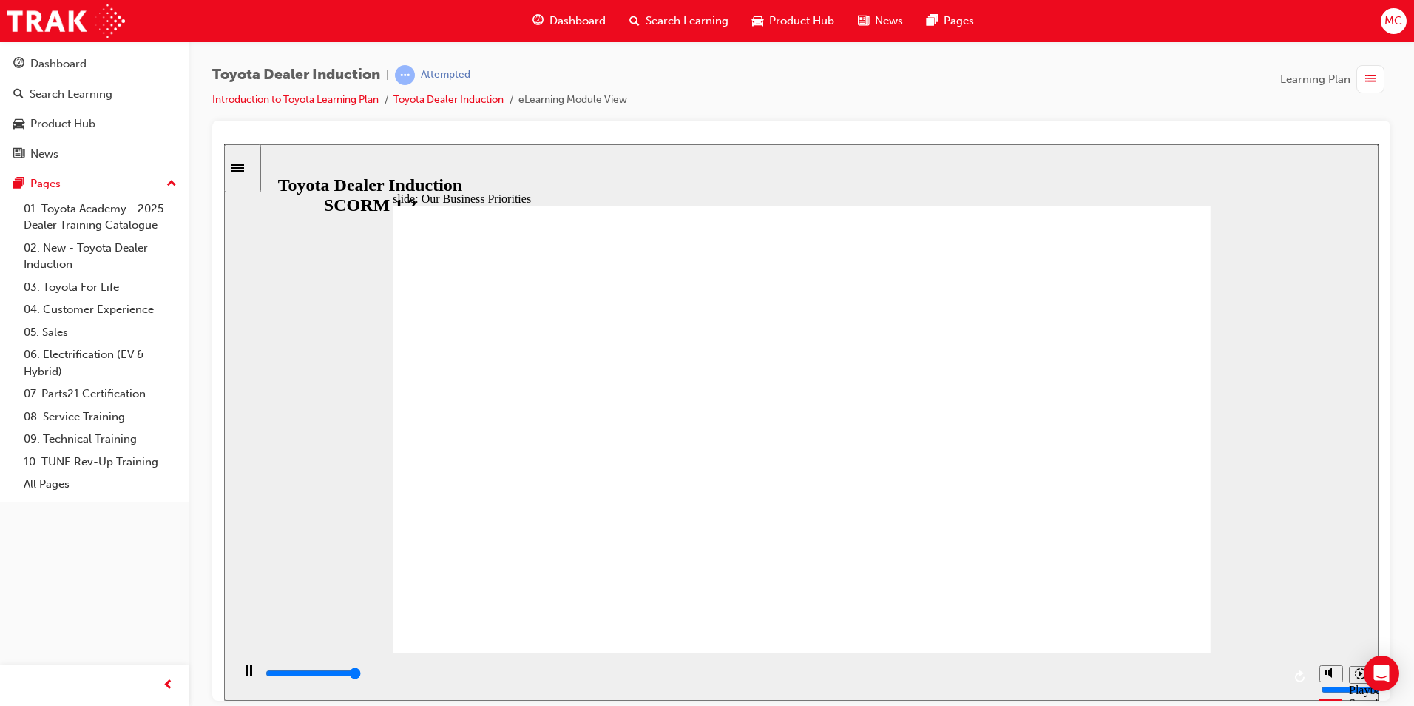
type input "35600"
